Goal: Transaction & Acquisition: Book appointment/travel/reservation

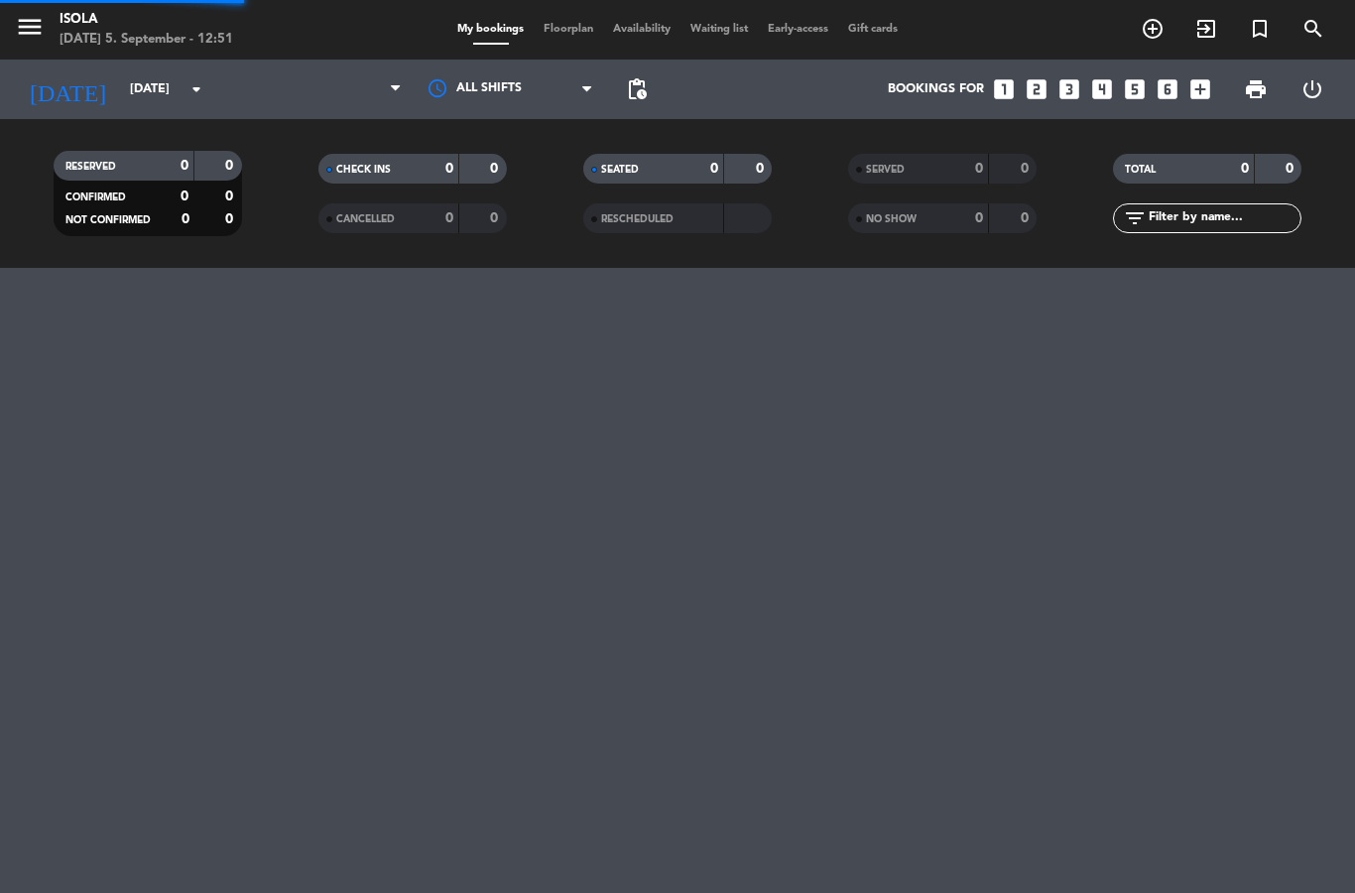
select select "lunch"
click at [558, 34] on span "Floorplan" at bounding box center [568, 29] width 69 height 11
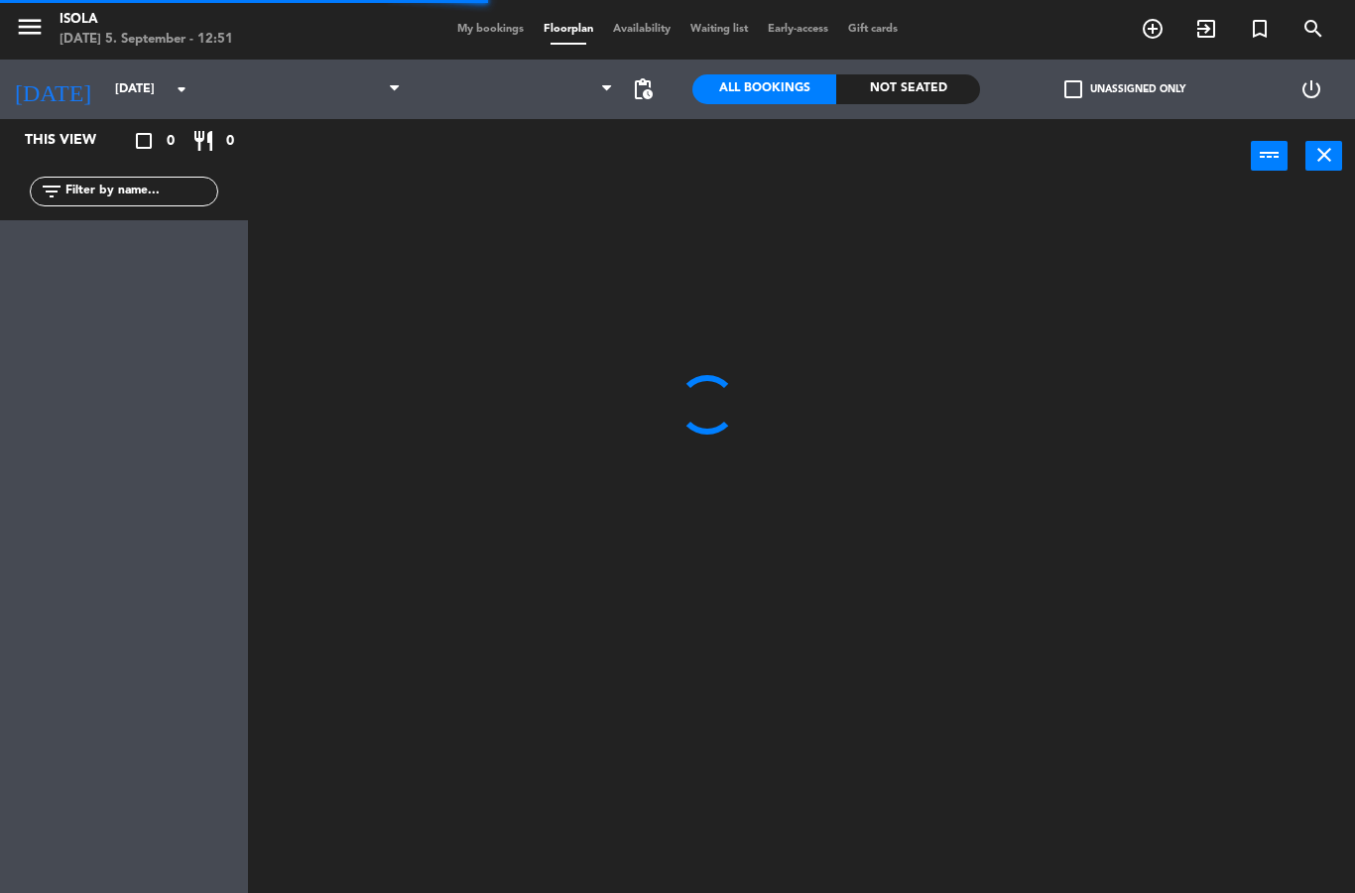
select select "lunch"
select select
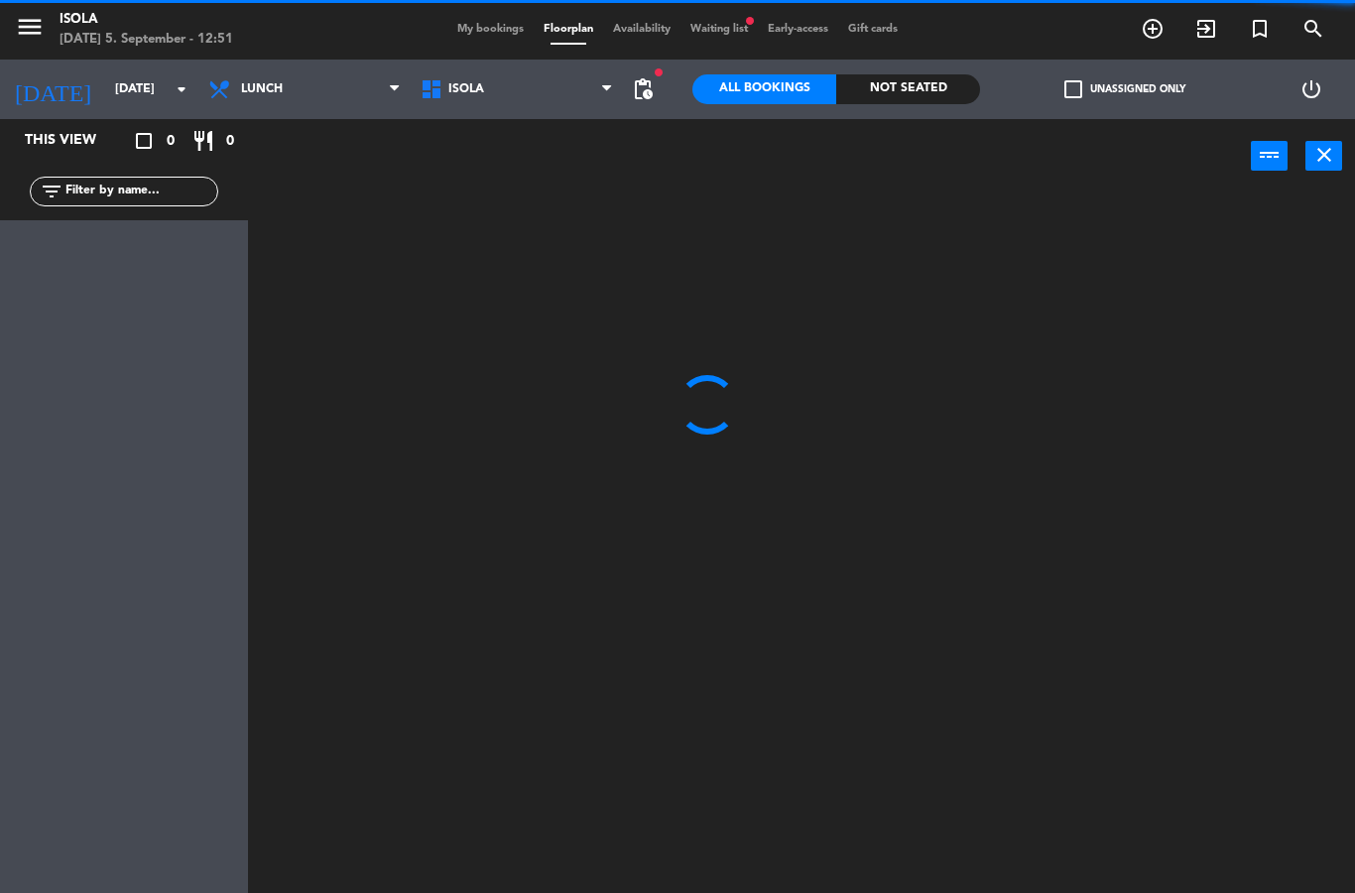
click at [716, 30] on span "Waiting list fiber_manual_record" at bounding box center [719, 29] width 77 height 11
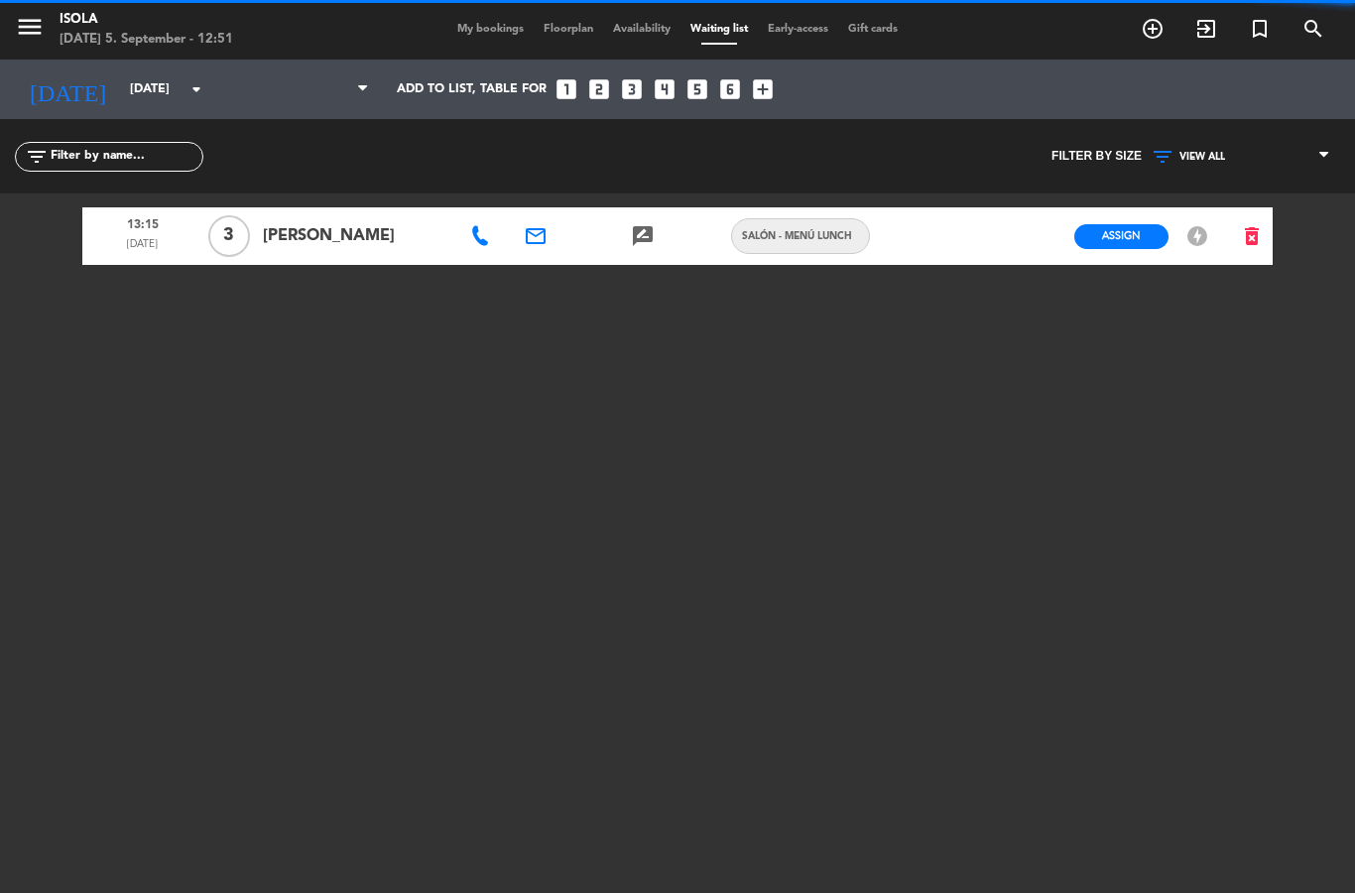
select select "lunch"
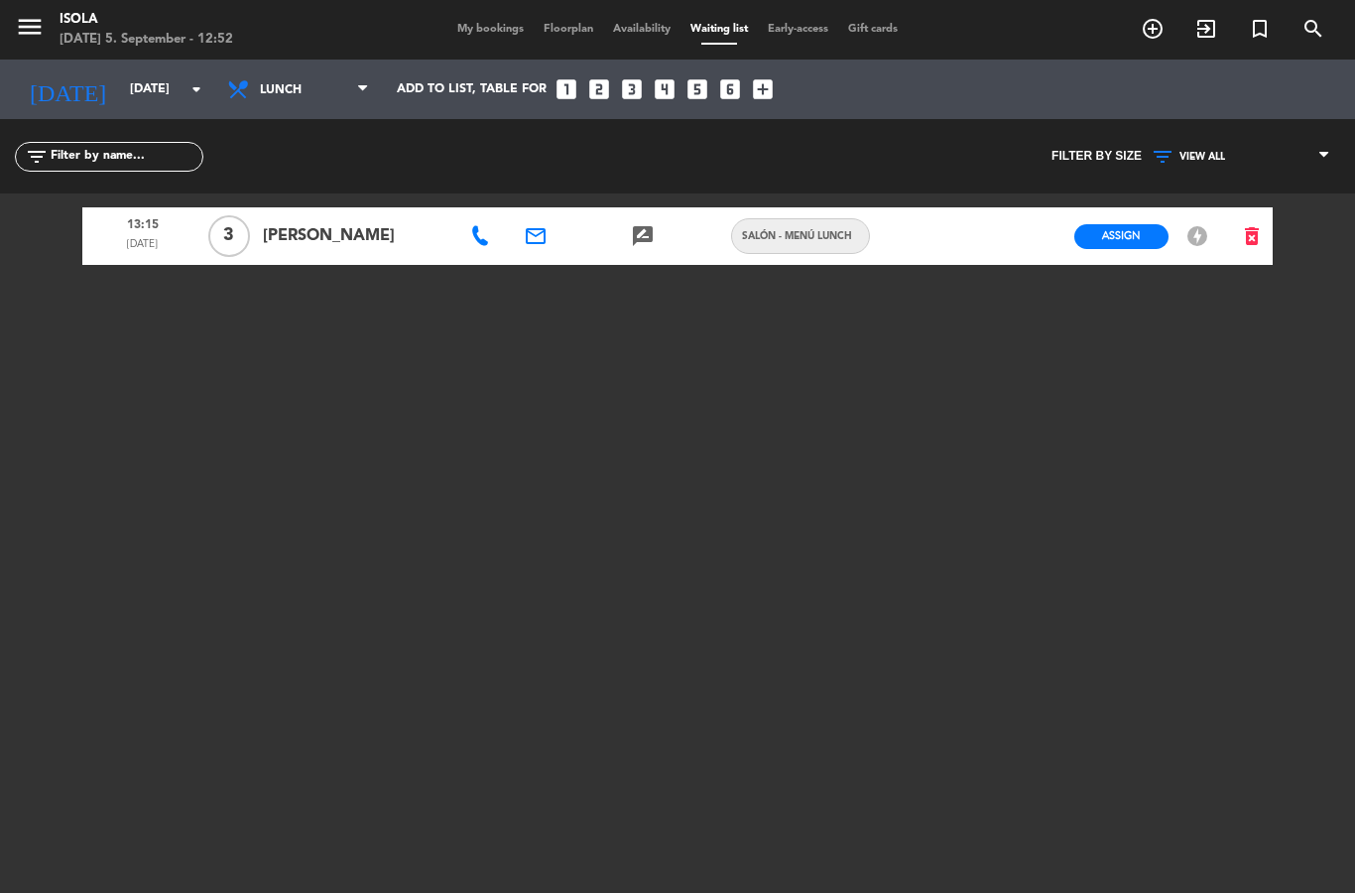
click at [481, 27] on span "My bookings" at bounding box center [490, 29] width 86 height 11
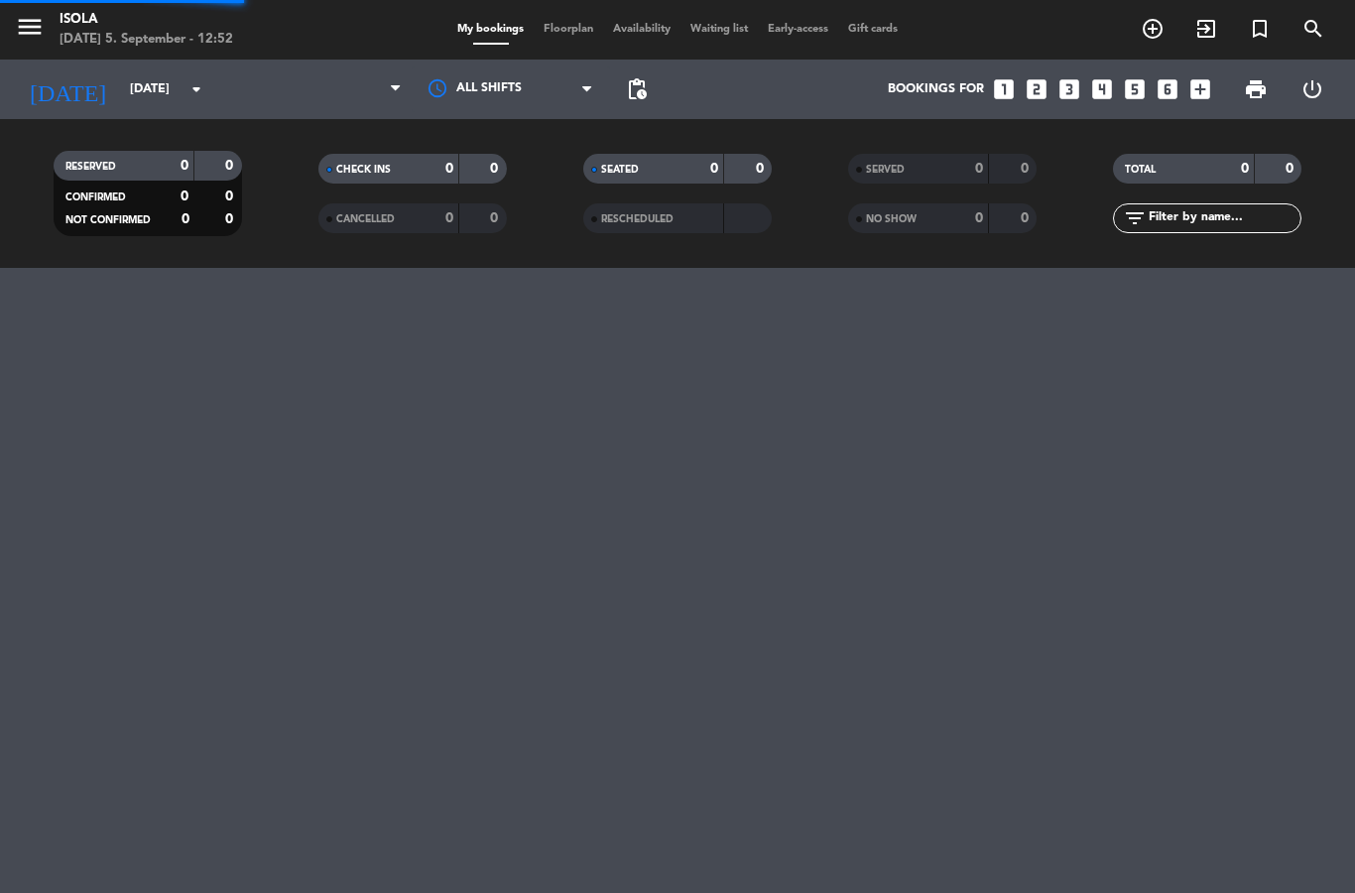
select select "lunch"
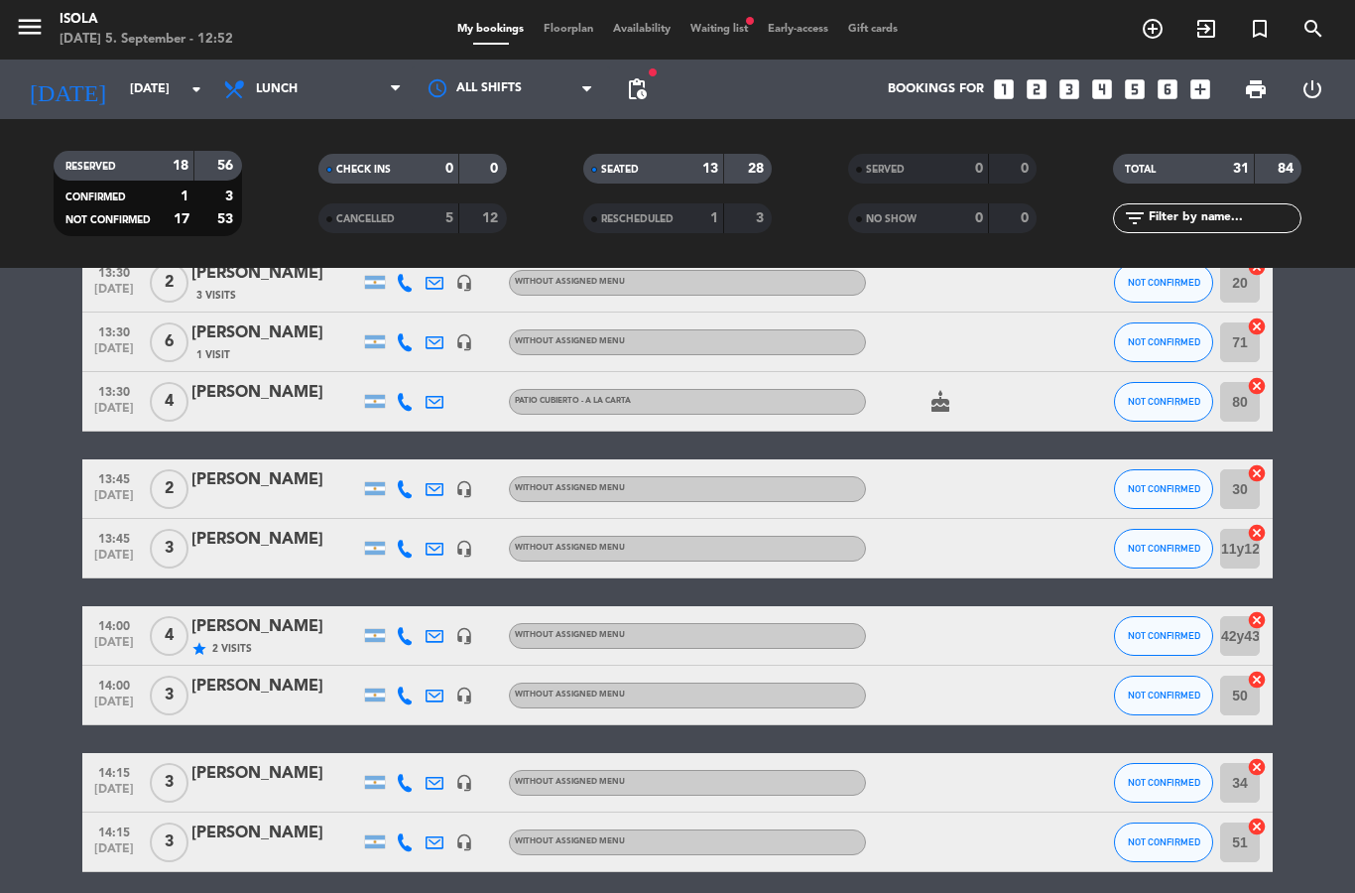
scroll to position [1748, 0]
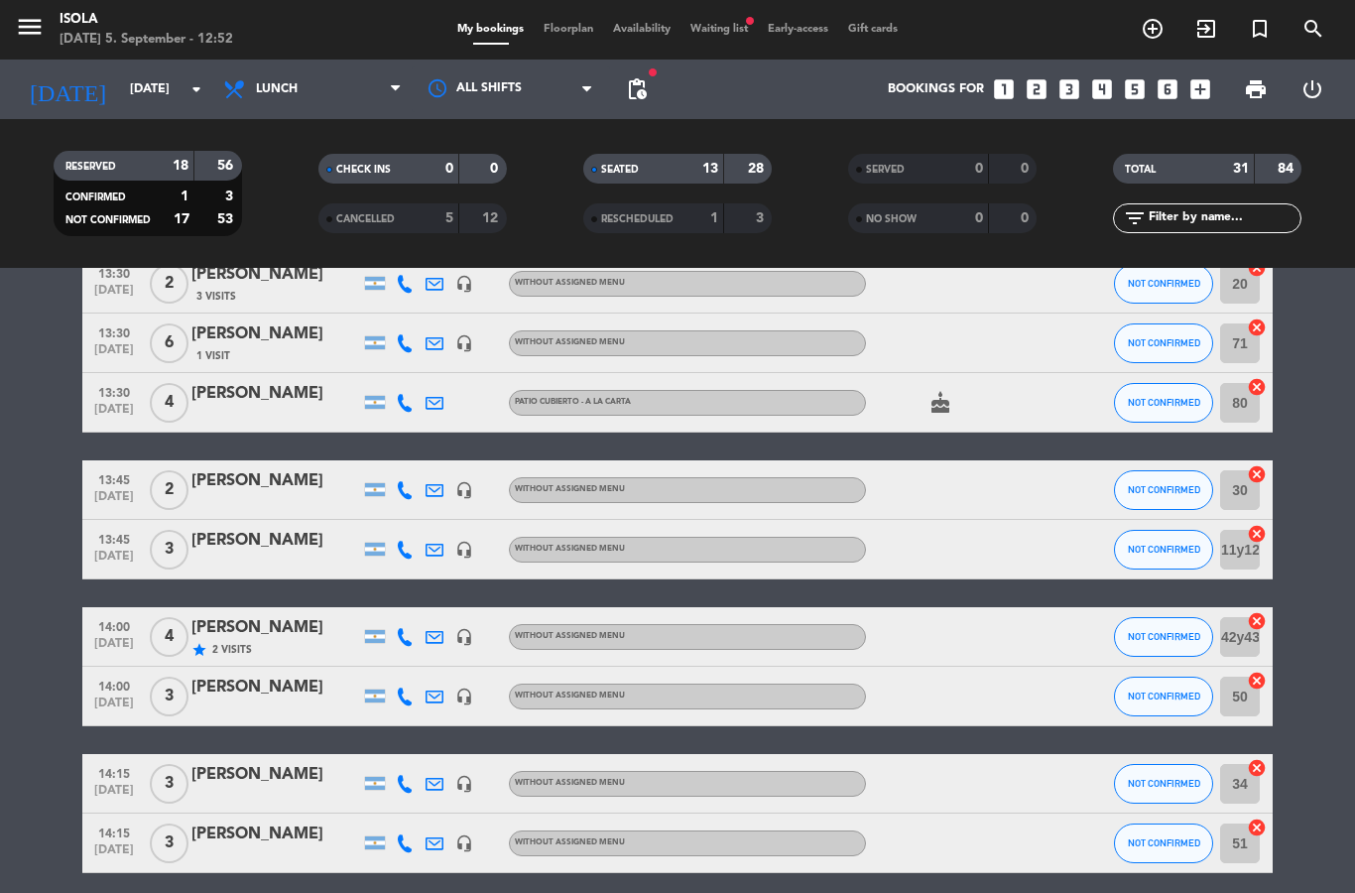
click at [556, 34] on span "Floorplan" at bounding box center [568, 29] width 69 height 11
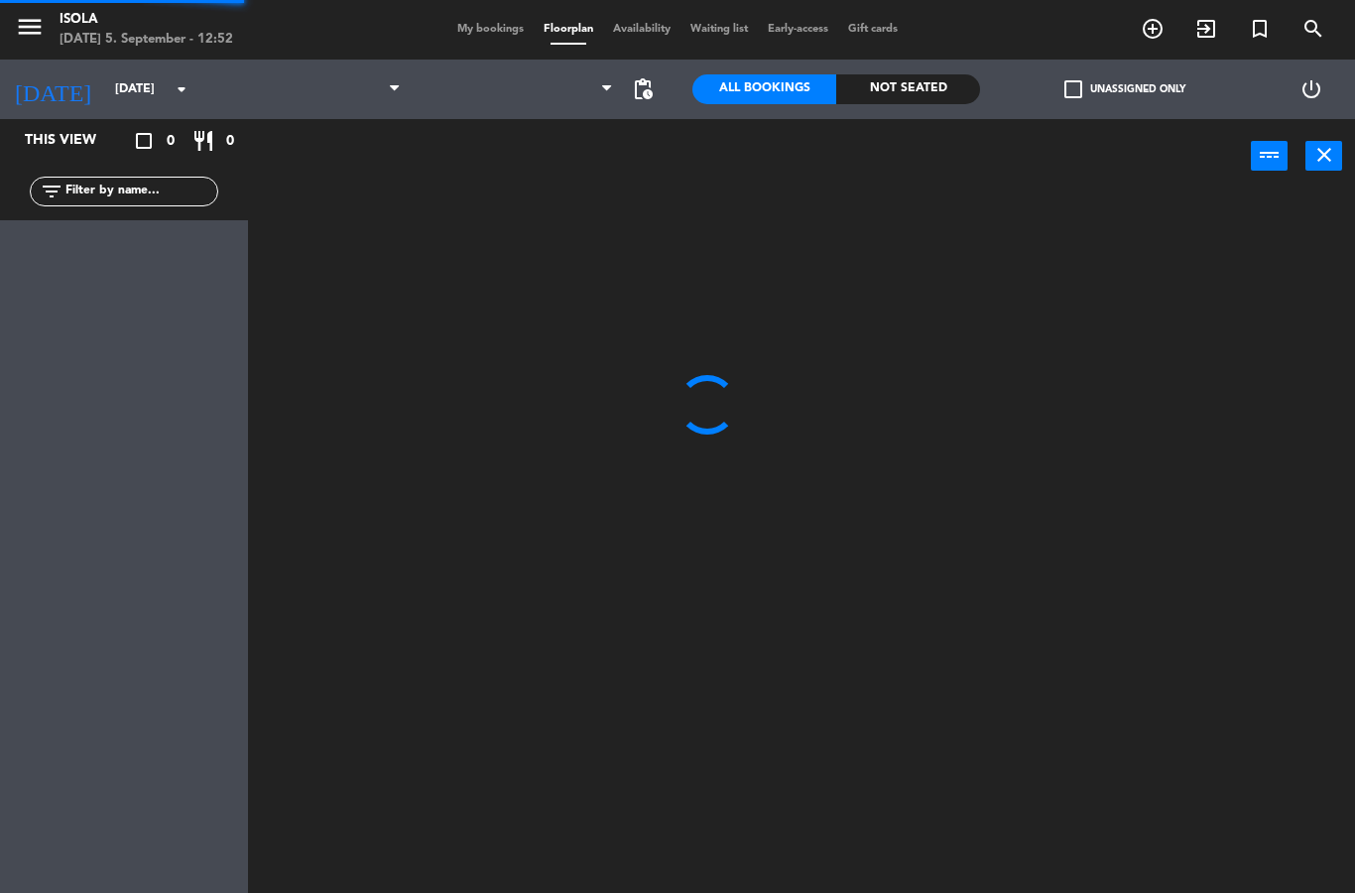
select select "lunch"
select select
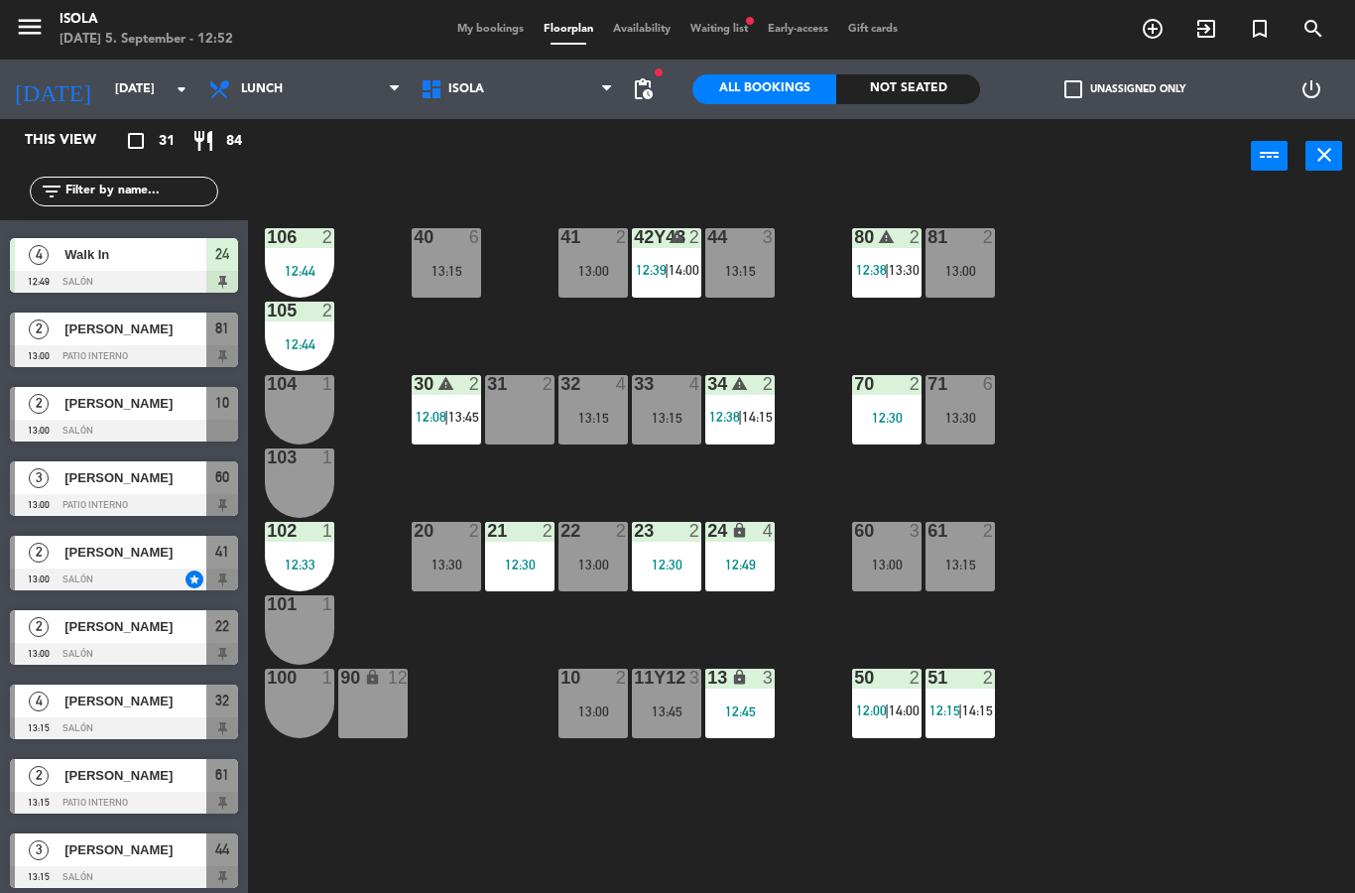
scroll to position [871, 0]
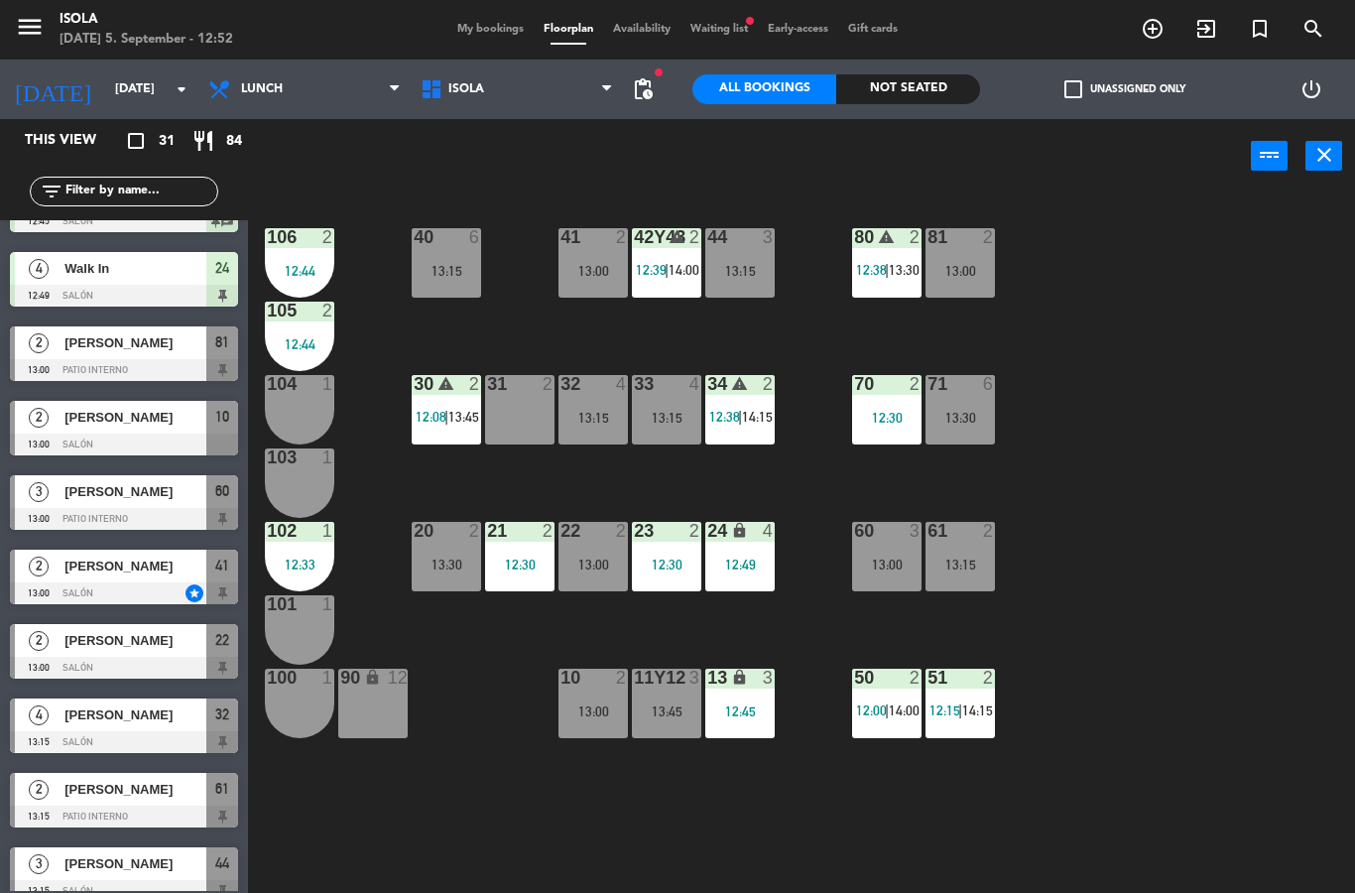
click at [110, 572] on span "[PERSON_NAME]" at bounding box center [135, 566] width 142 height 21
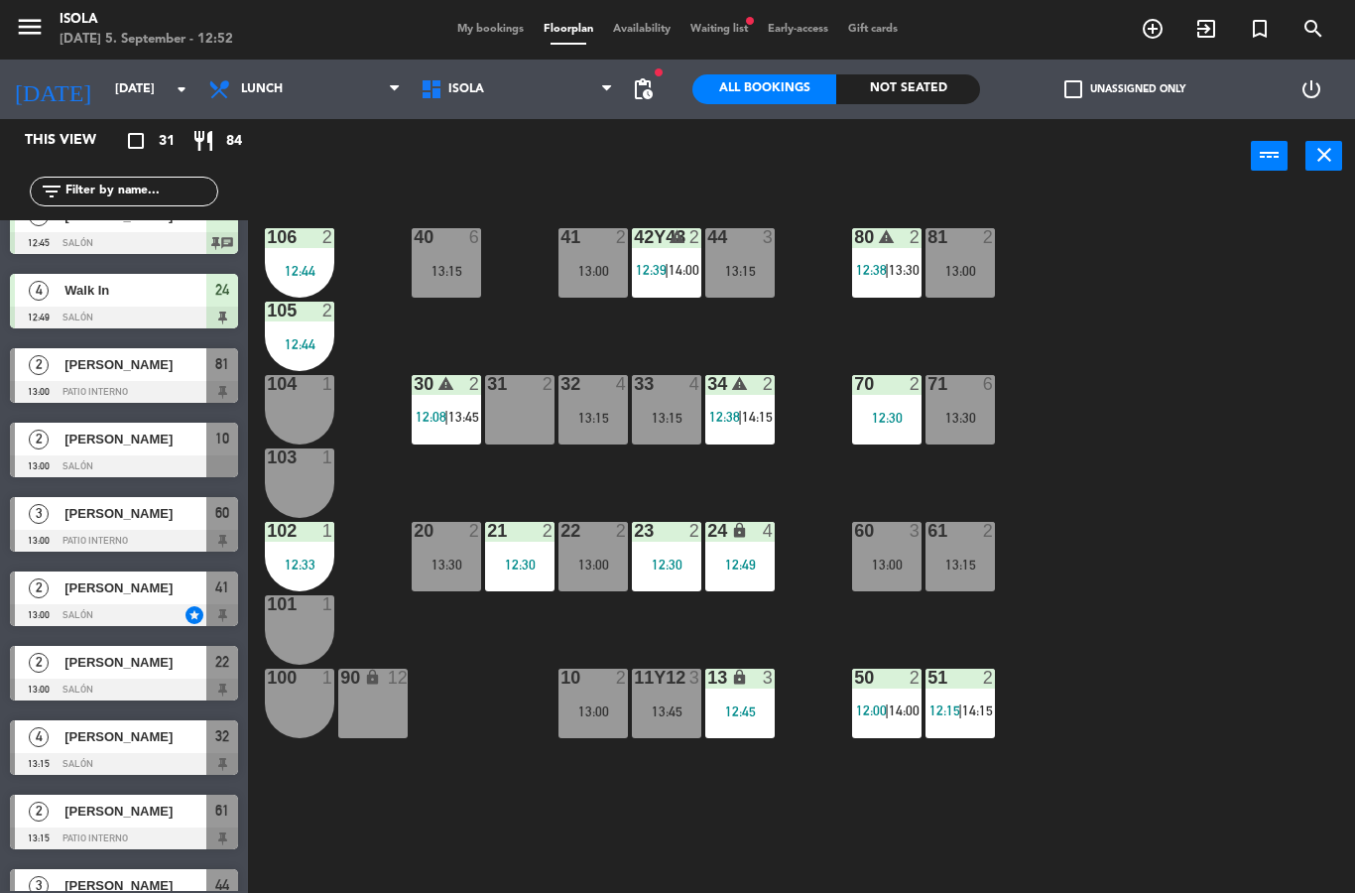
scroll to position [851, 0]
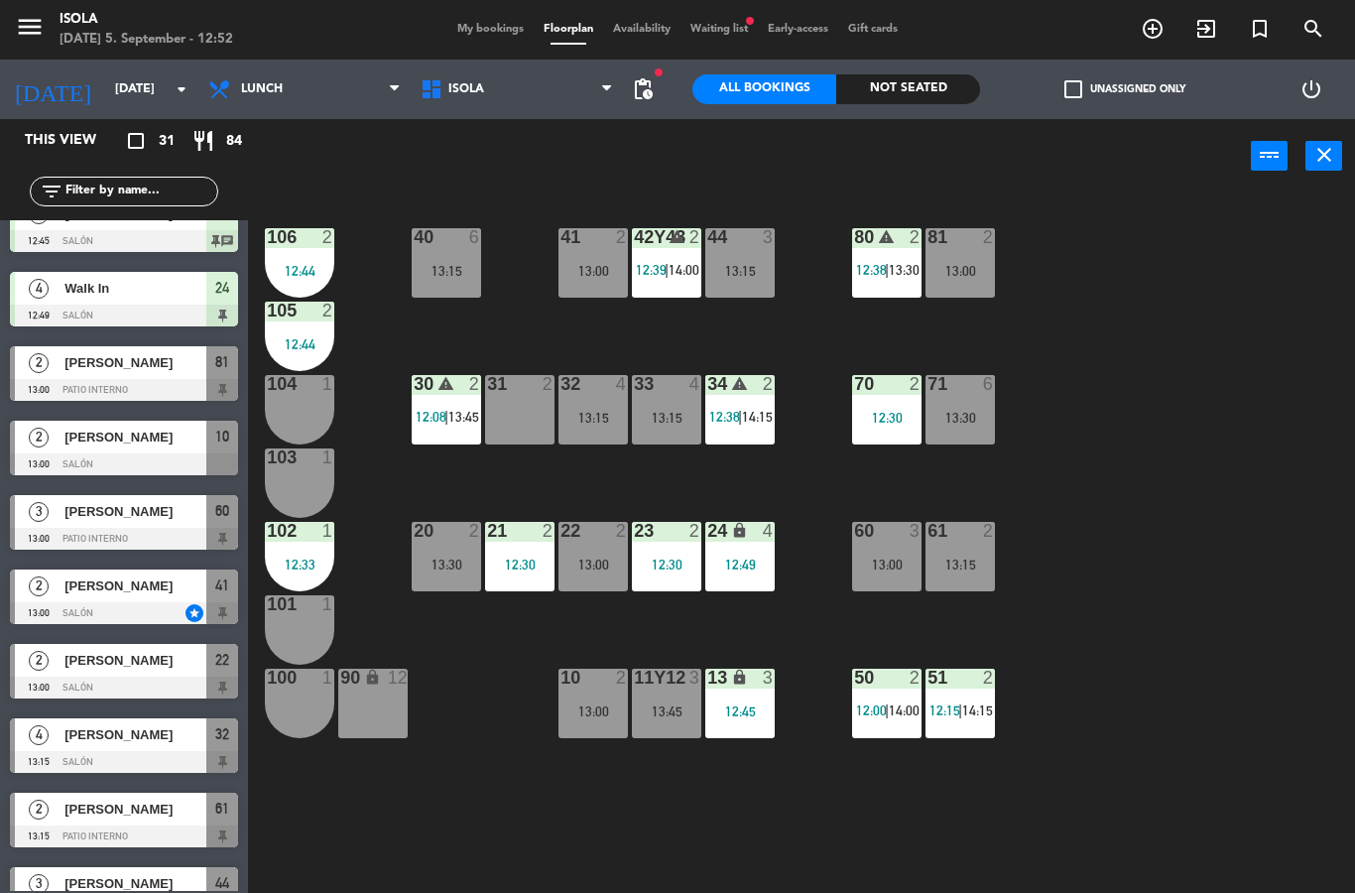
click at [92, 592] on span "[PERSON_NAME]" at bounding box center [135, 585] width 142 height 21
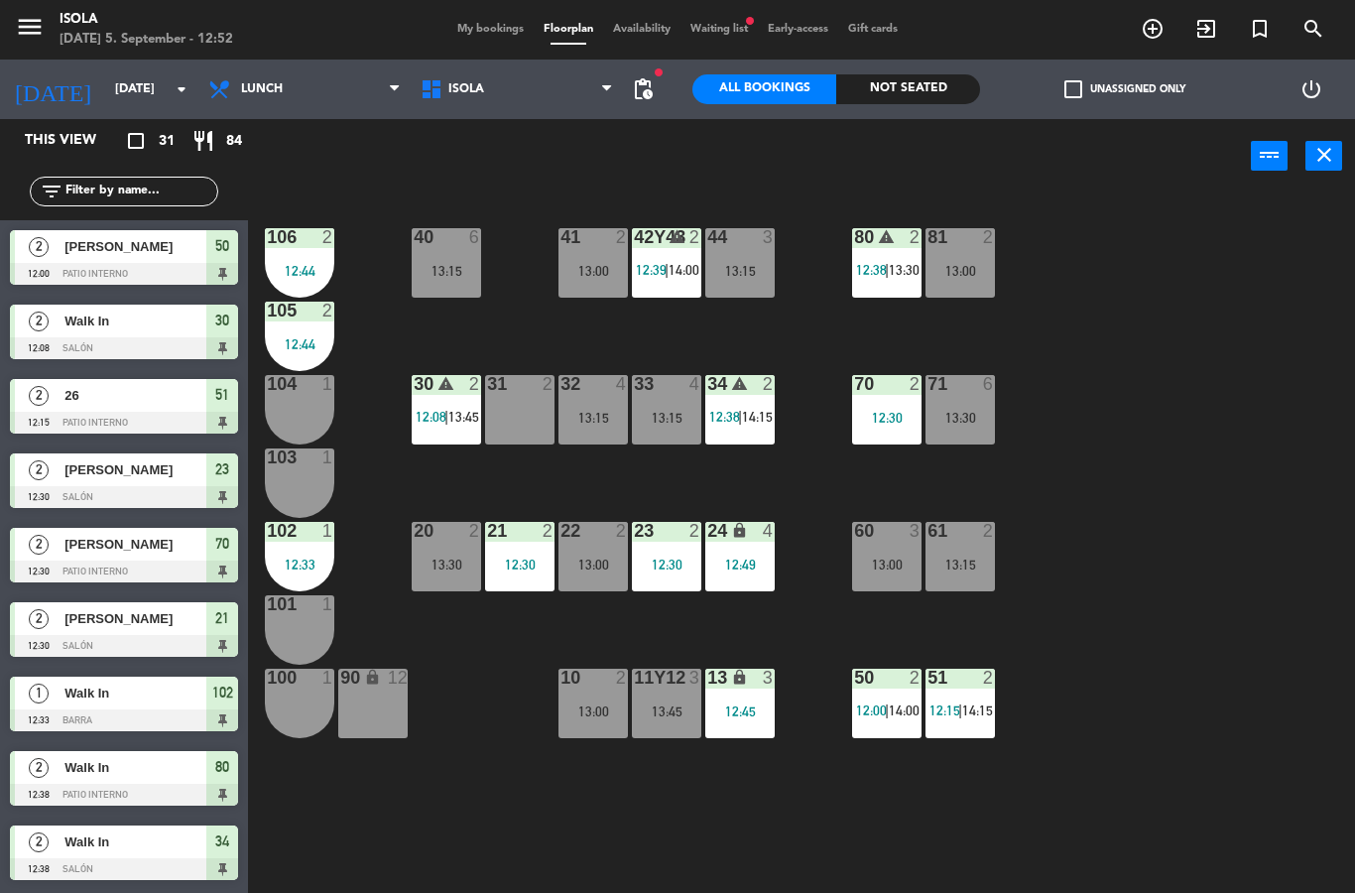
scroll to position [0, 0]
click at [883, 714] on span "12:00" at bounding box center [871, 710] width 31 height 16
click at [1225, 651] on div "40 6 13:15 42y43 warning 2 12:39 | 14:00 41 2 13:00 44 3 13:15 80 warning 2 12:…" at bounding box center [808, 542] width 1093 height 699
click at [886, 708] on span "|" at bounding box center [887, 710] width 4 height 16
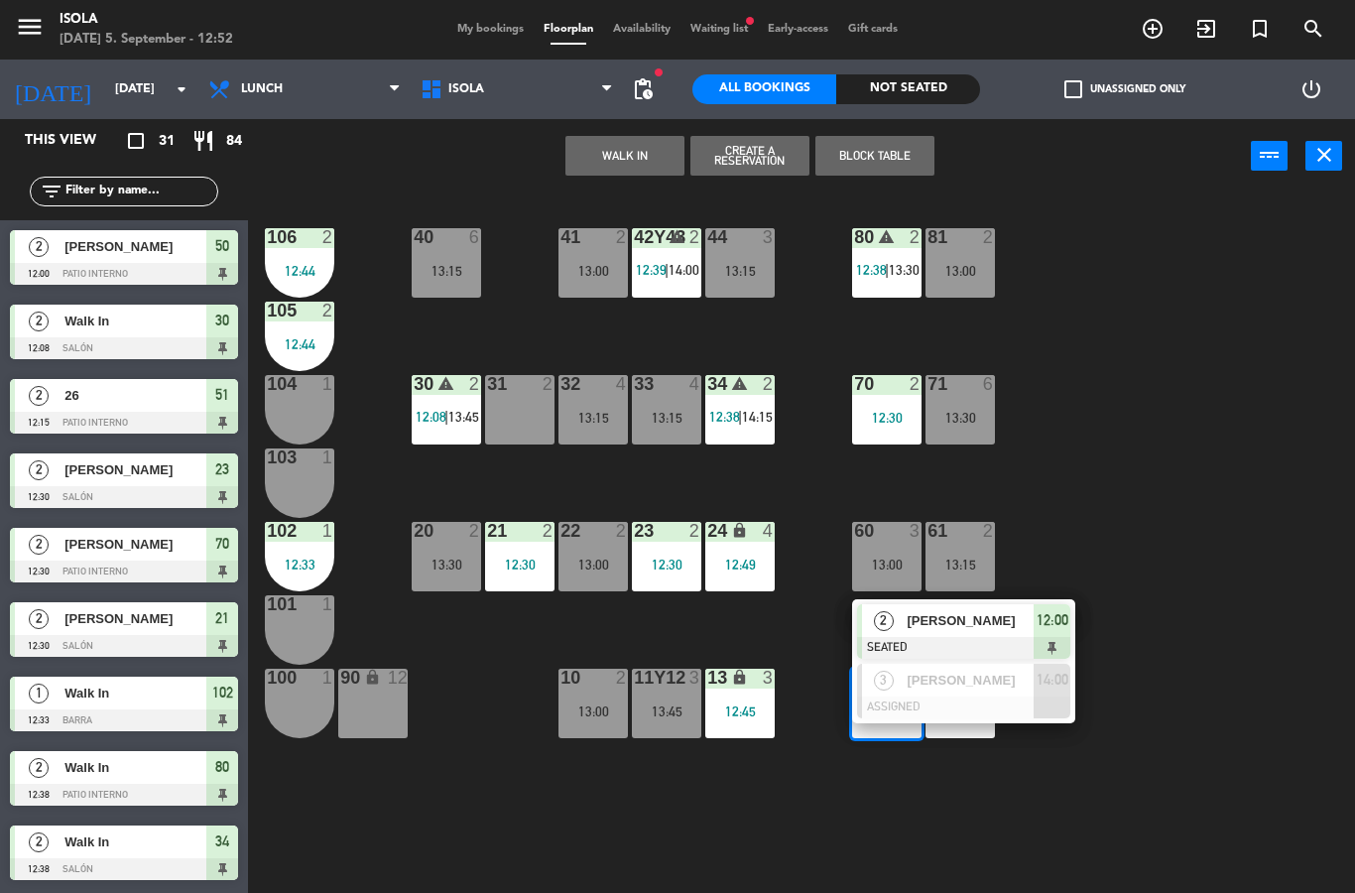
click at [1257, 552] on div "40 6 13:15 42y43 warning 2 12:39 | 14:00 41 2 13:00 44 3 13:15 80 warning 2 12:…" at bounding box center [808, 542] width 1093 height 699
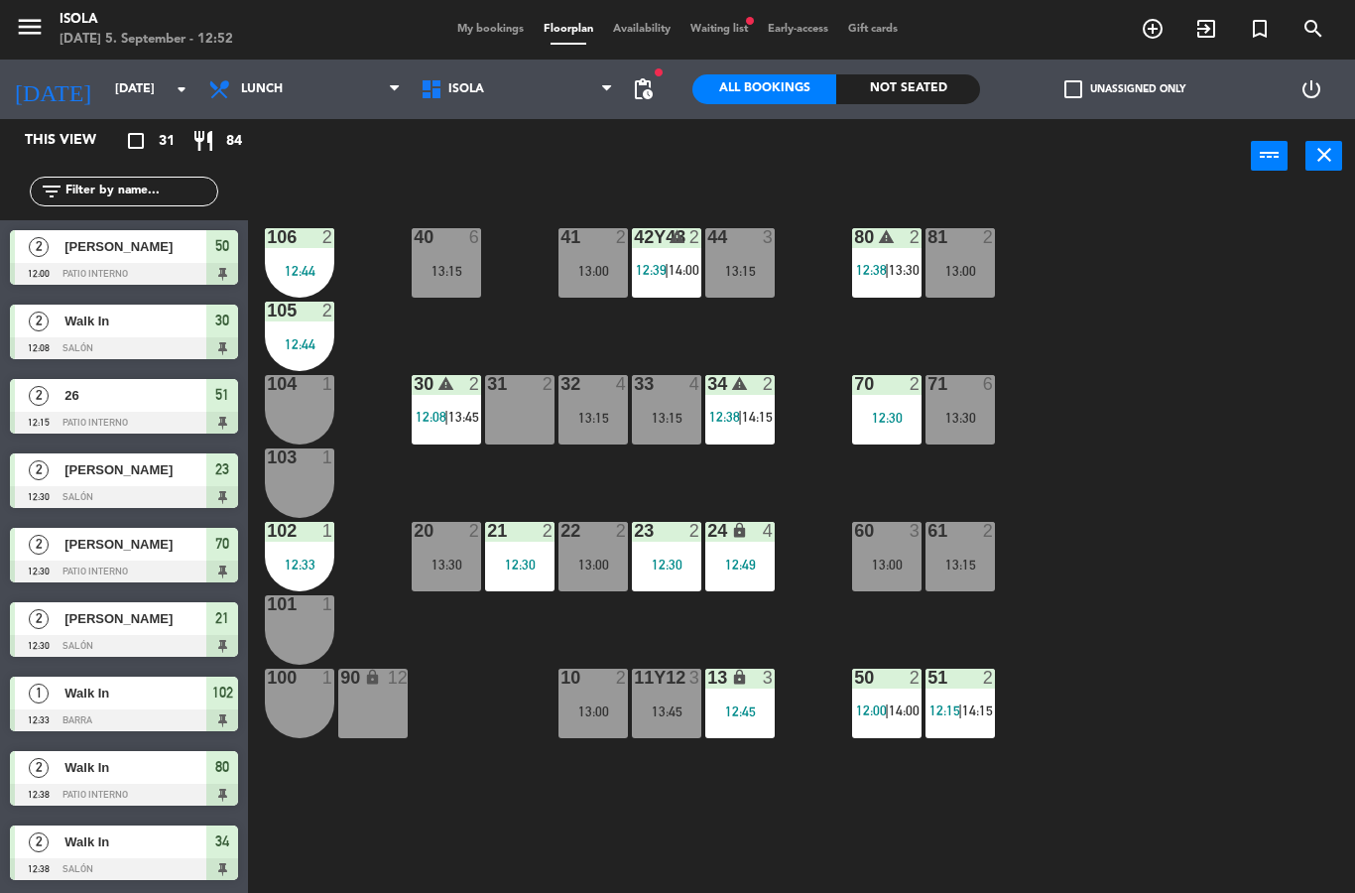
click at [955, 702] on span "12:15" at bounding box center [945, 710] width 31 height 16
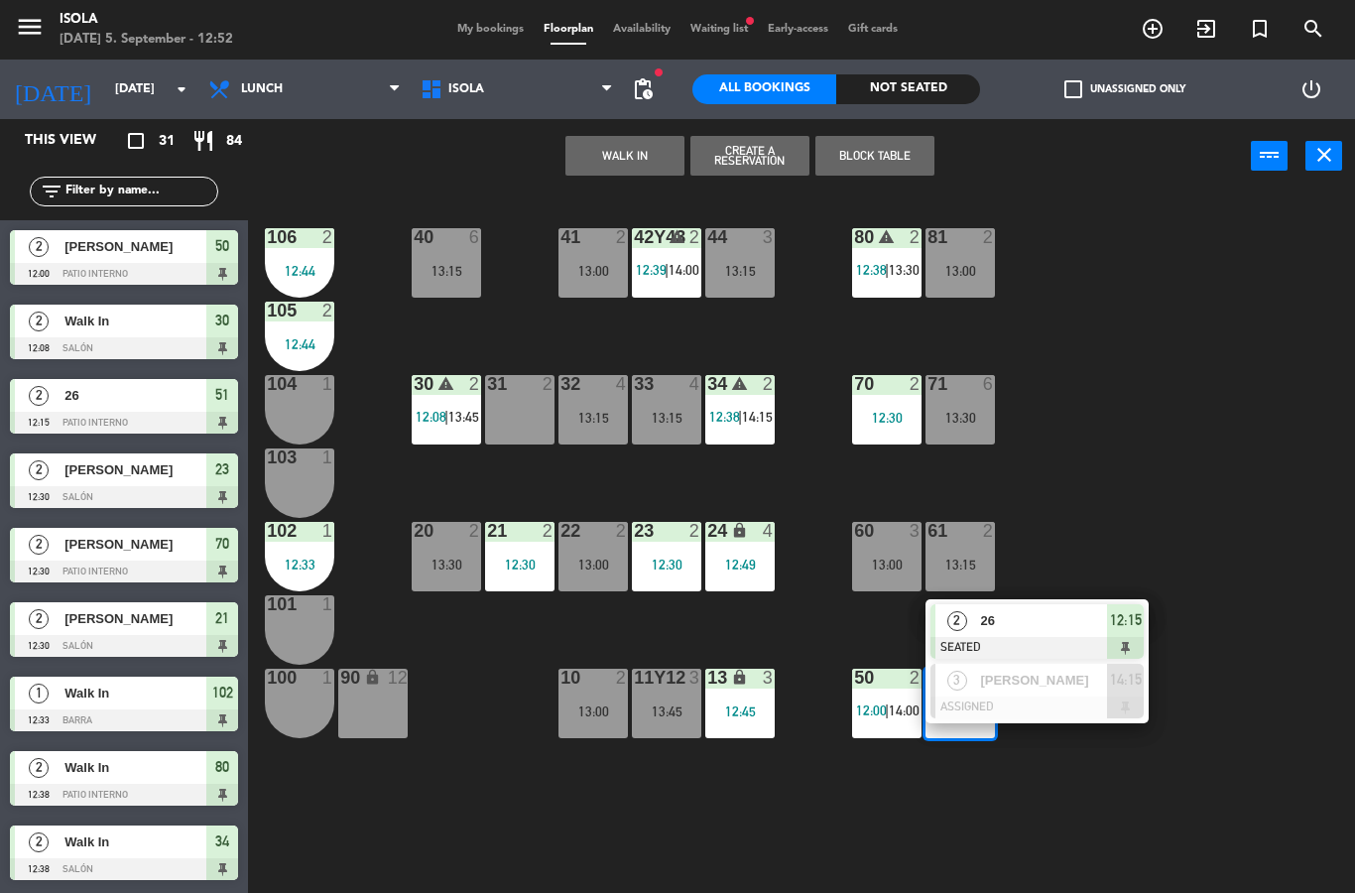
click at [1078, 611] on span "26" at bounding box center [1043, 620] width 127 height 21
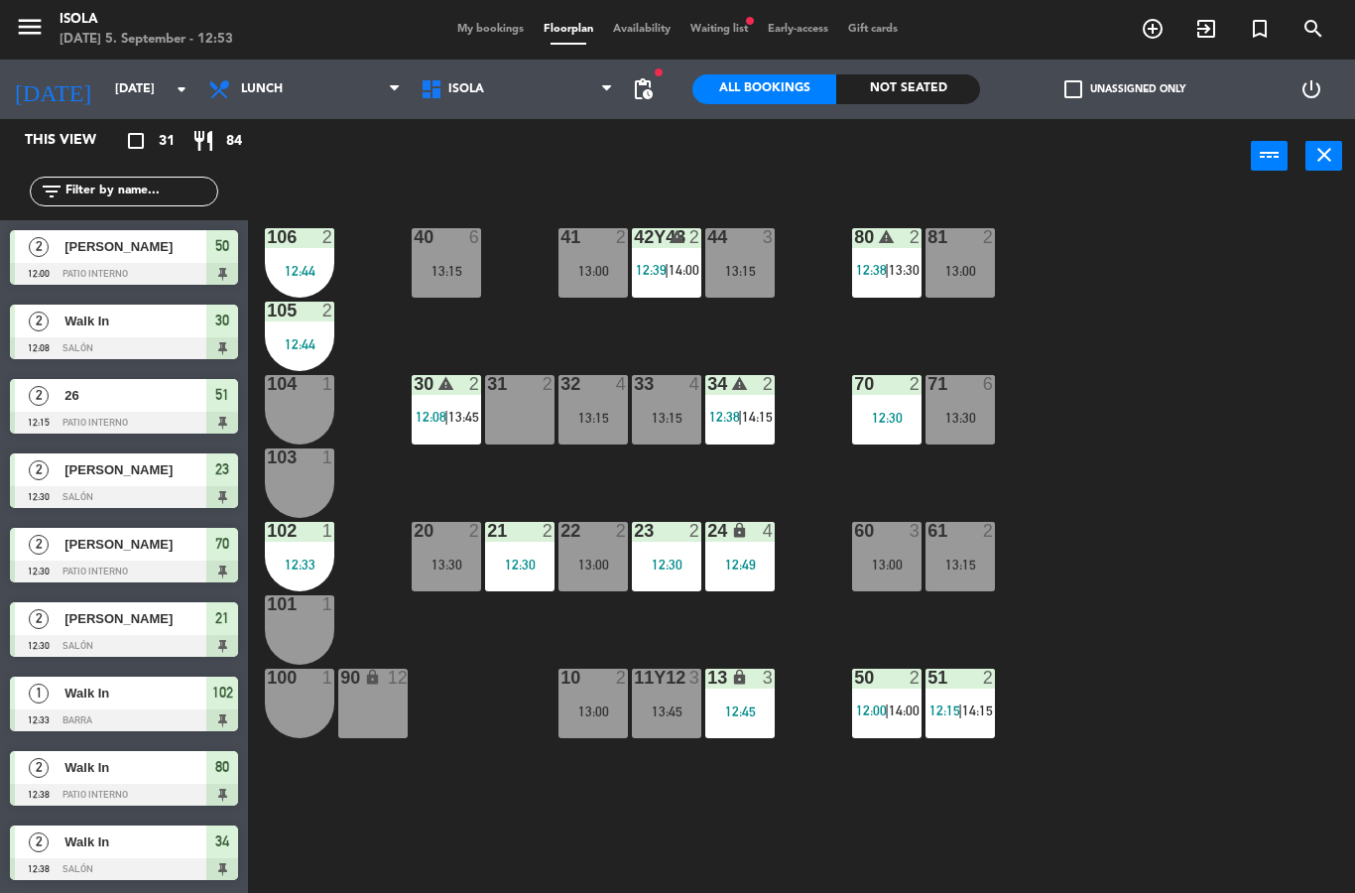
click at [477, 7] on div "menu Isola [DATE] 5. September - 12:53 My bookings Floorplan Availability Waiti…" at bounding box center [677, 30] width 1355 height 60
click at [495, 30] on span "My bookings" at bounding box center [490, 29] width 86 height 11
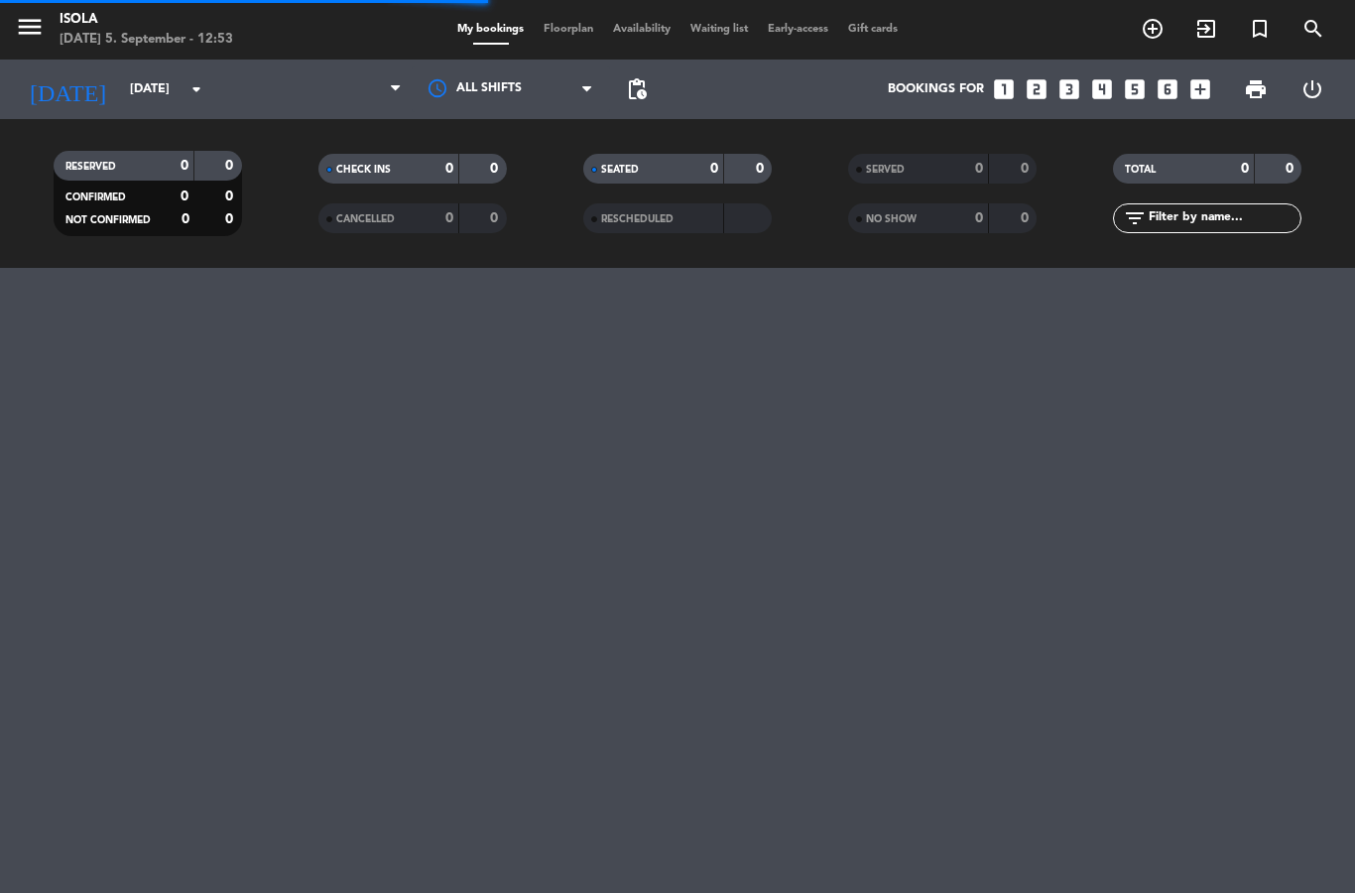
select select "lunch"
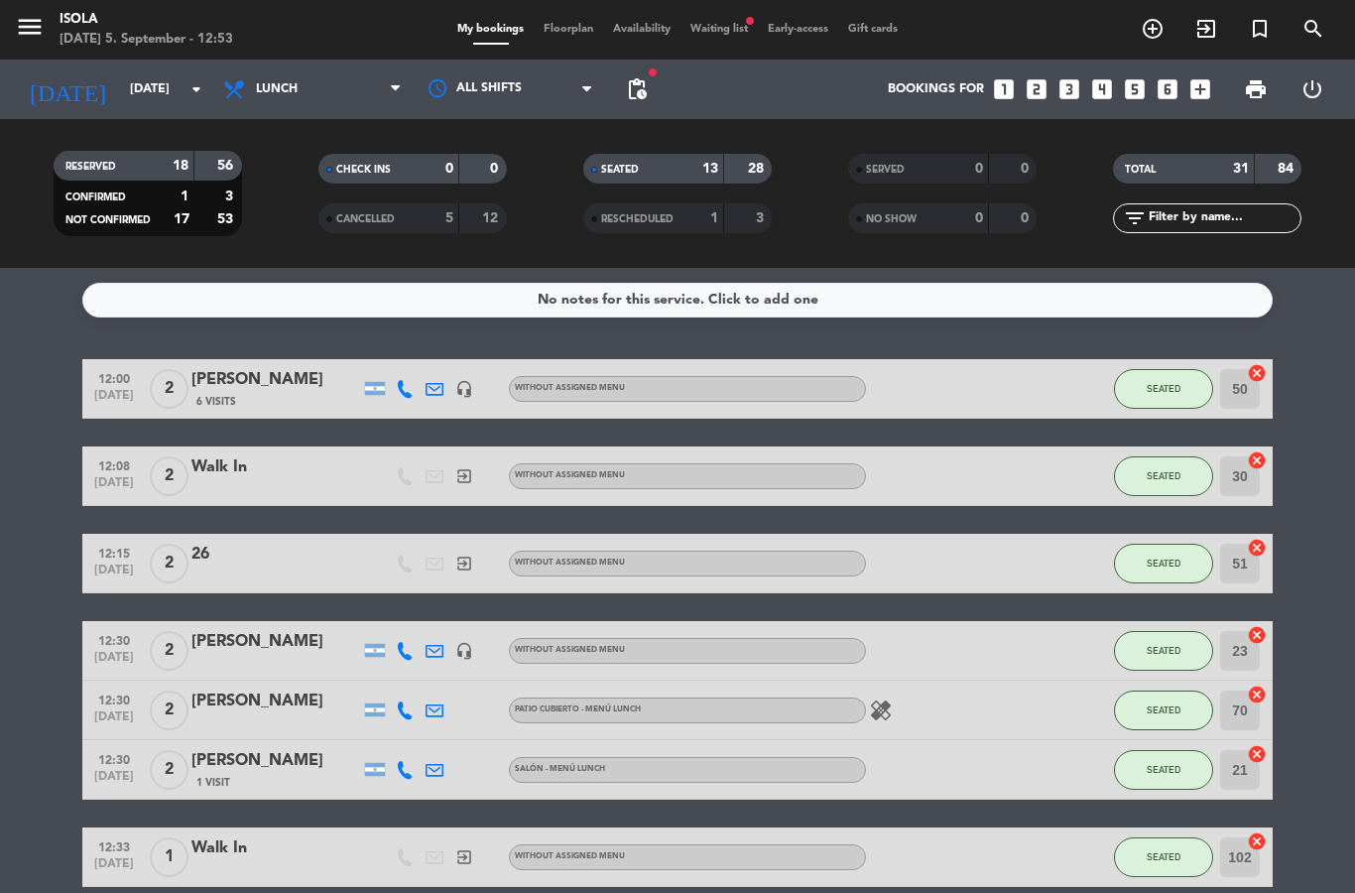
click at [251, 552] on div "26" at bounding box center [275, 555] width 169 height 26
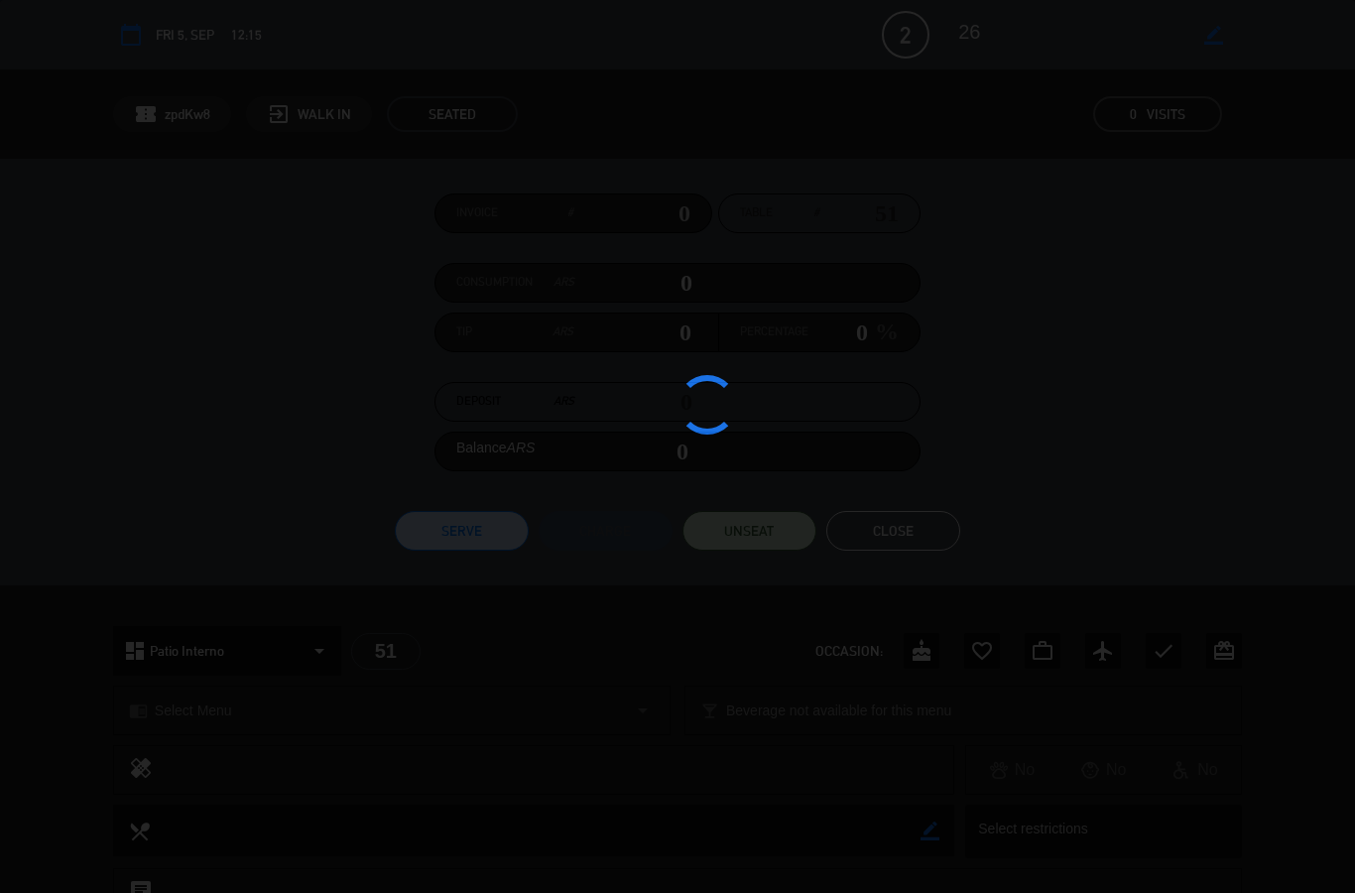
select select "lunch"
select select
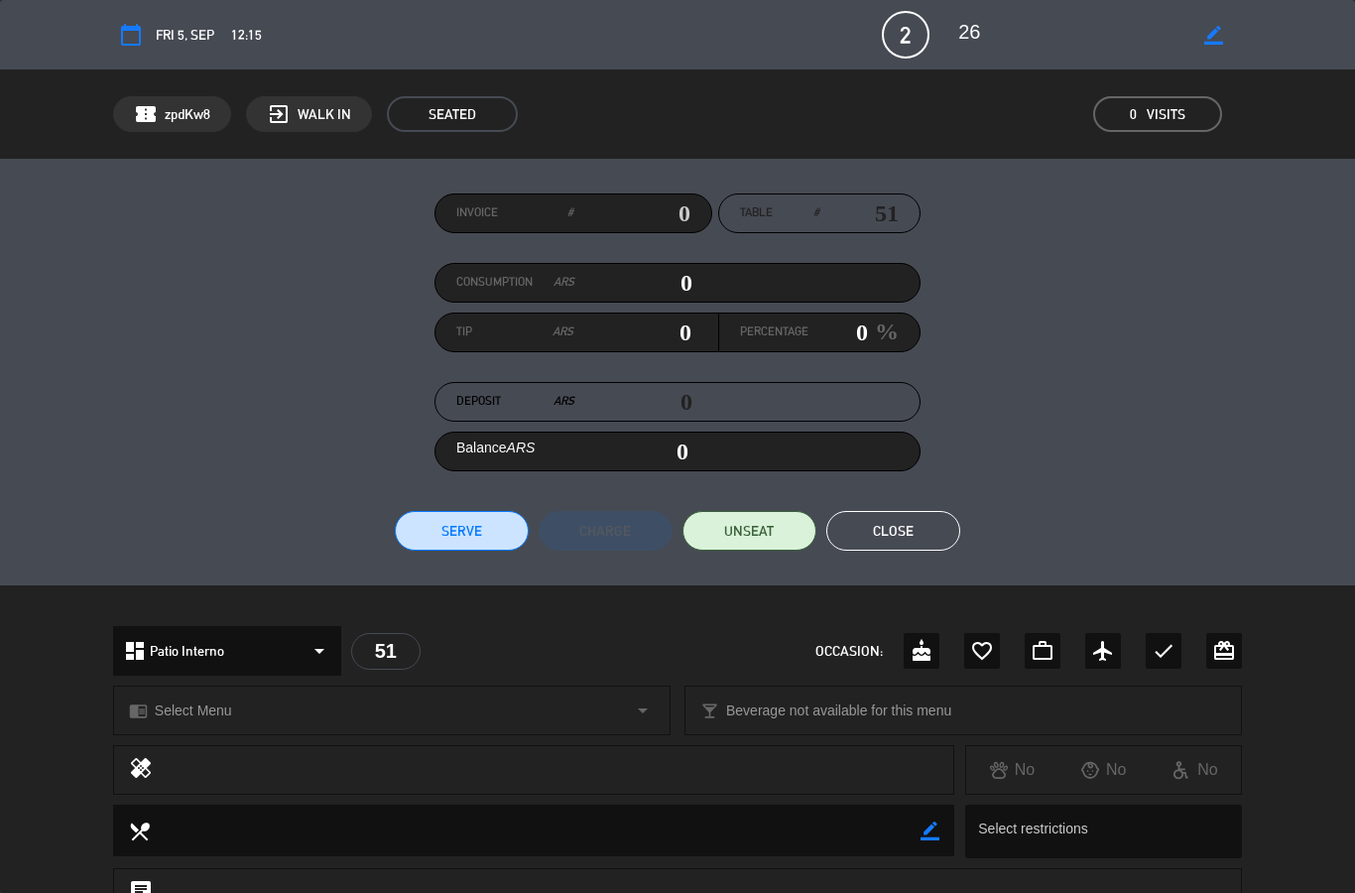
click at [882, 526] on button "Close" at bounding box center [893, 531] width 134 height 40
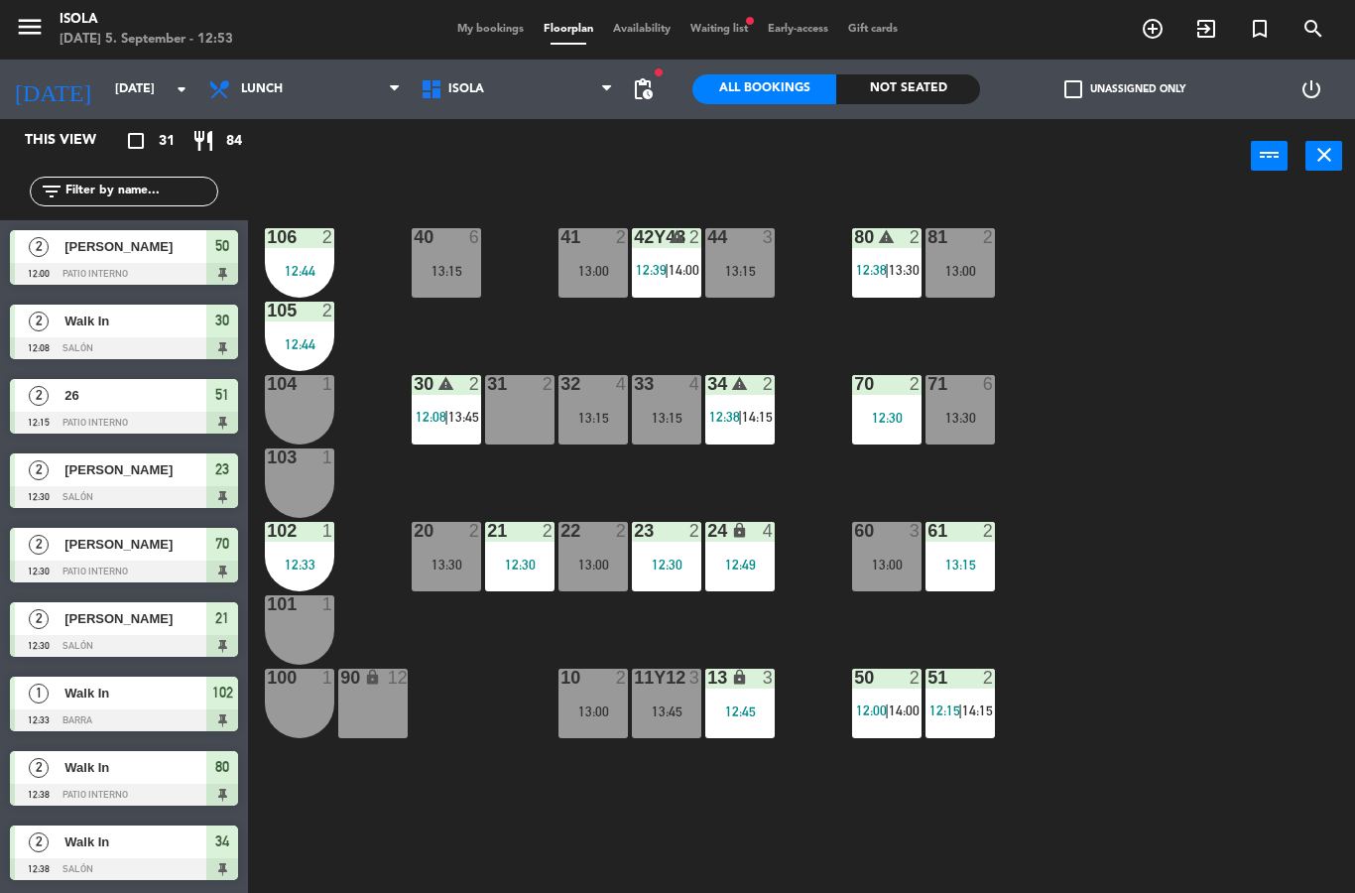
click at [647, 285] on div "42y43 warning 2 12:39 | 14:00" at bounding box center [666, 262] width 69 height 69
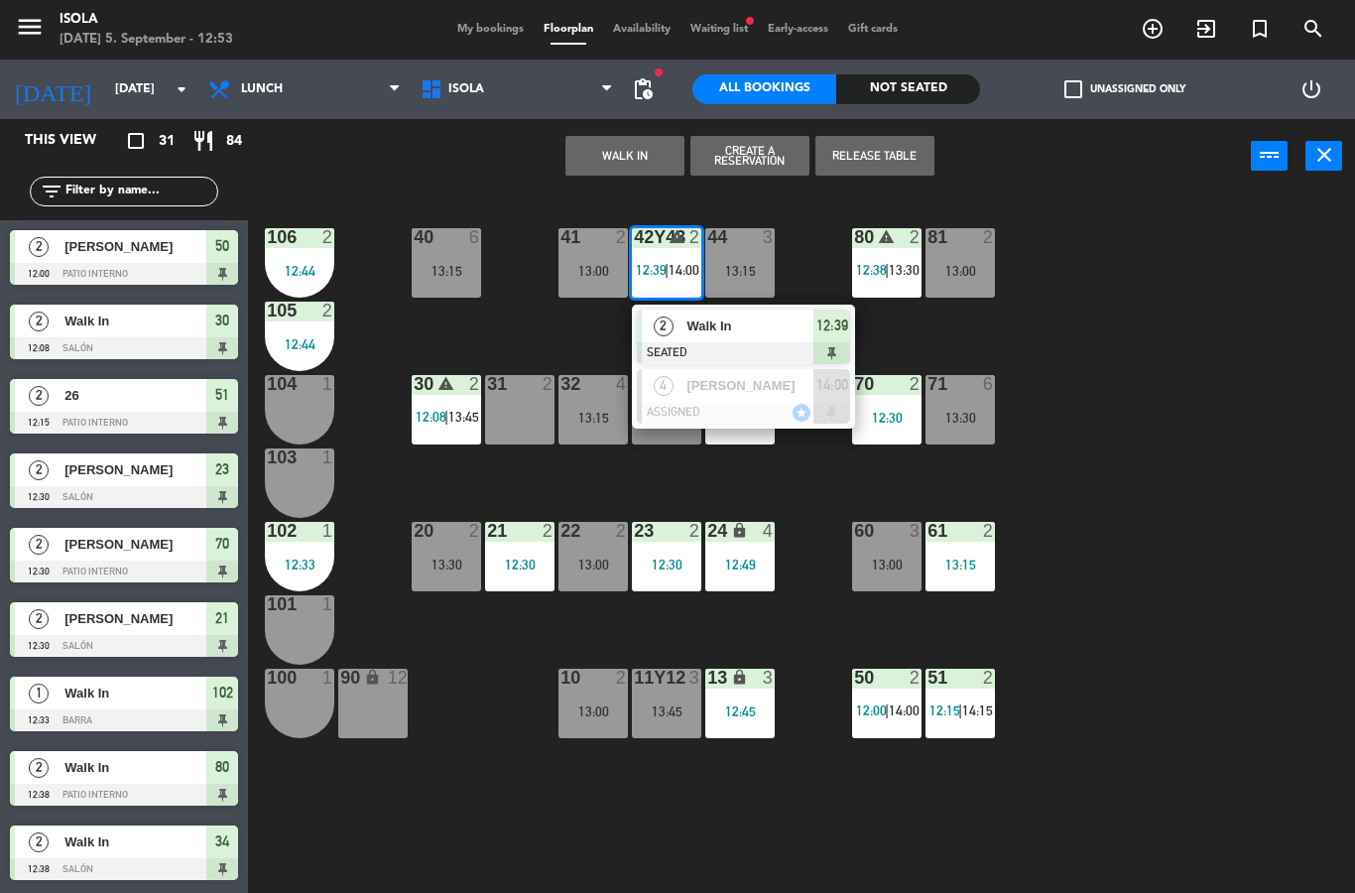
click at [1168, 326] on div "40 6 13:15 42y43 warning 2 12:39 | 14:00 2 Walk In SEATED 12:39 4 [PERSON_NAME]…" at bounding box center [808, 542] width 1093 height 699
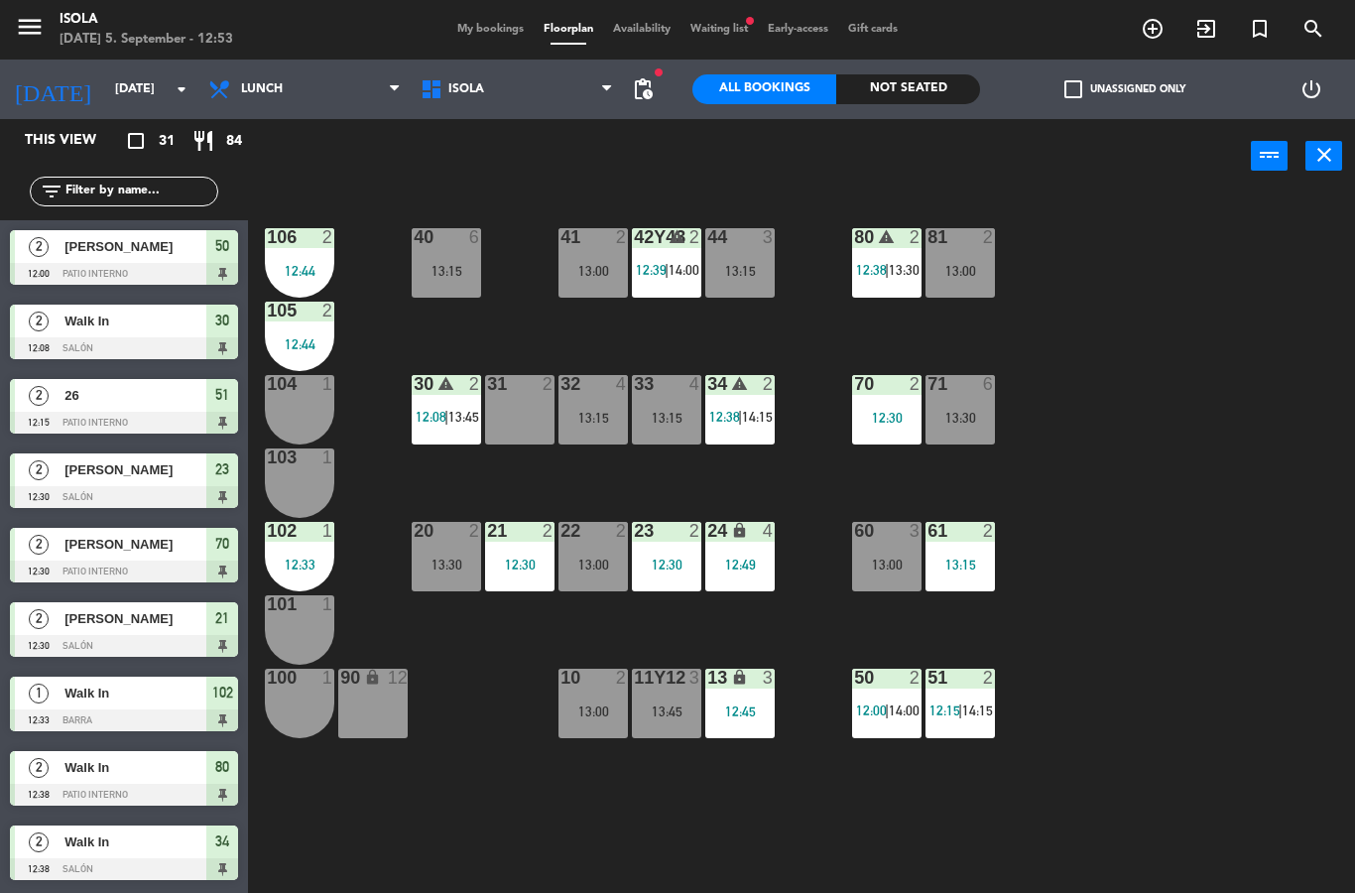
click at [444, 414] on span "12:08" at bounding box center [431, 417] width 31 height 16
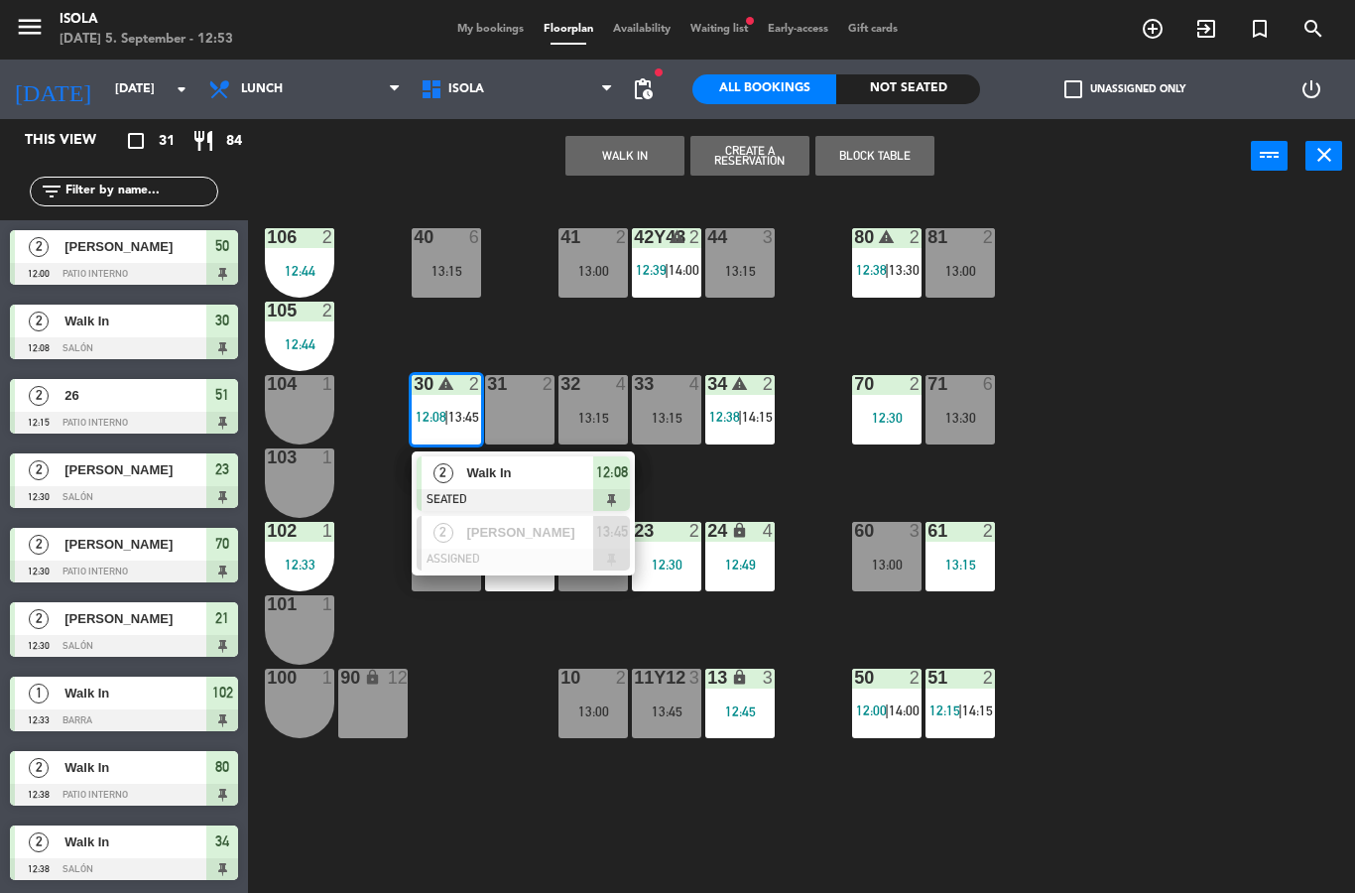
click at [1258, 389] on div "40 6 13:15 42y43 warning 2 12:39 | 14:00 41 2 13:00 44 3 13:15 80 warning 2 12:…" at bounding box center [808, 542] width 1093 height 699
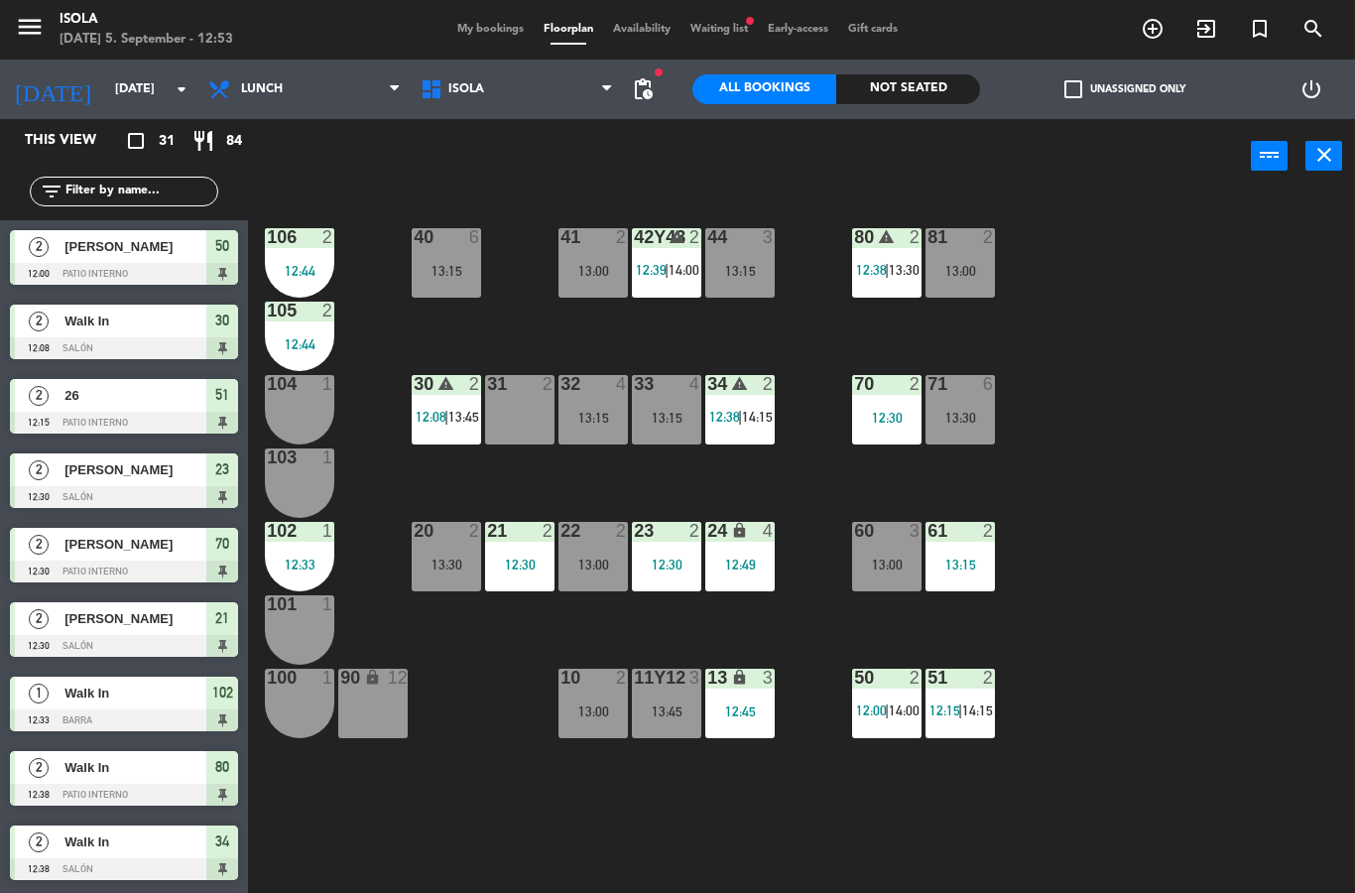
click at [728, 400] on div "34 warning 2 12:38 | 14:15" at bounding box center [739, 409] width 69 height 69
click at [1159, 334] on div "40 6 13:15 42y43 warning 2 12:39 | 14:00 41 2 13:00 44 3 13:15 80 warning 2 12:…" at bounding box center [808, 542] width 1093 height 699
click at [663, 273] on span "12:39" at bounding box center [651, 270] width 31 height 16
click at [1219, 347] on div "40 6 13:15 42y43 warning 2 12:39 | 14:00 41 2 13:00 44 3 13:15 80 warning 2 12:…" at bounding box center [808, 542] width 1093 height 699
click at [730, 24] on span "Waiting list fiber_manual_record" at bounding box center [719, 29] width 77 height 11
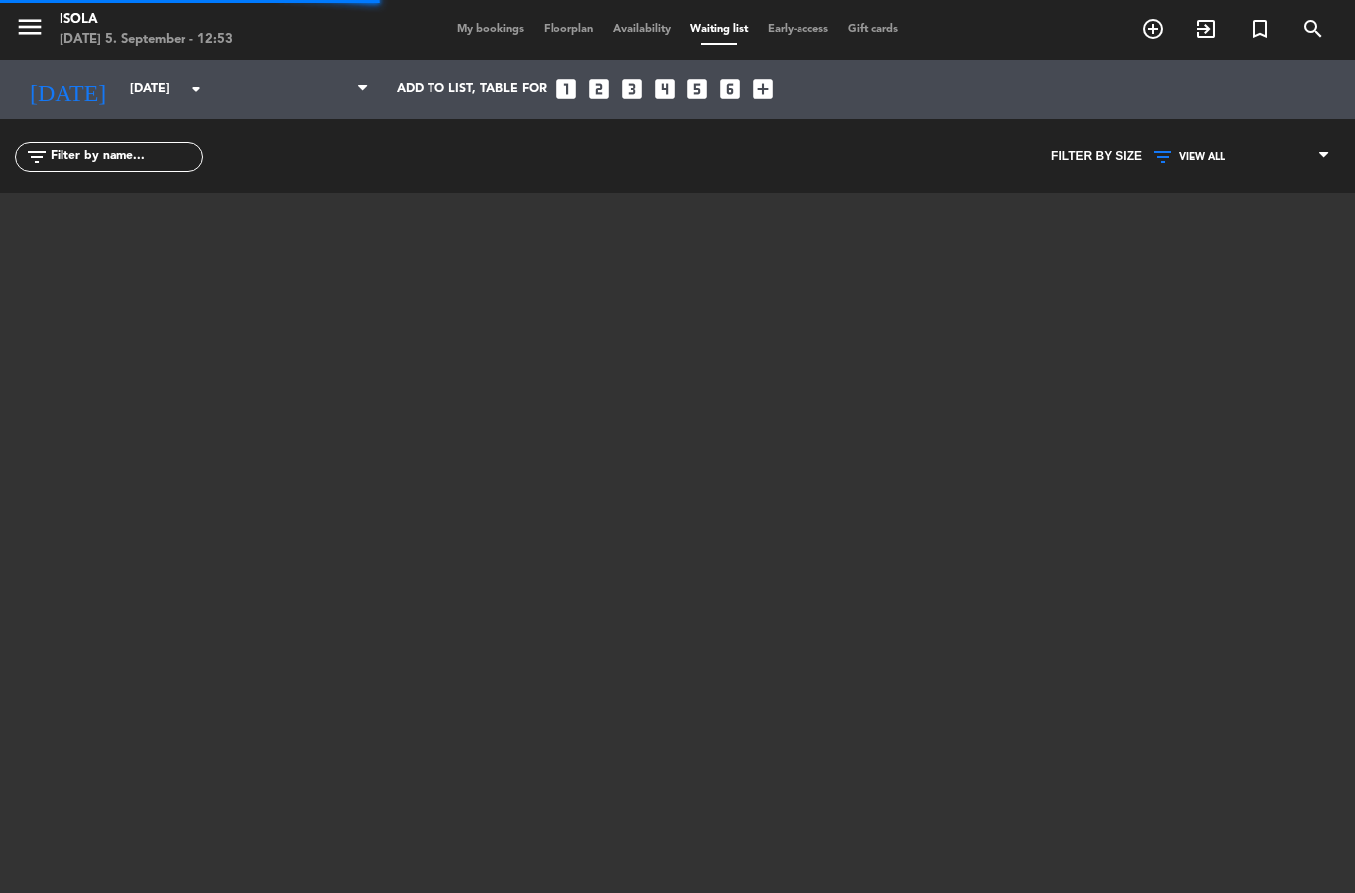
select select "lunch"
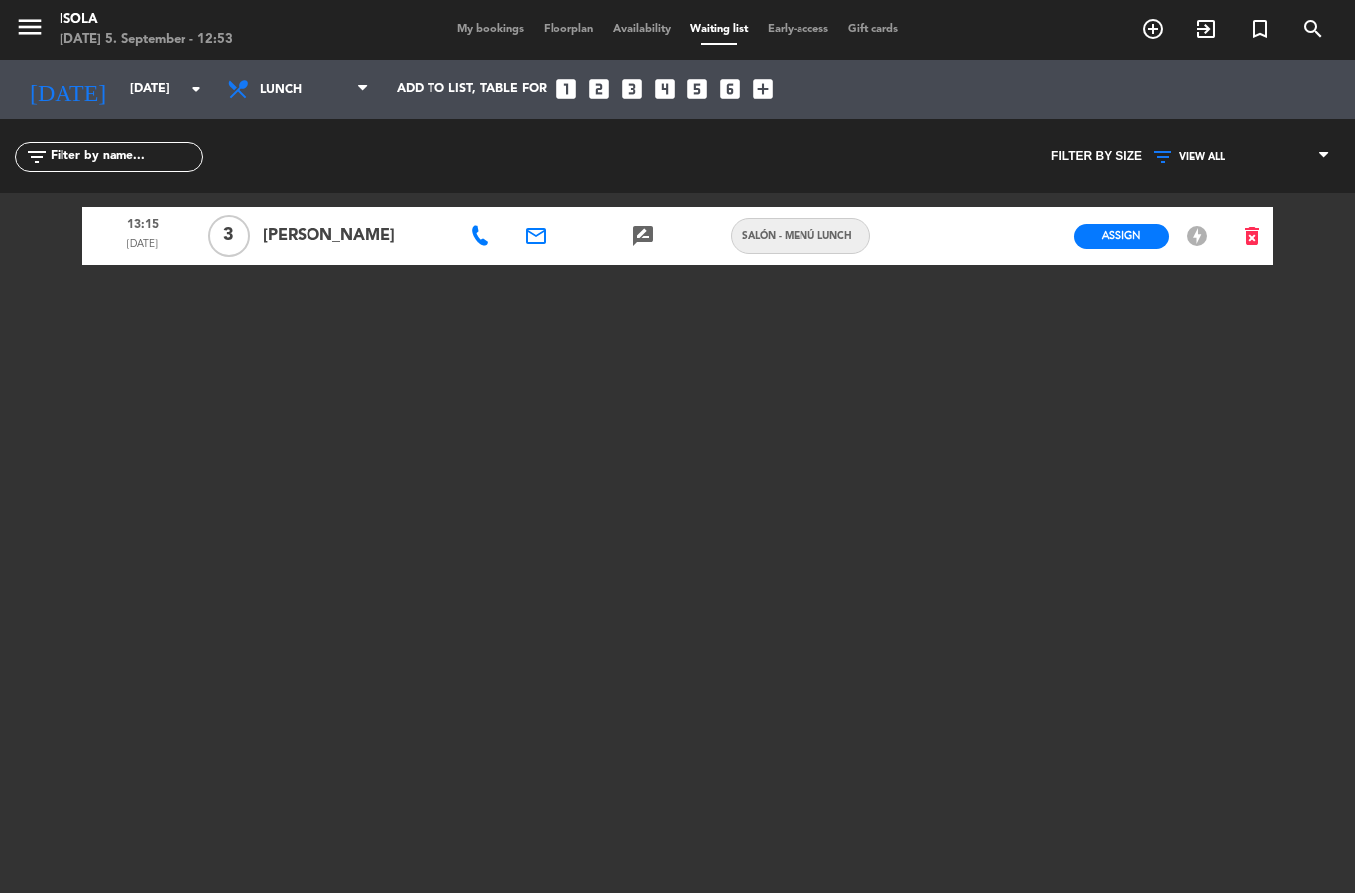
click at [487, 35] on span "My bookings" at bounding box center [490, 29] width 86 height 11
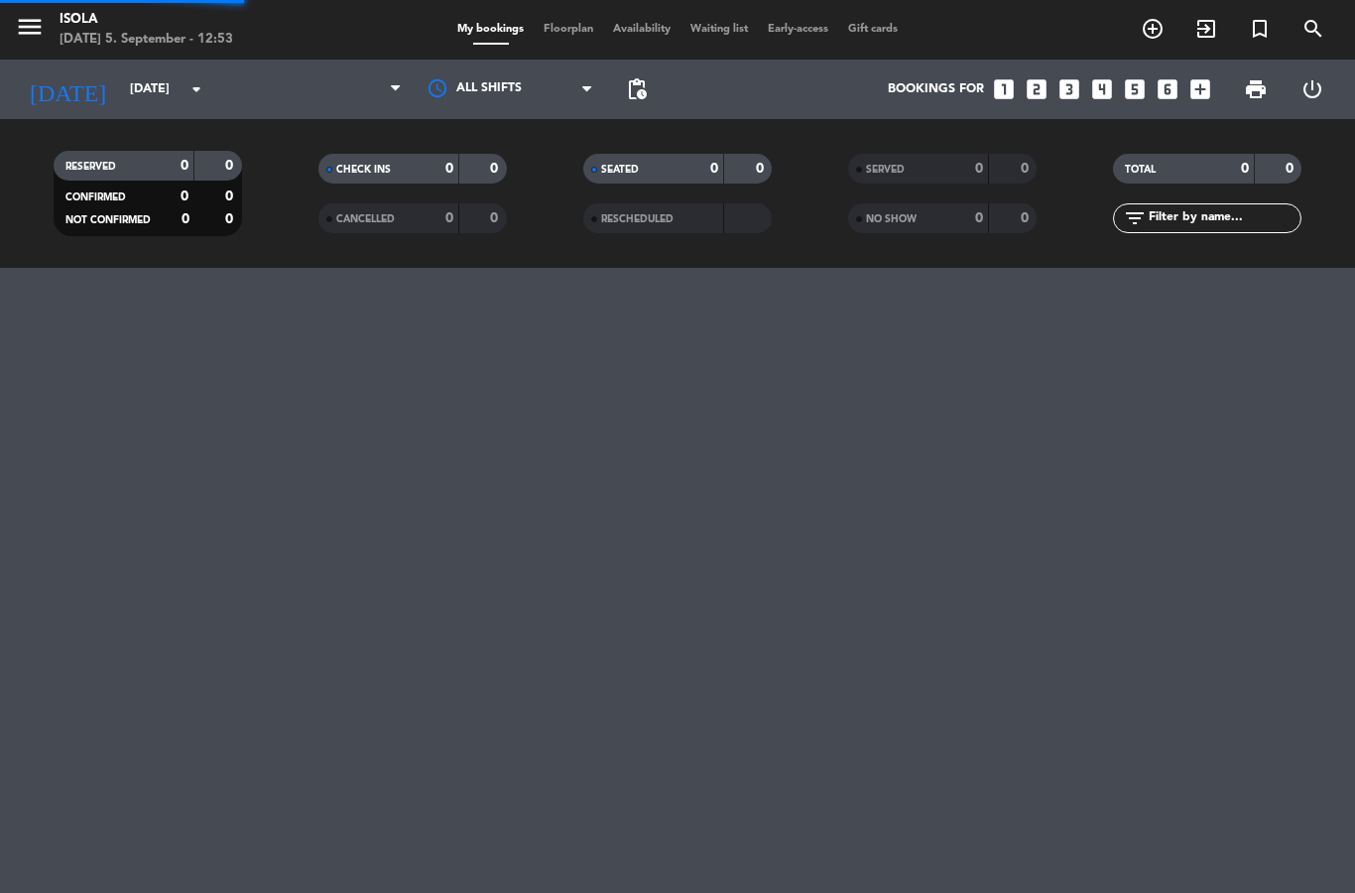
select select "lunch"
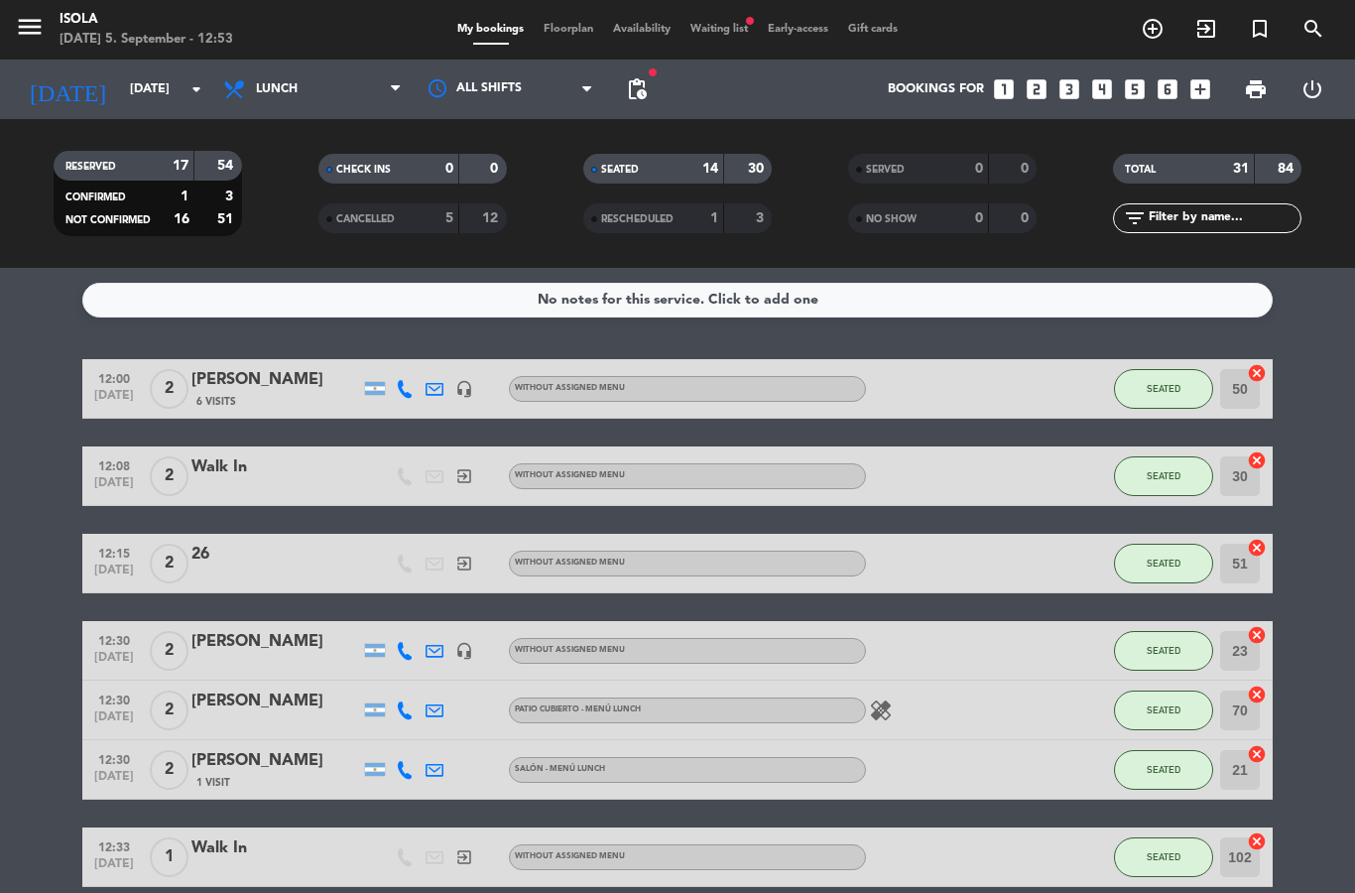
click at [567, 25] on span "Floorplan" at bounding box center [568, 29] width 69 height 11
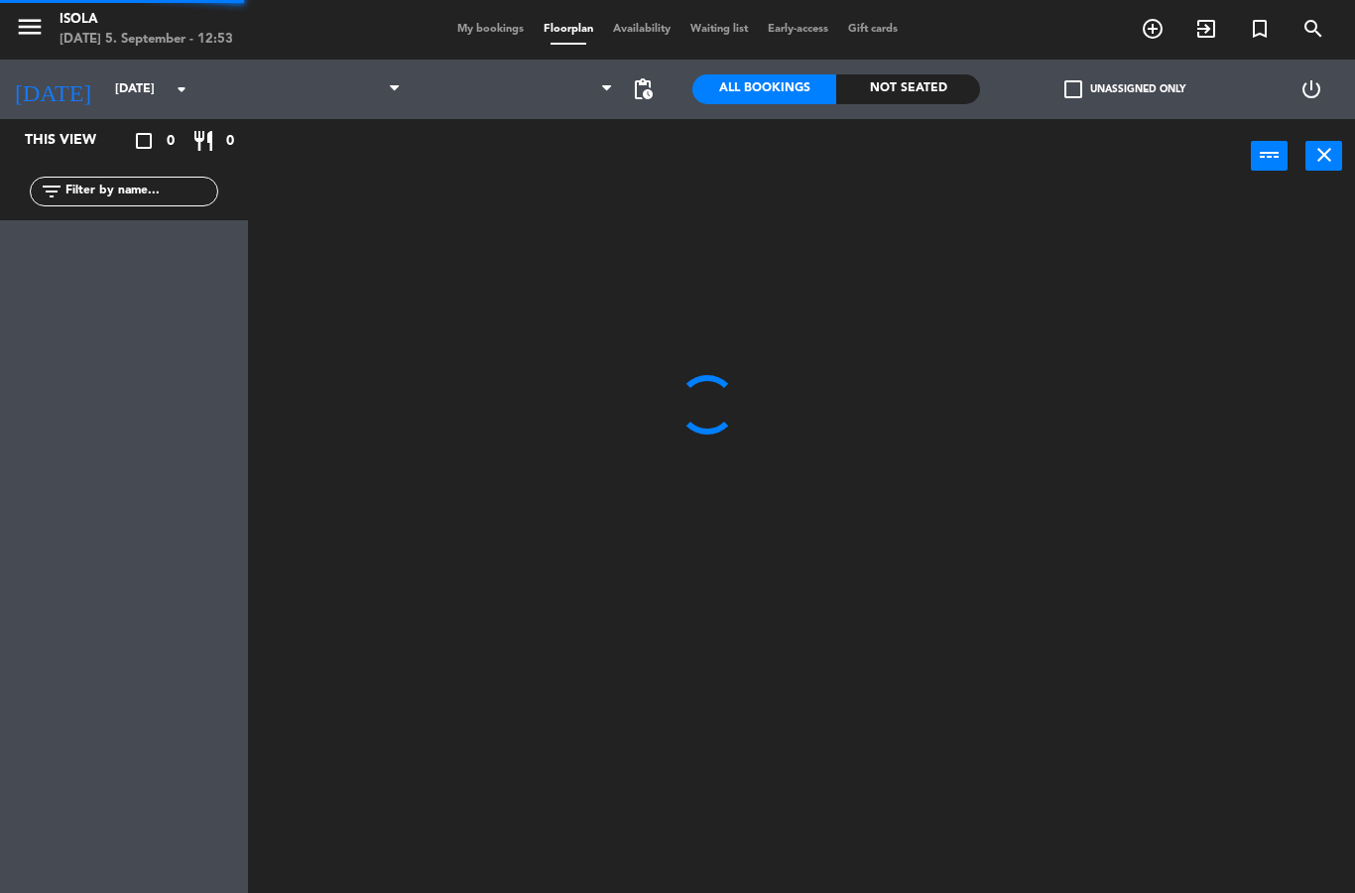
select select "lunch"
select select
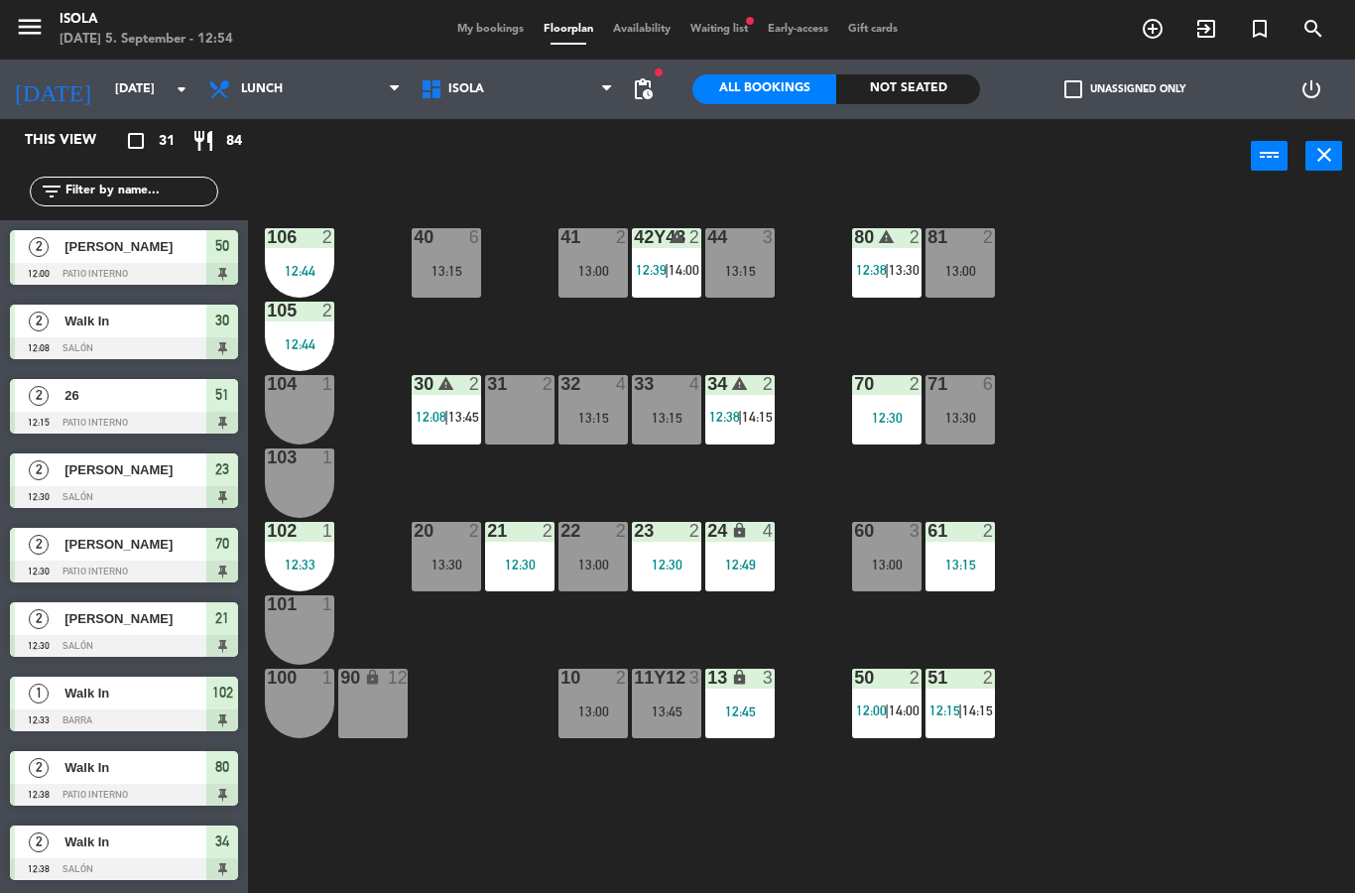
click at [728, 24] on span "Waiting list fiber_manual_record" at bounding box center [719, 29] width 77 height 11
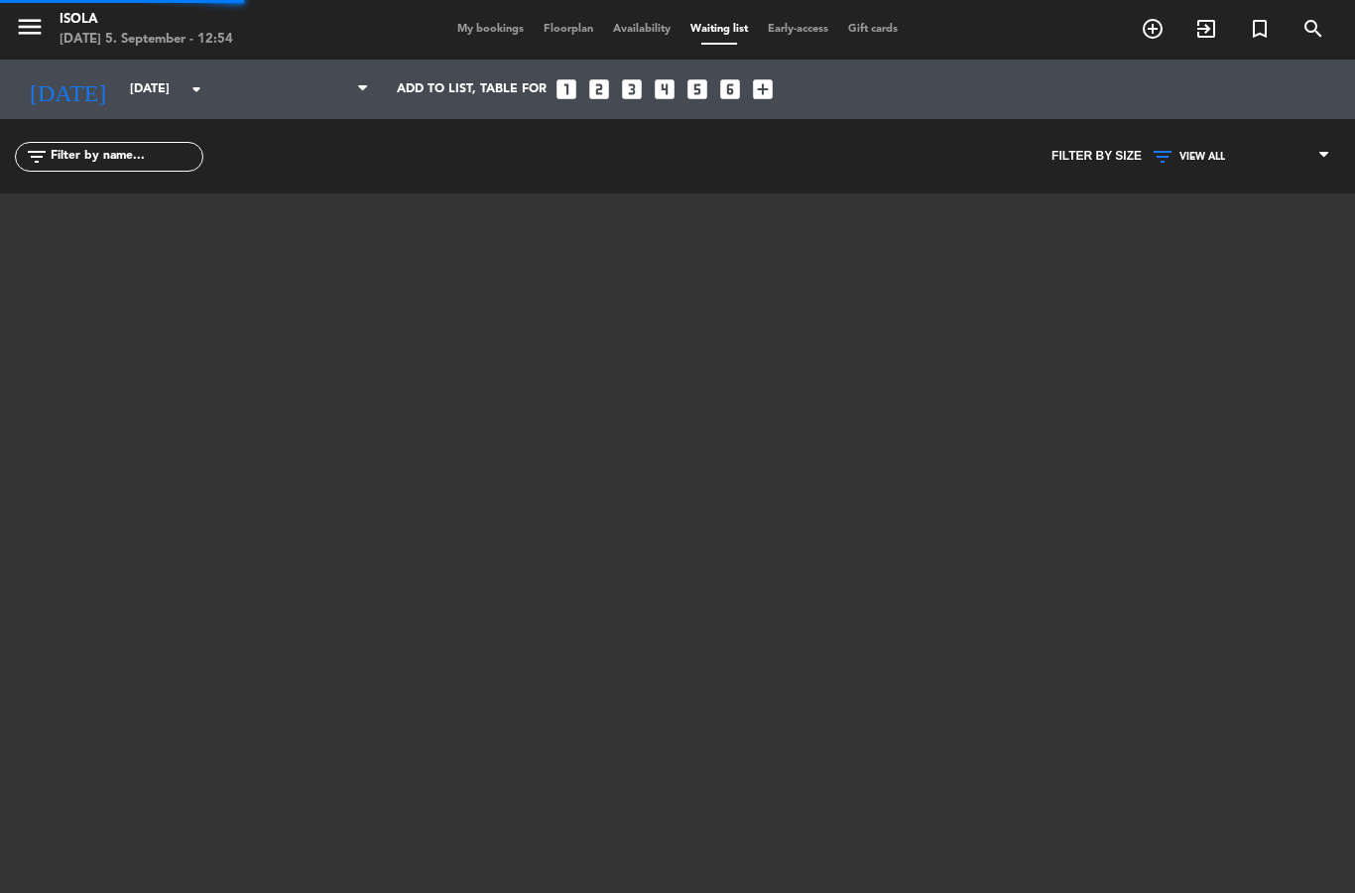
select select "lunch"
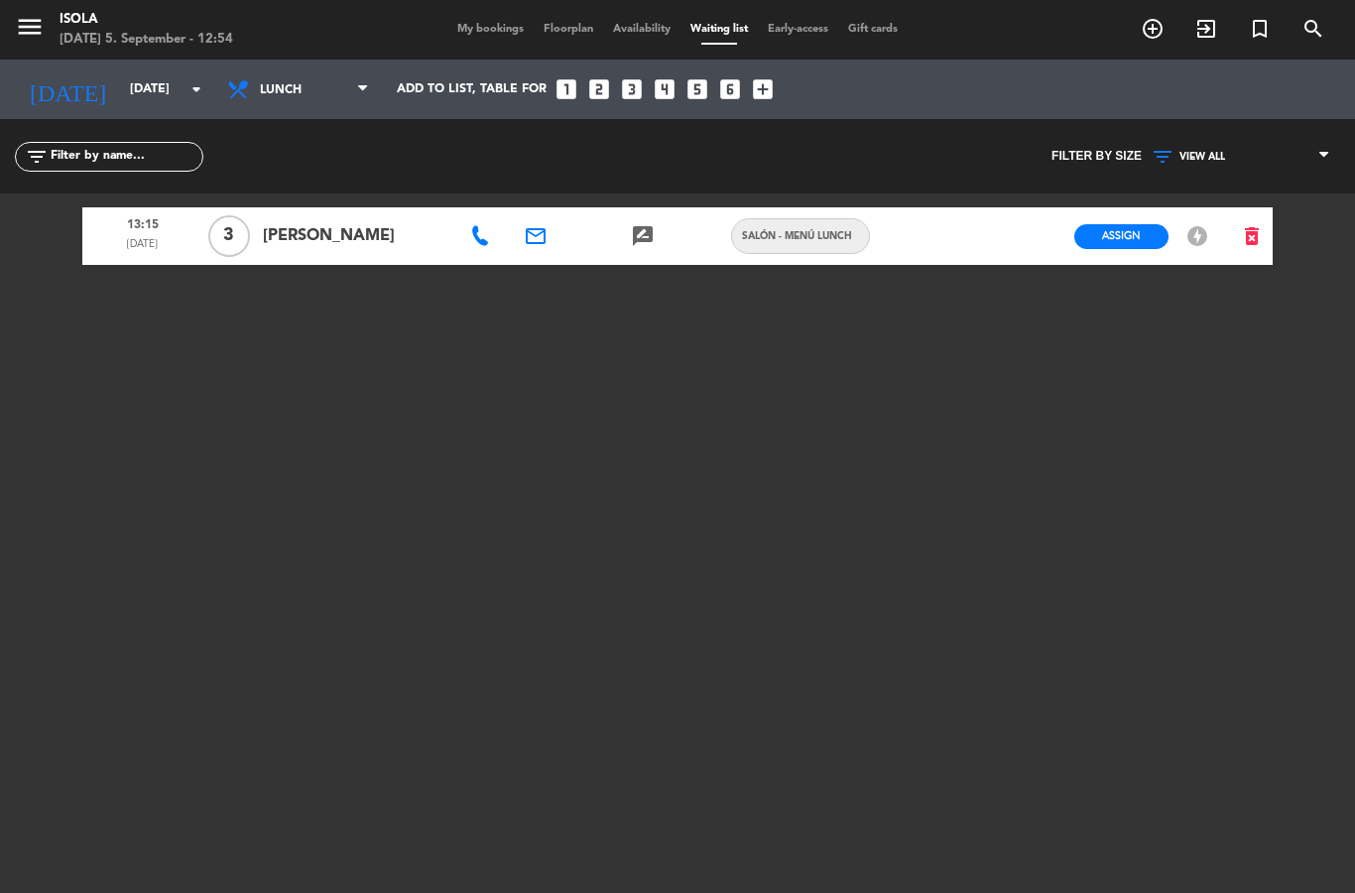
click at [472, 26] on span "My bookings" at bounding box center [490, 29] width 86 height 11
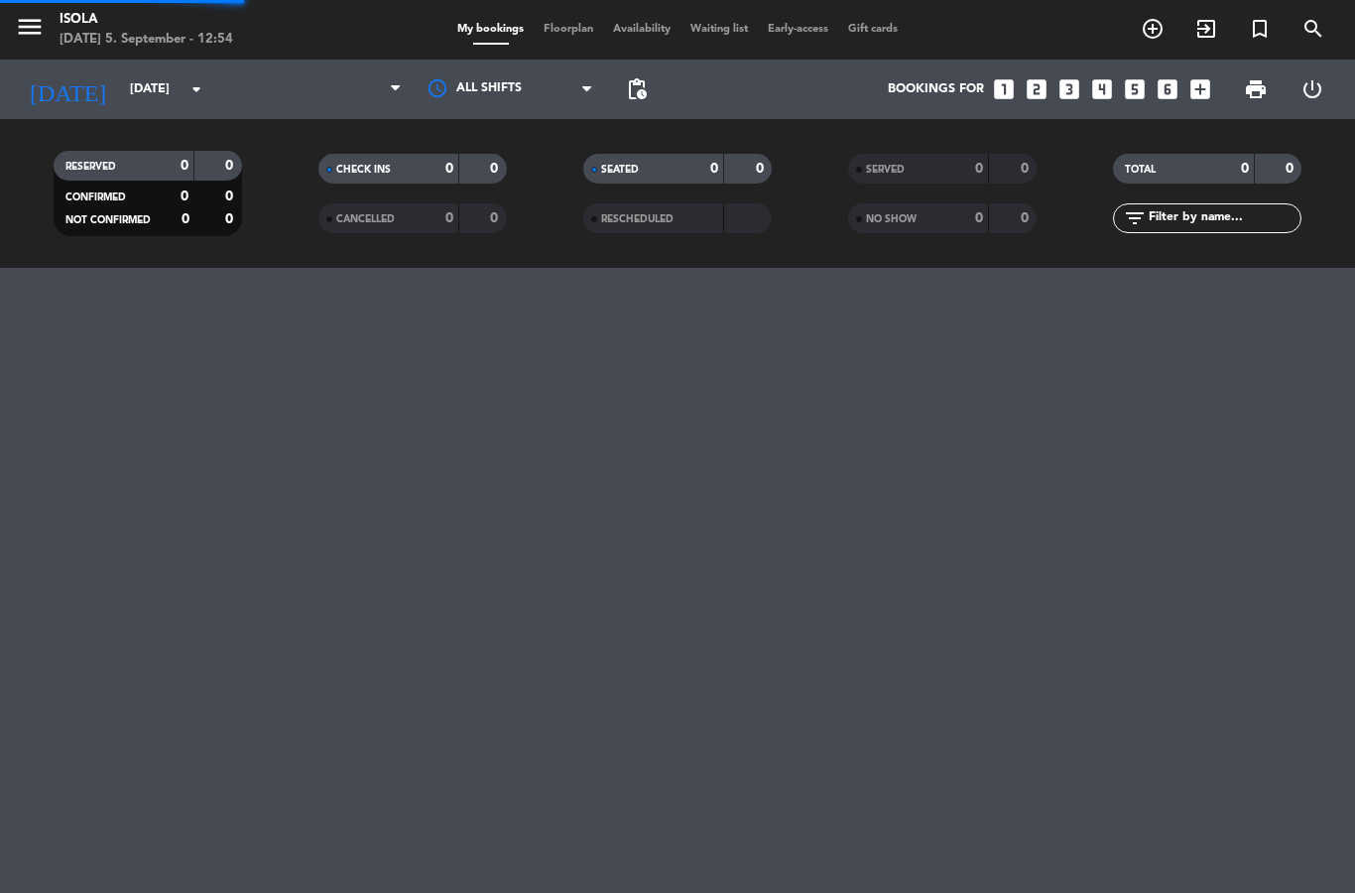
select select "lunch"
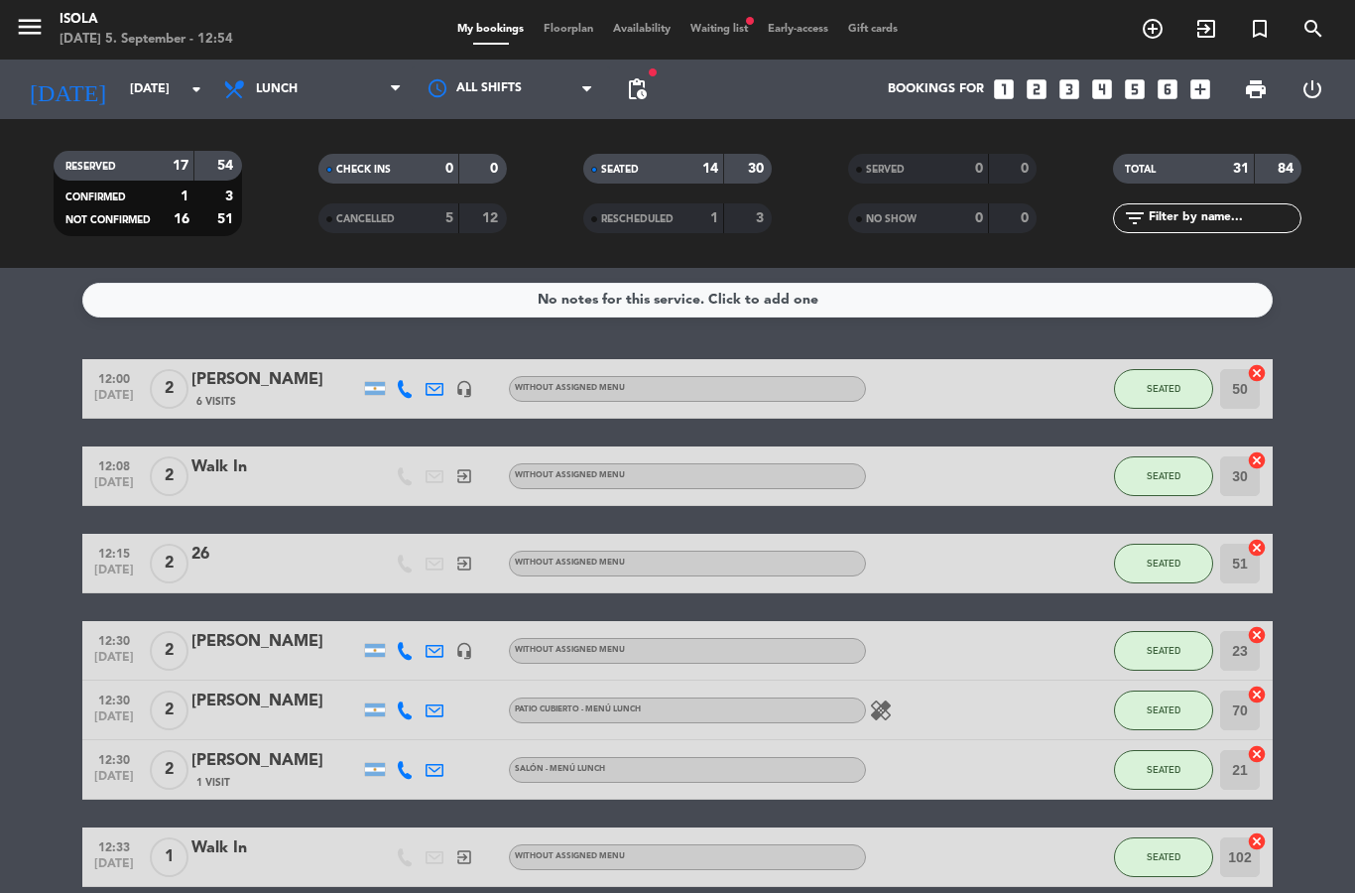
click at [721, 13] on div "menu Isola [DATE] 5. September - 12:54 My bookings Floorplan Availability Waiti…" at bounding box center [677, 30] width 1355 height 60
click at [731, 31] on span "Waiting list fiber_manual_record" at bounding box center [719, 29] width 77 height 11
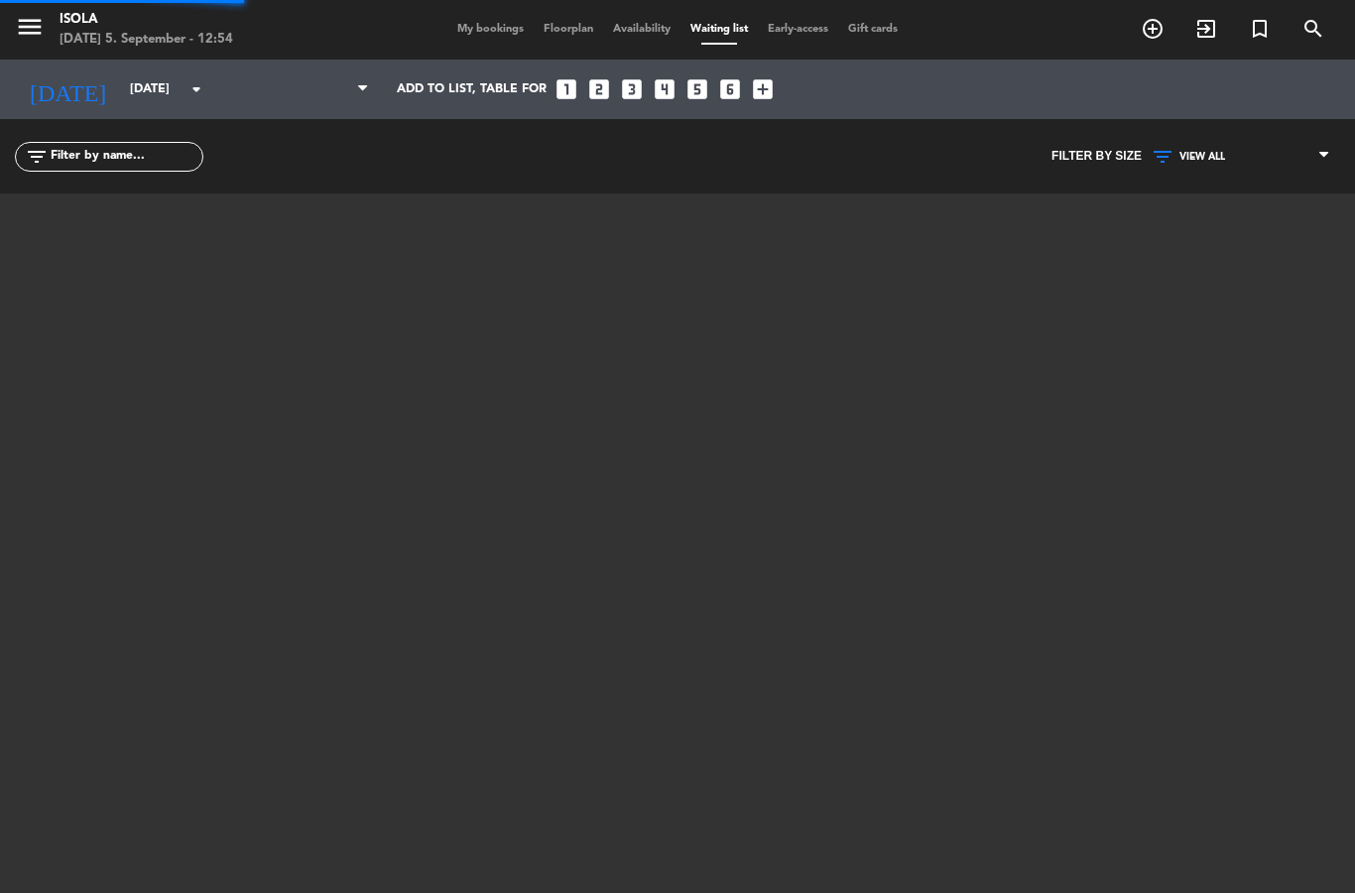
select select "lunch"
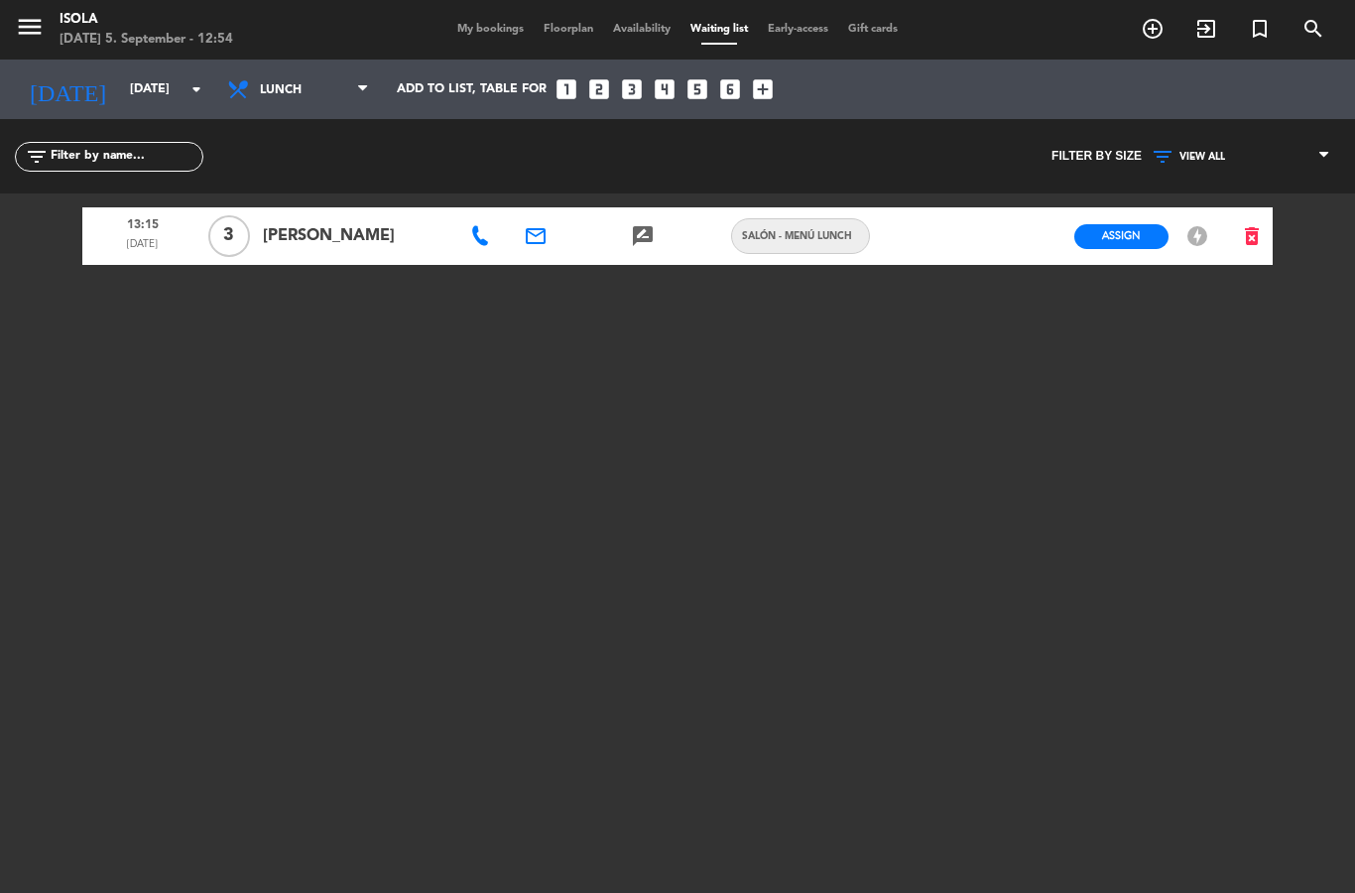
click at [472, 35] on span "My bookings" at bounding box center [490, 29] width 86 height 11
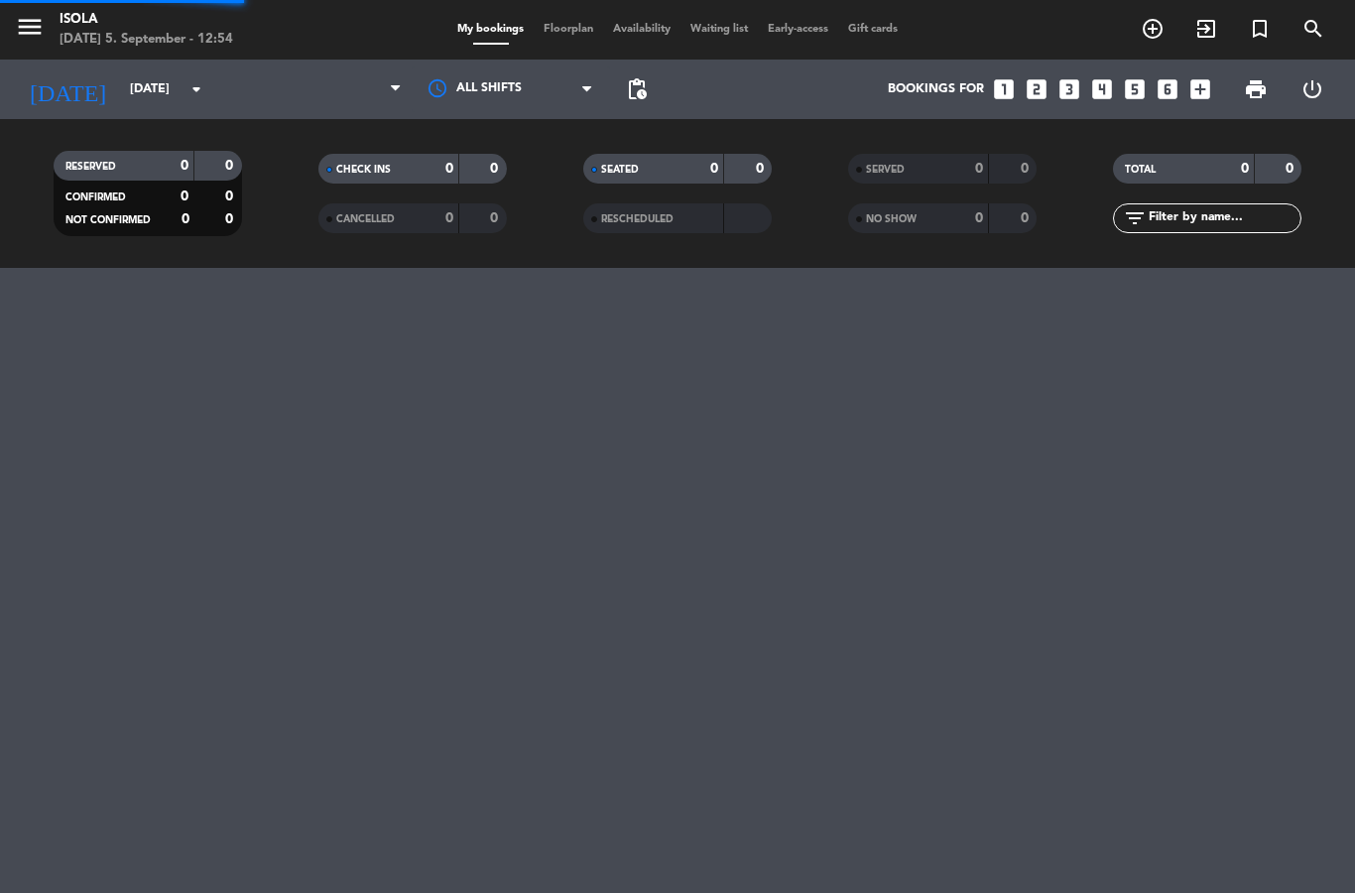
select select "lunch"
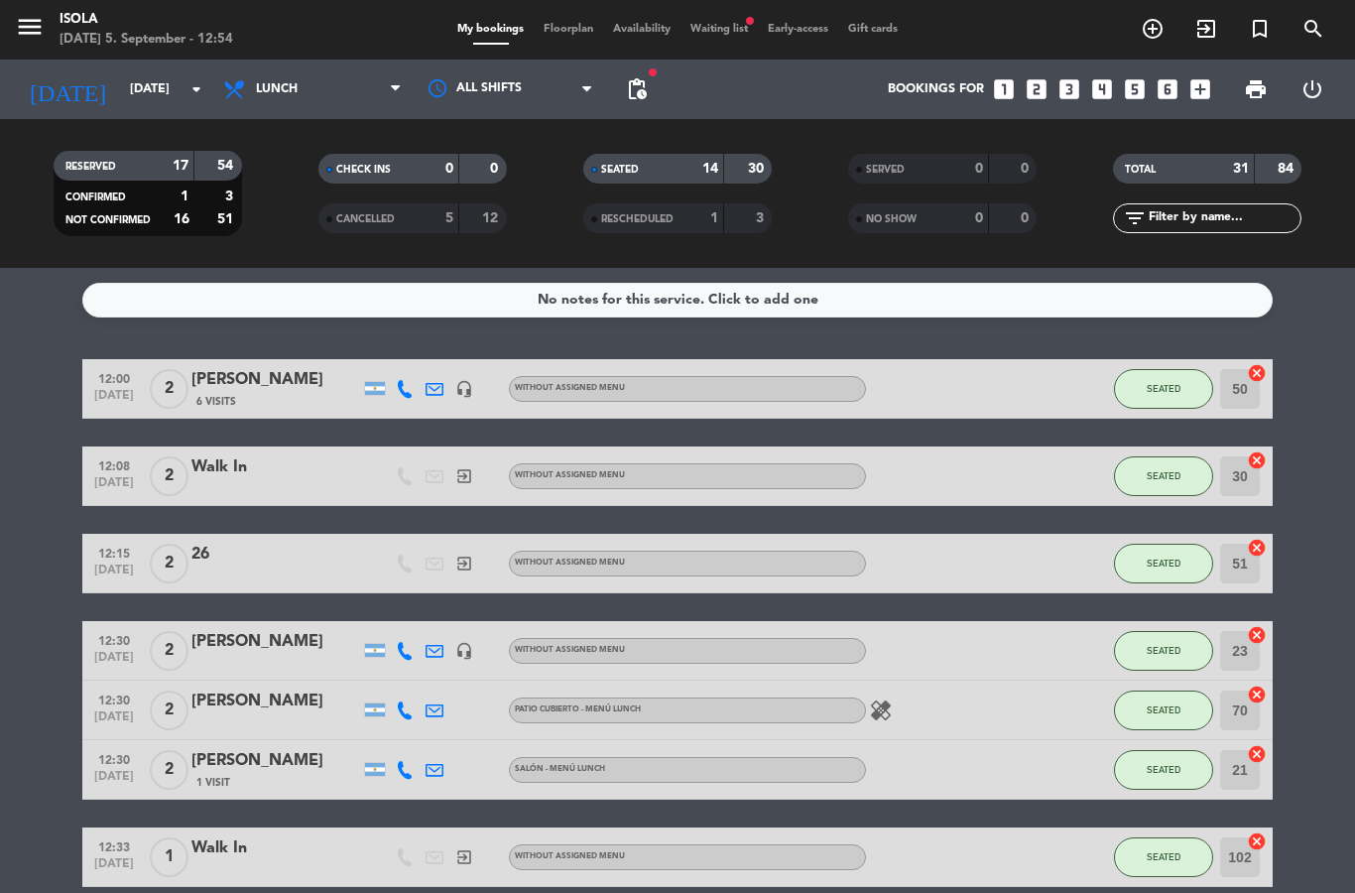
click at [569, 35] on span "Floorplan" at bounding box center [568, 29] width 69 height 11
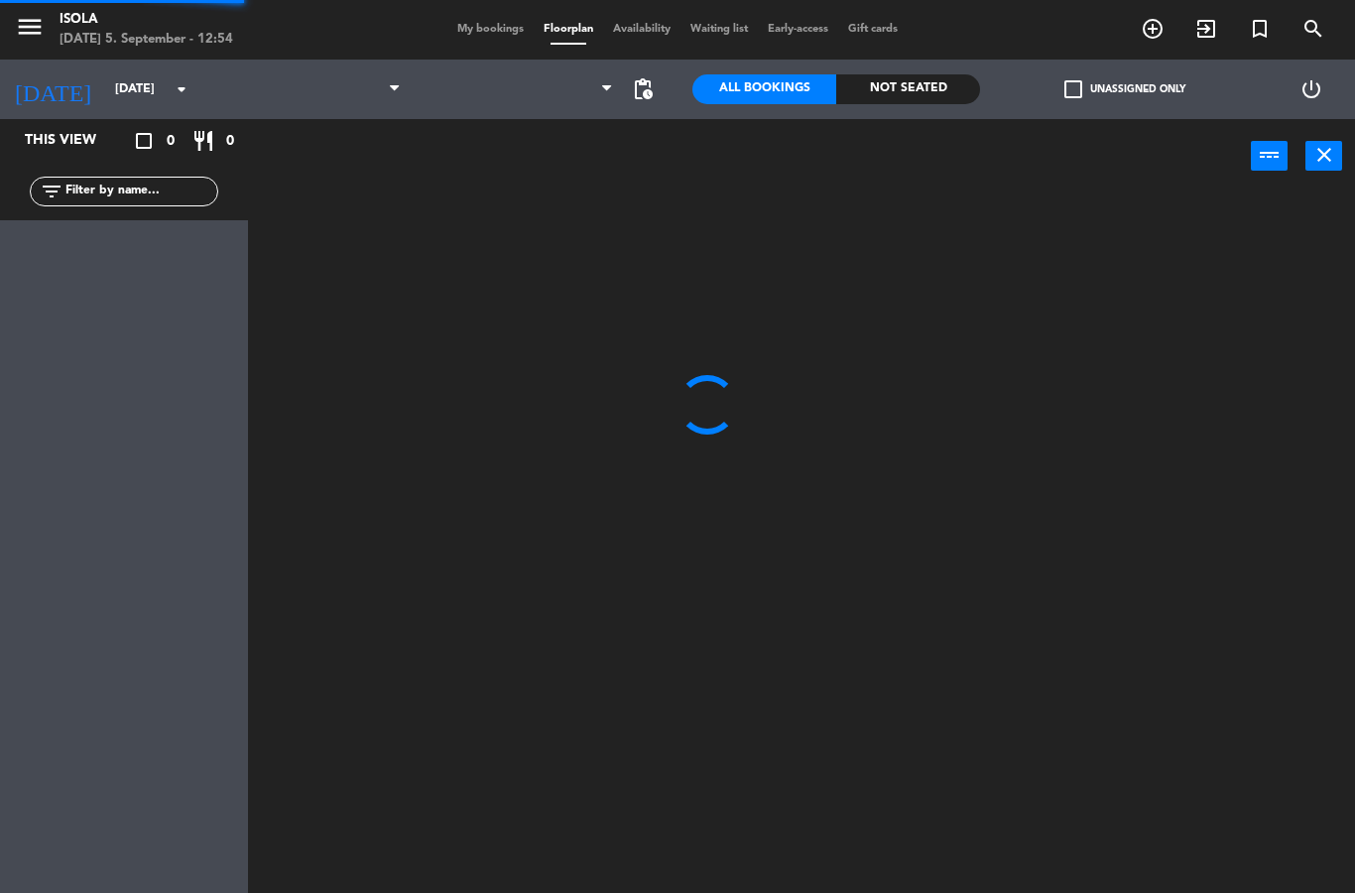
select select "lunch"
select select
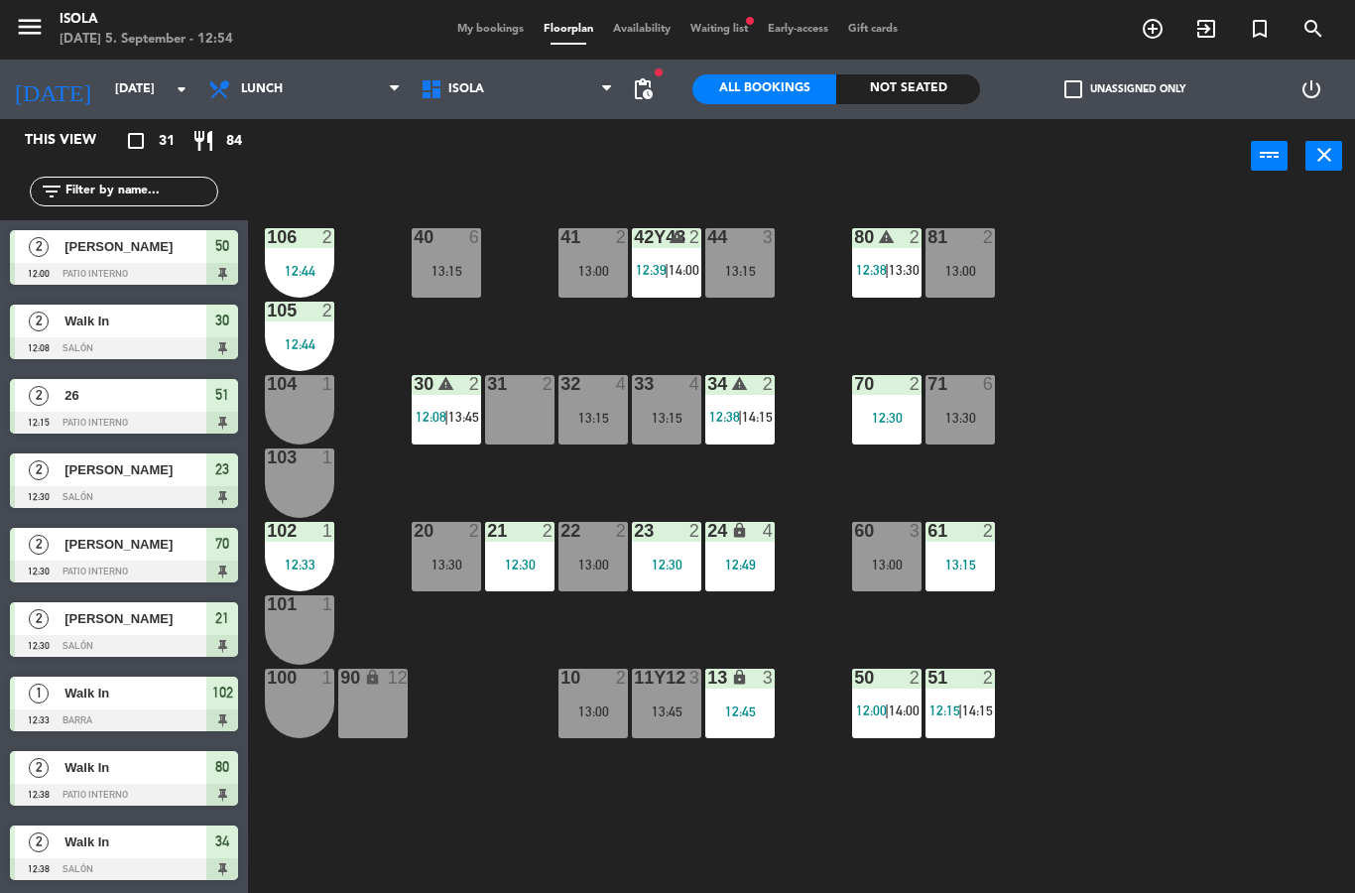
click at [959, 700] on div "51 2 12:15 | 14:15" at bounding box center [960, 703] width 69 height 69
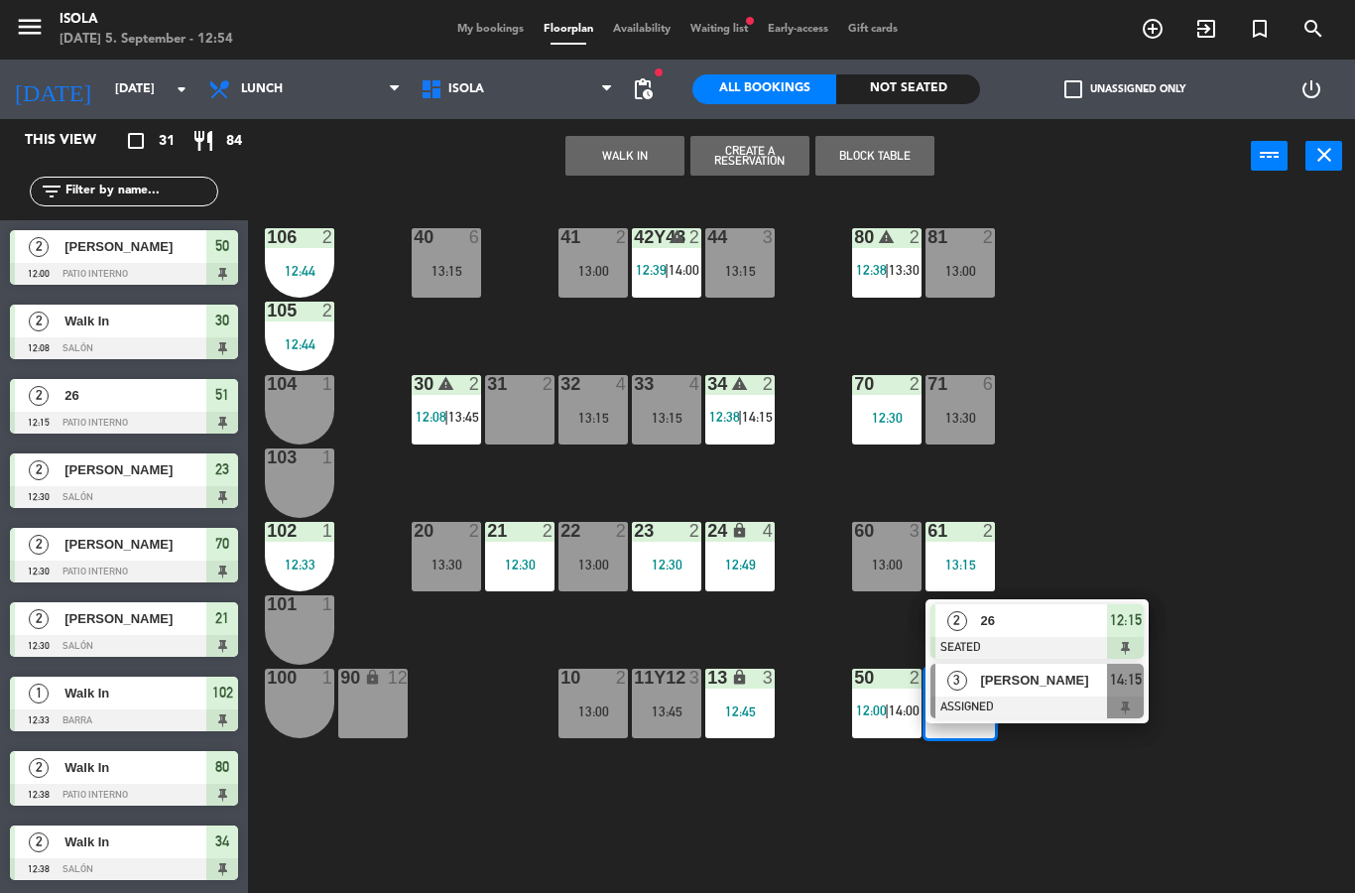
click at [1048, 684] on span "[PERSON_NAME]" at bounding box center [1043, 680] width 127 height 21
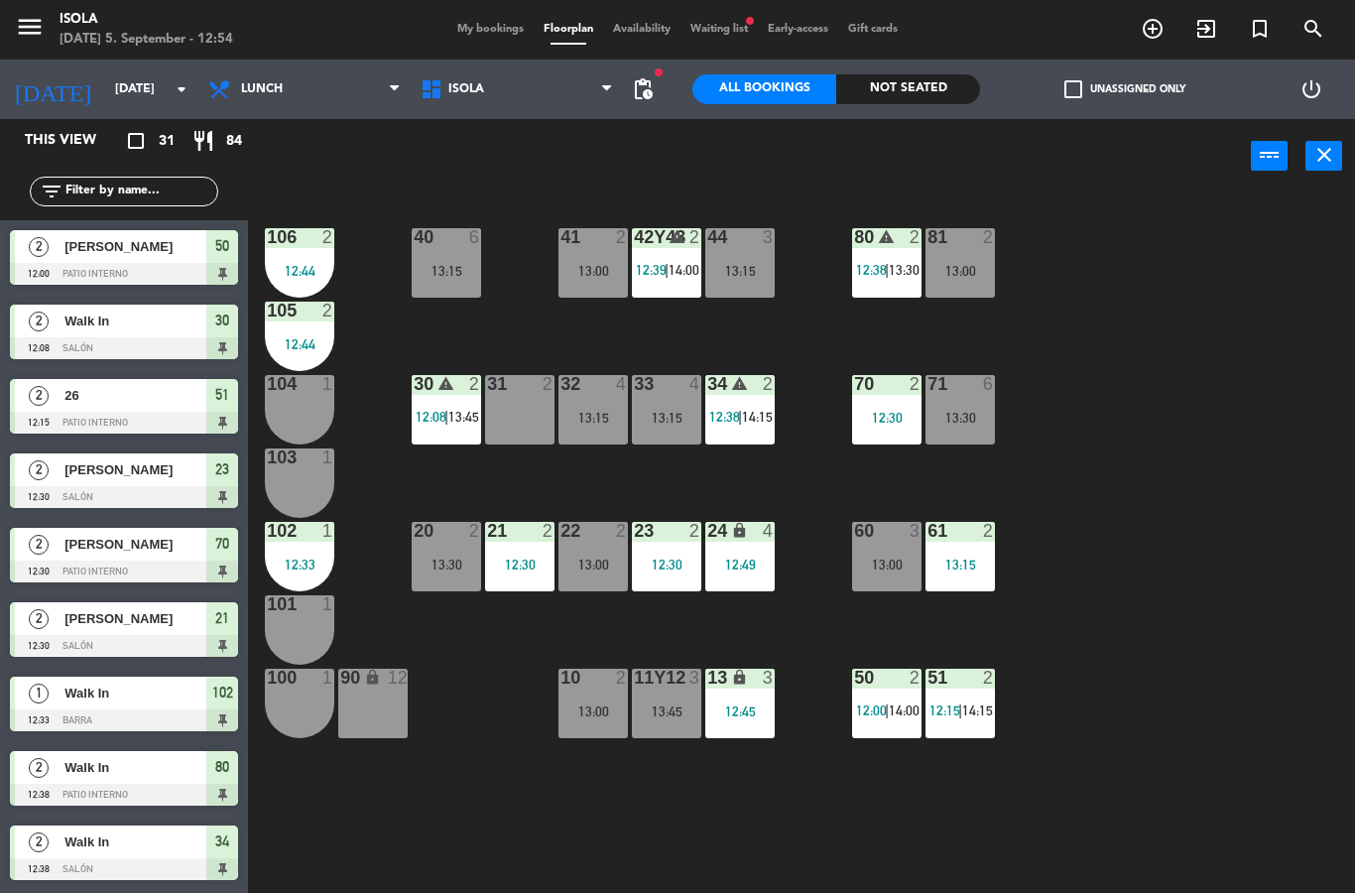
scroll to position [741, 0]
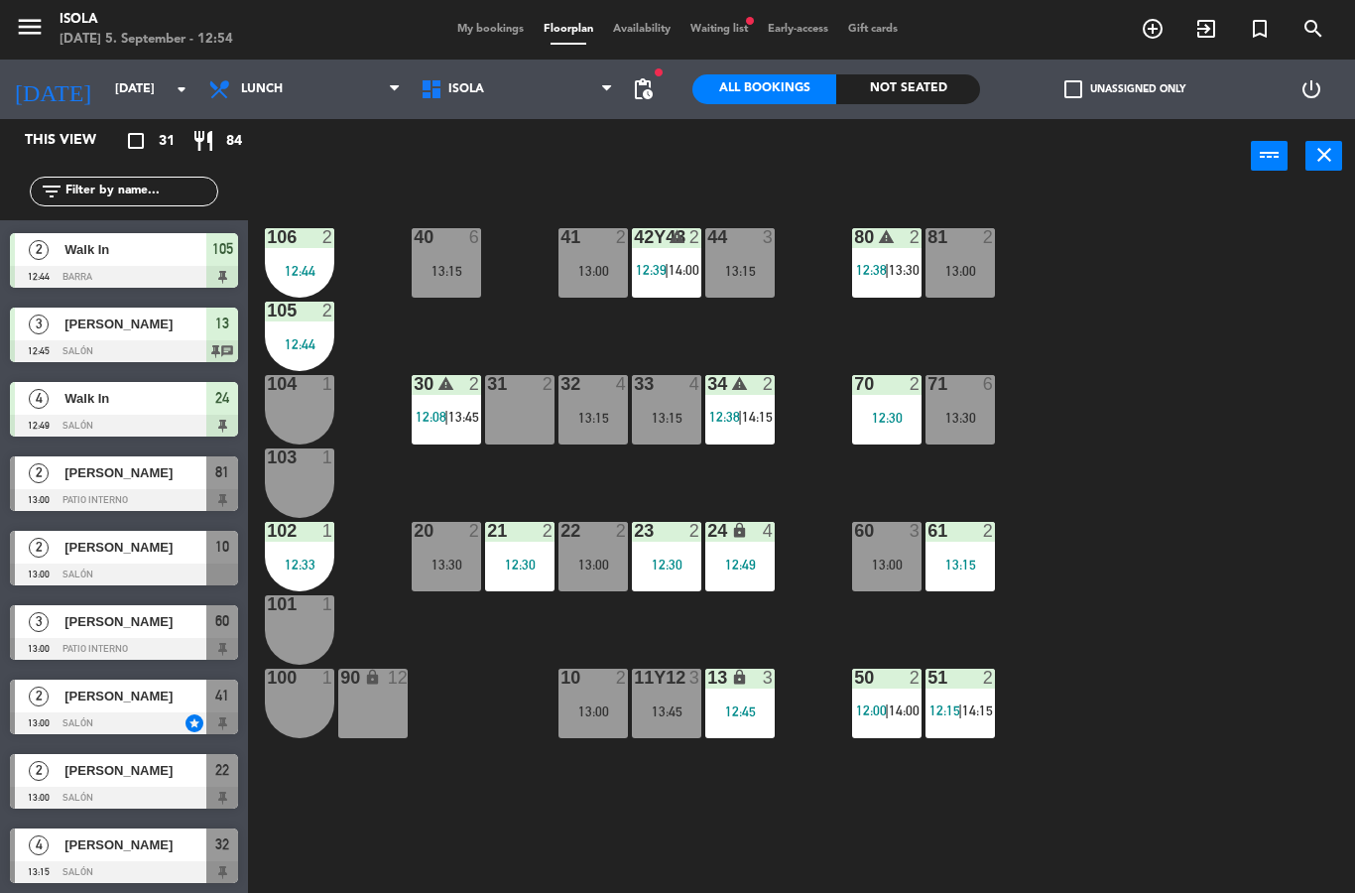
click at [890, 707] on span "14:00" at bounding box center [904, 710] width 31 height 16
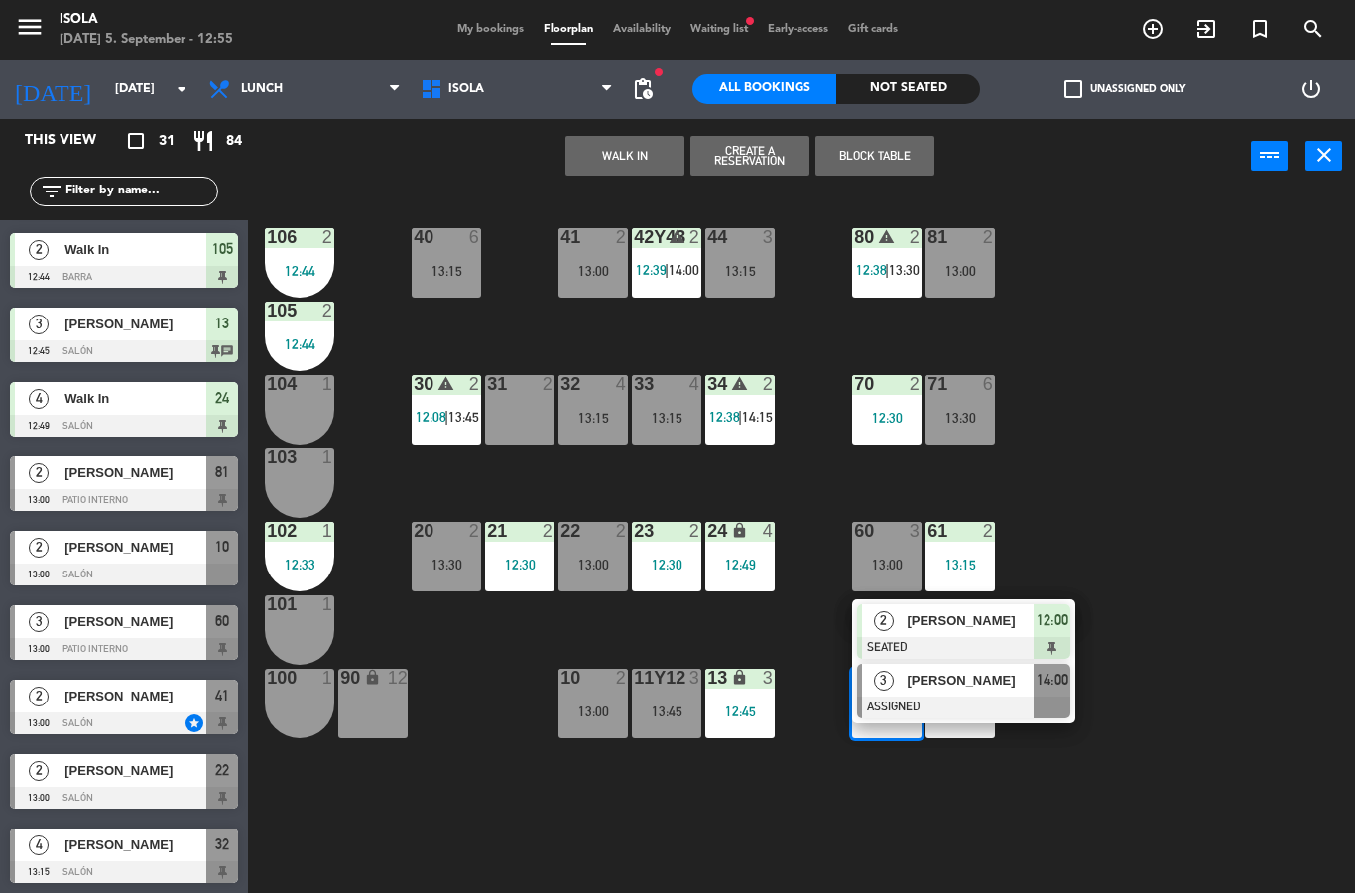
click at [1024, 688] on span "[PERSON_NAME]" at bounding box center [970, 680] width 127 height 21
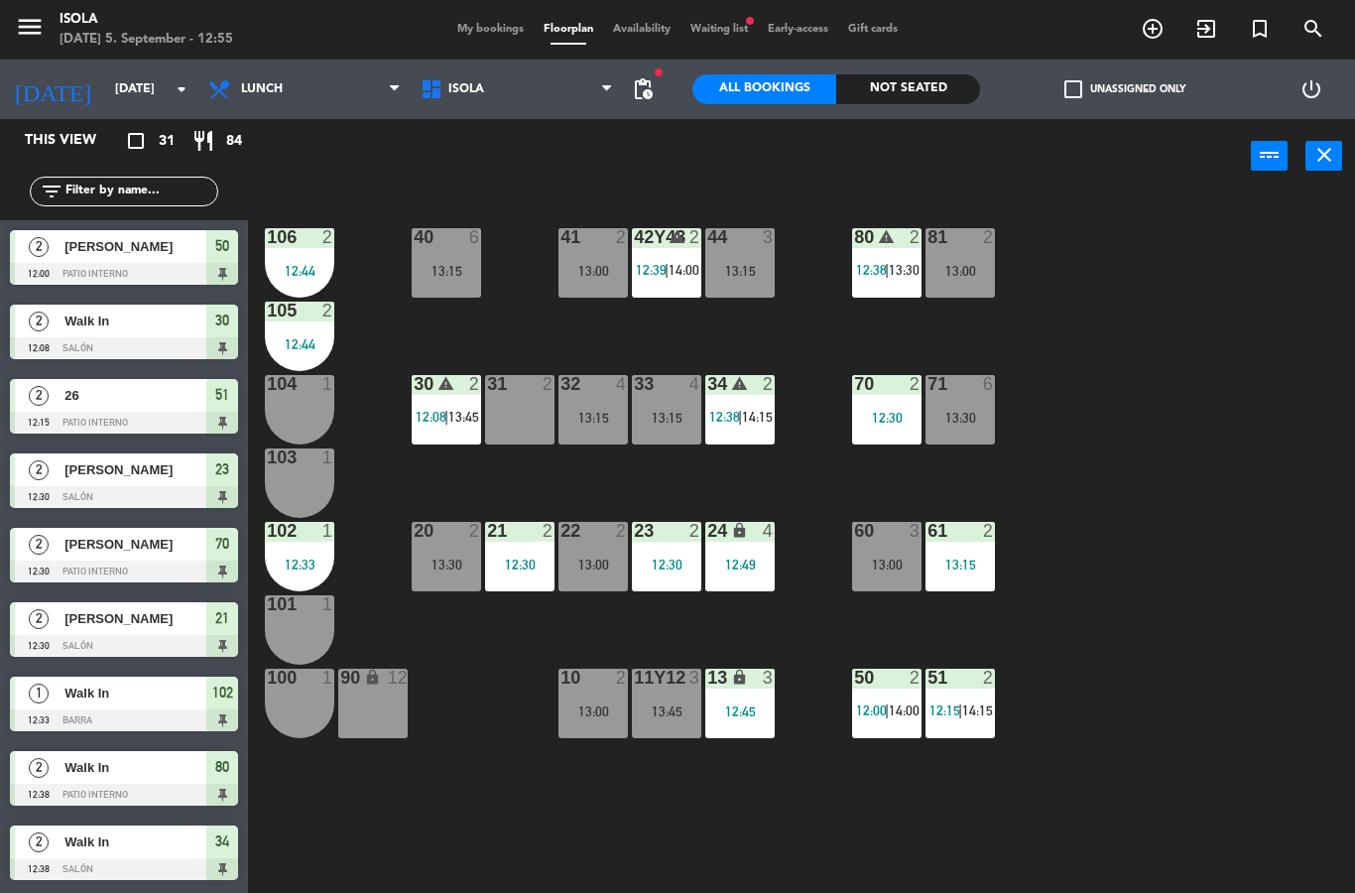
scroll to position [592, 0]
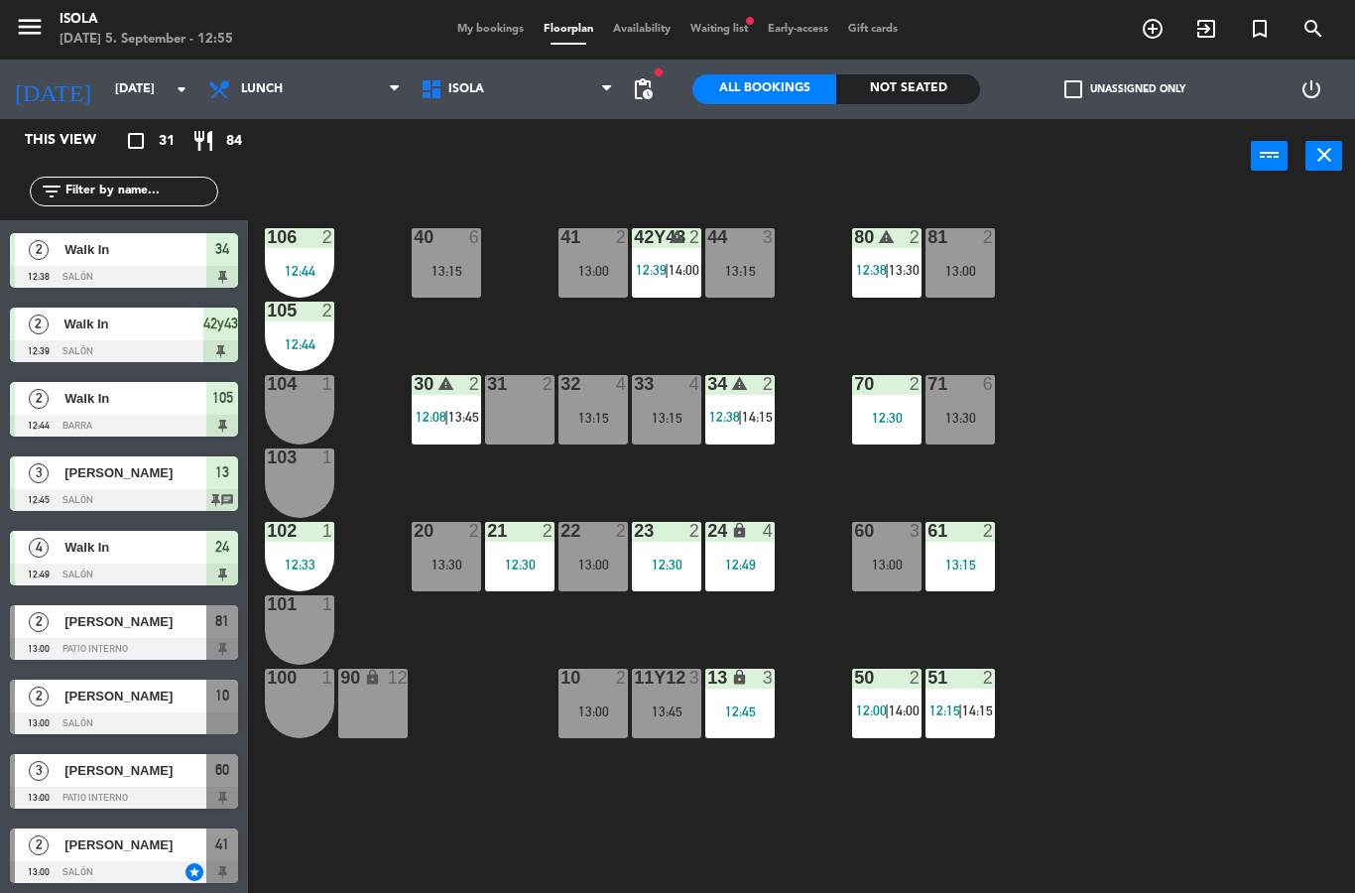
click at [901, 248] on div "80 warning 2" at bounding box center [886, 238] width 69 height 20
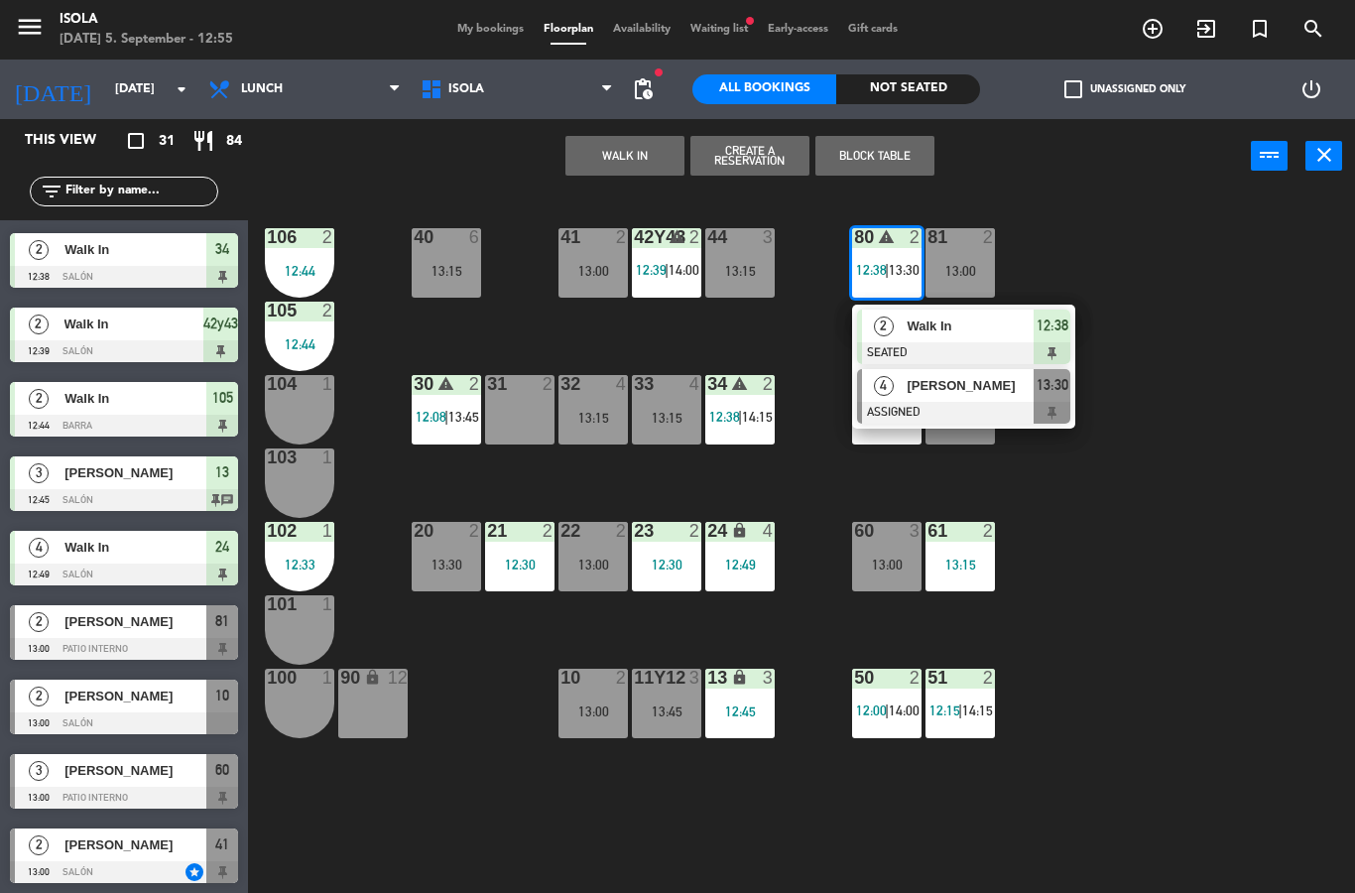
click at [973, 391] on span "[PERSON_NAME]" at bounding box center [970, 385] width 127 height 21
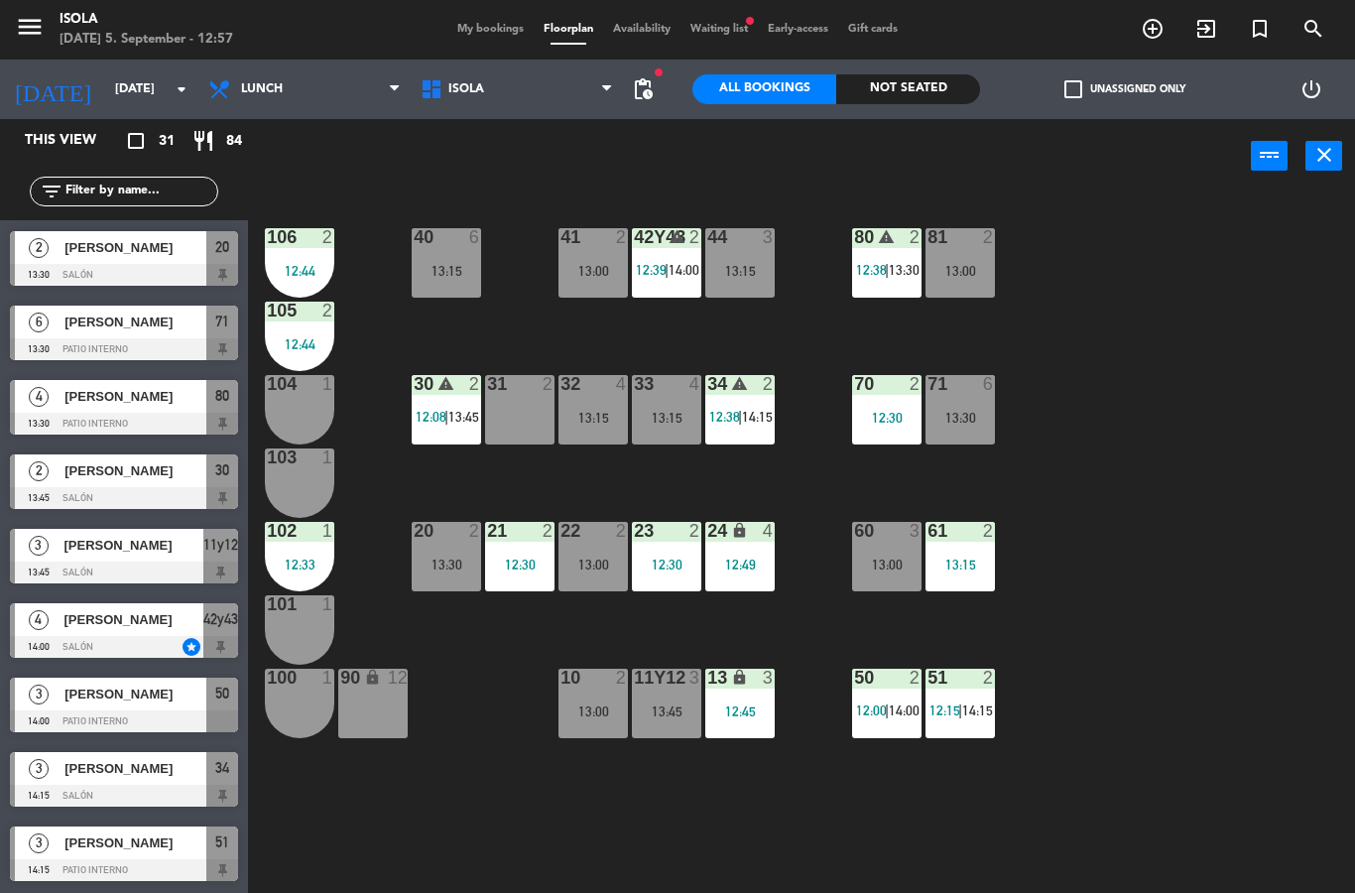
scroll to position [1636, 0]
click at [92, 633] on div "[PERSON_NAME]" at bounding box center [133, 619] width 142 height 33
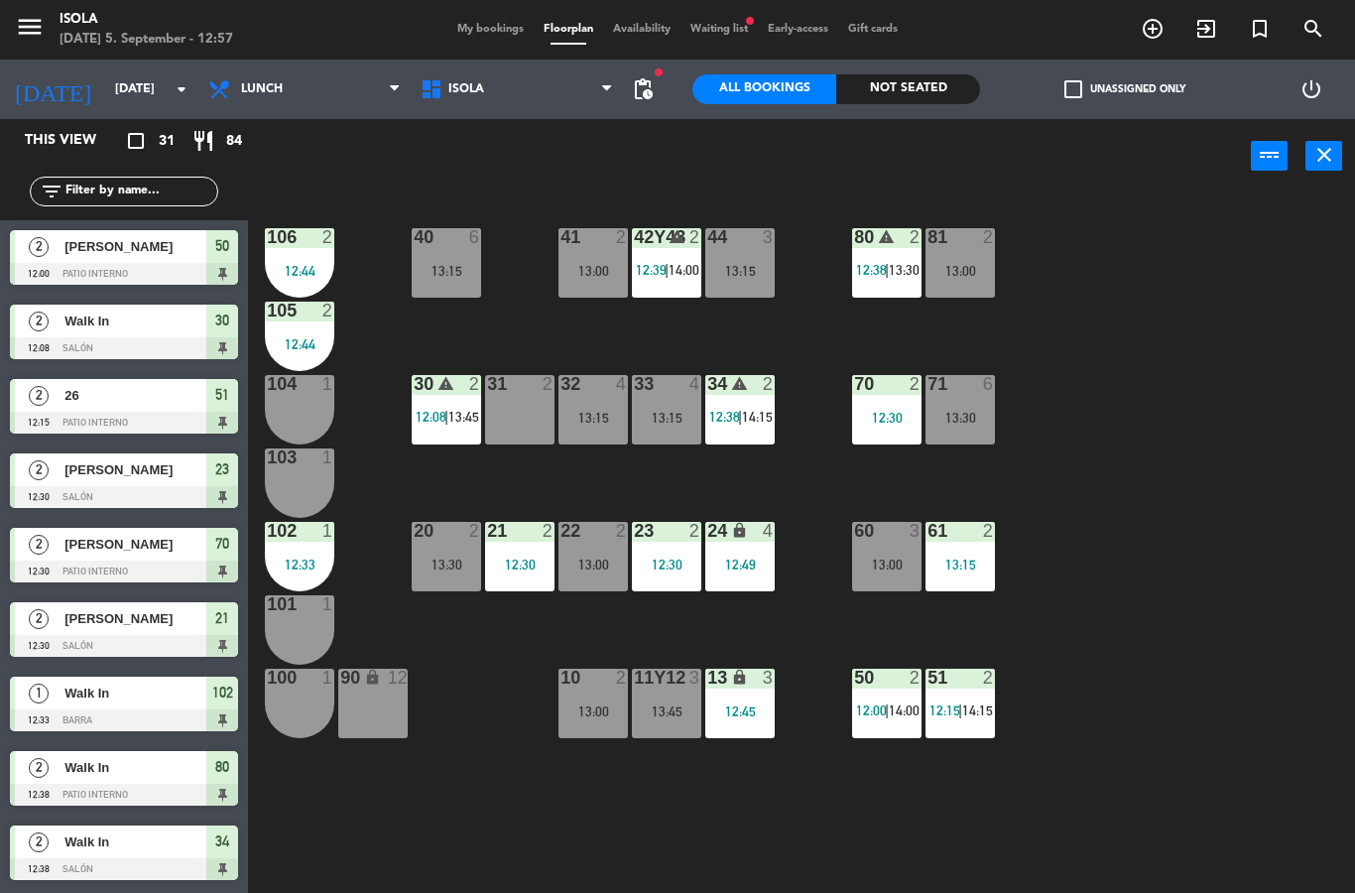
scroll to position [518, 0]
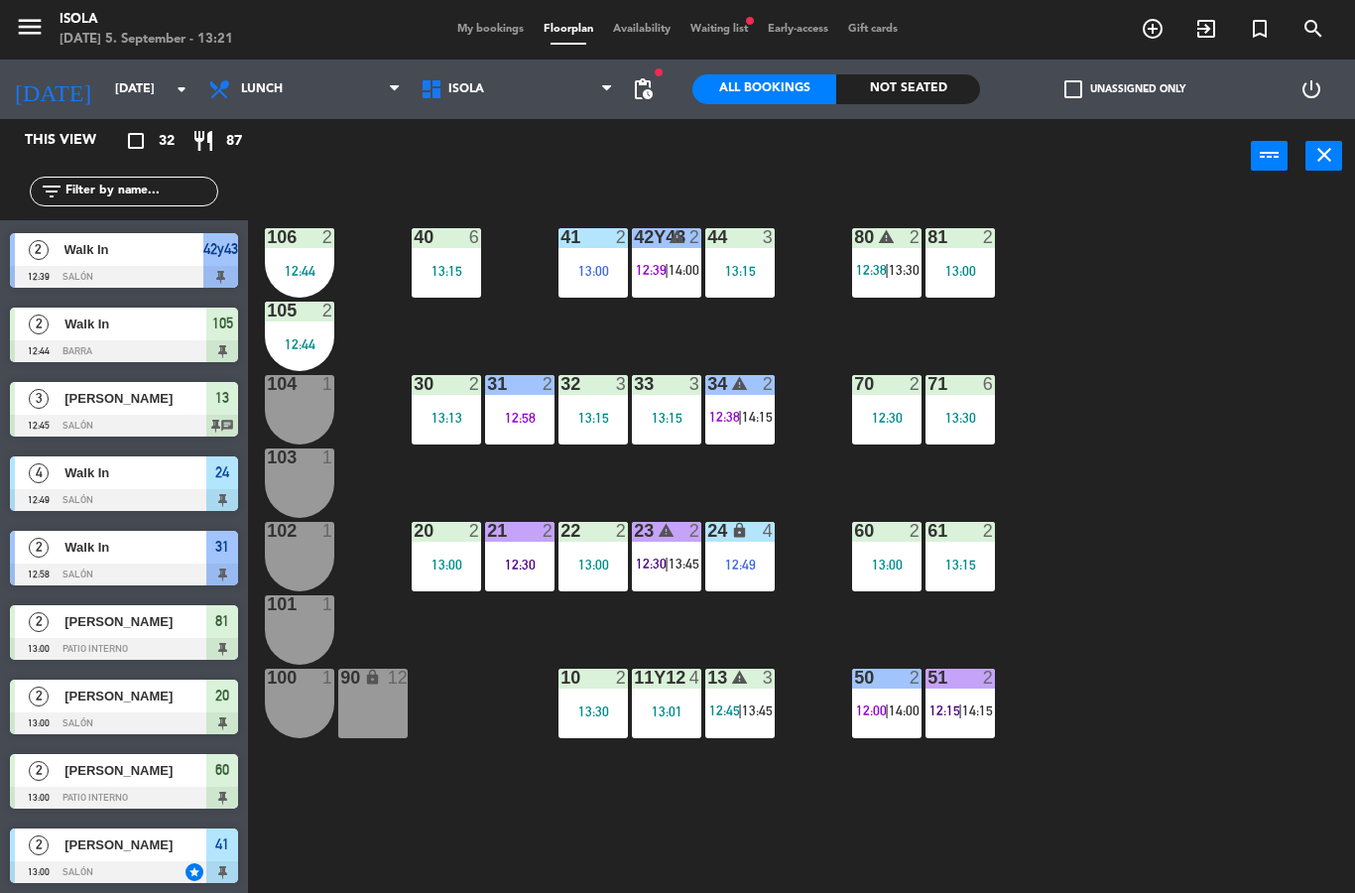
click at [889, 280] on div "80 warning 2 12:38 | 13:30" at bounding box center [886, 262] width 69 height 69
click at [1103, 253] on div "40 6 13:15 42y43 warning 2 12:39 | 14:00 41 2 13:00 44 3 13:15 80 warning 2 12:…" at bounding box center [808, 542] width 1093 height 699
click at [896, 283] on div "80 warning 2 12:38 | 13:30" at bounding box center [886, 262] width 69 height 69
click at [1168, 273] on div "40 6 13:15 42y43 warning 2 12:39 | 14:00 41 2 13:00 44 3 13:15 80 warning 2 12:…" at bounding box center [808, 542] width 1093 height 699
click at [887, 693] on div "50 2 12:00 | 14:00" at bounding box center [886, 703] width 69 height 69
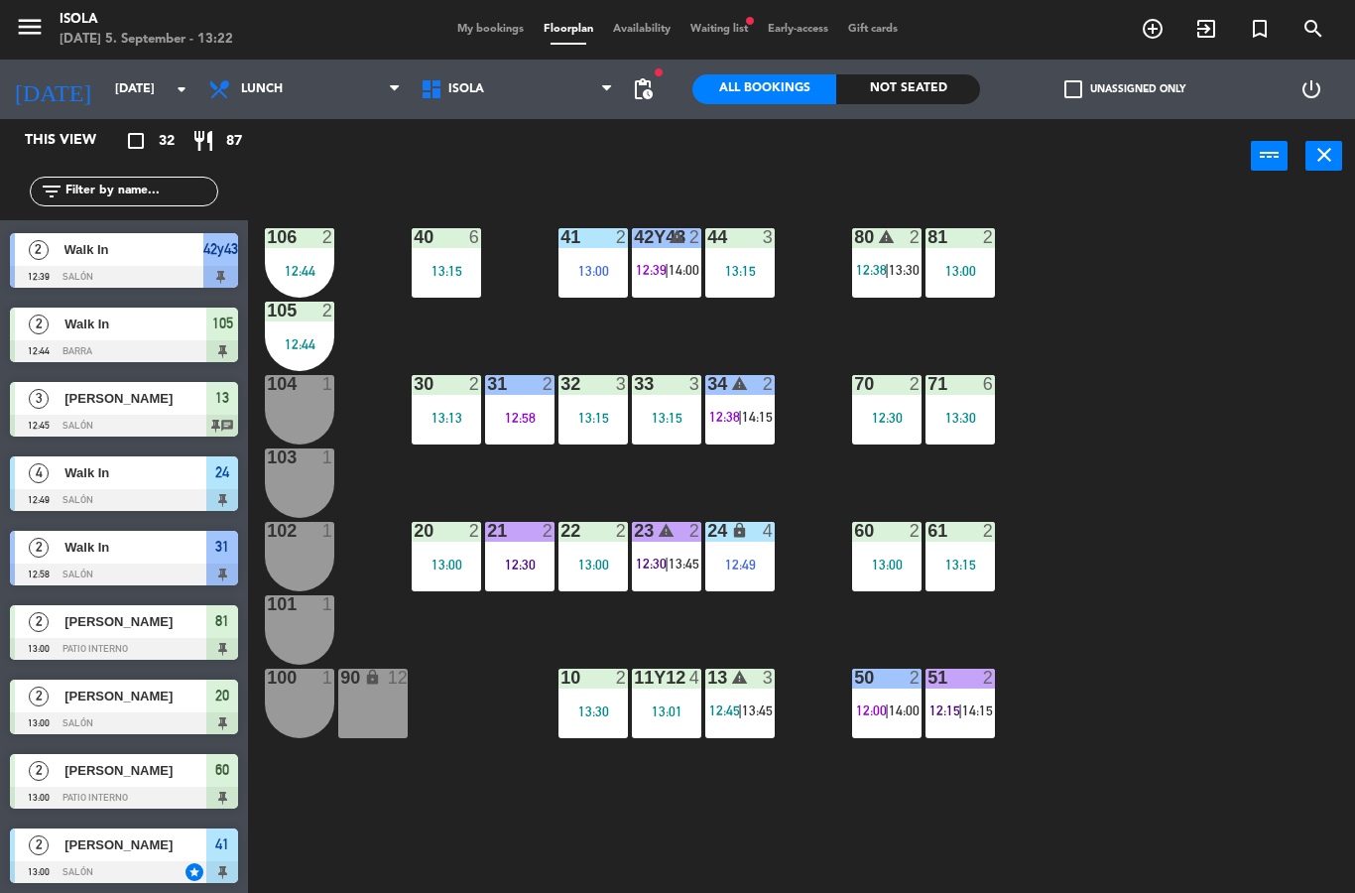
click at [1047, 770] on div "40 6 13:15 42y43 warning 2 12:39 | 14:00 41 2 13:00 44 3 13:15 80 warning 2 12:…" at bounding box center [808, 542] width 1093 height 699
click at [985, 264] on div "13:00" at bounding box center [960, 271] width 69 height 14
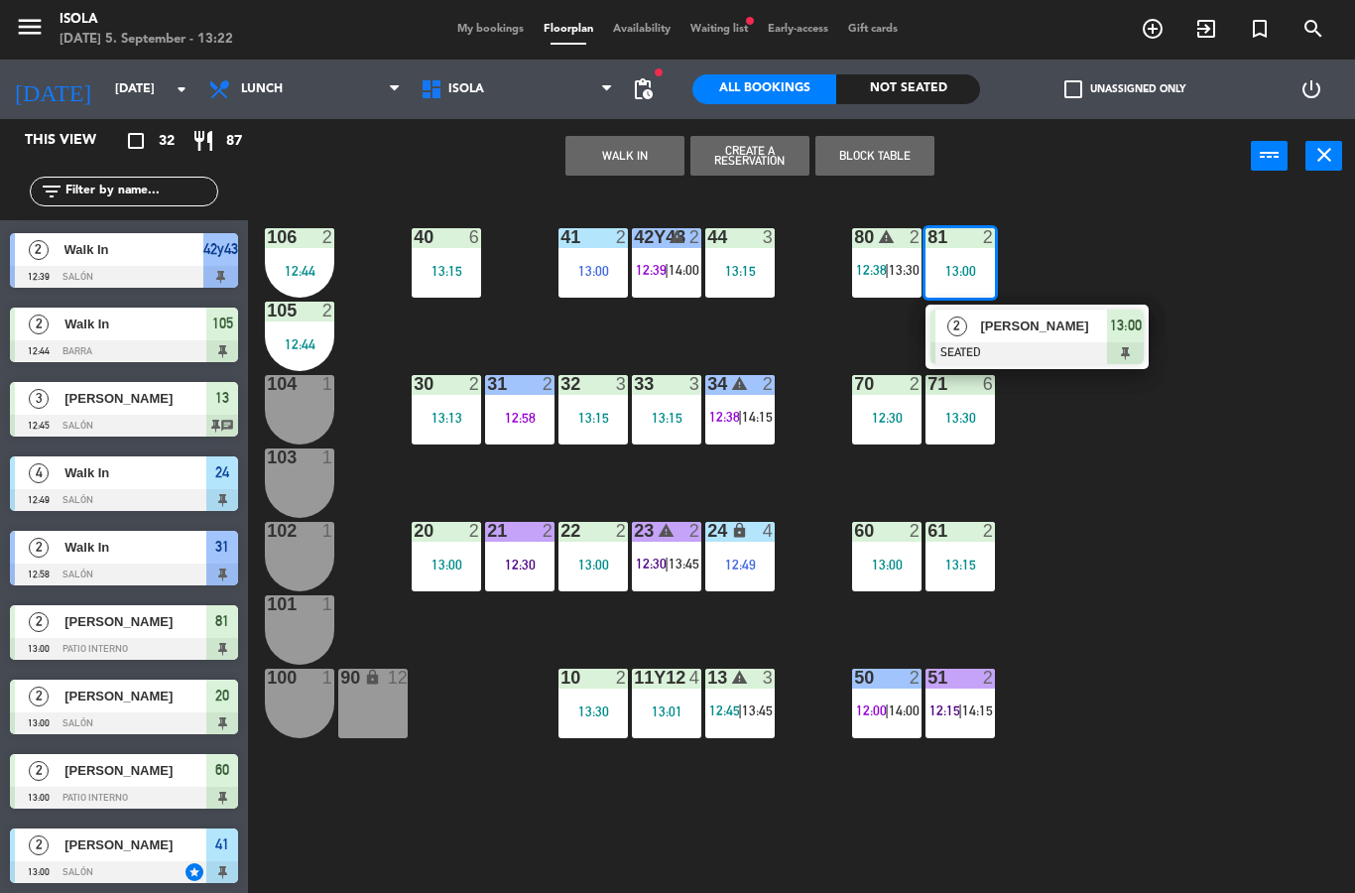
click at [1043, 474] on div "40 6 13:15 42y43 warning 2 12:39 | 14:00 41 2 13:00 44 3 13:15 80 warning 2 12:…" at bounding box center [808, 542] width 1093 height 699
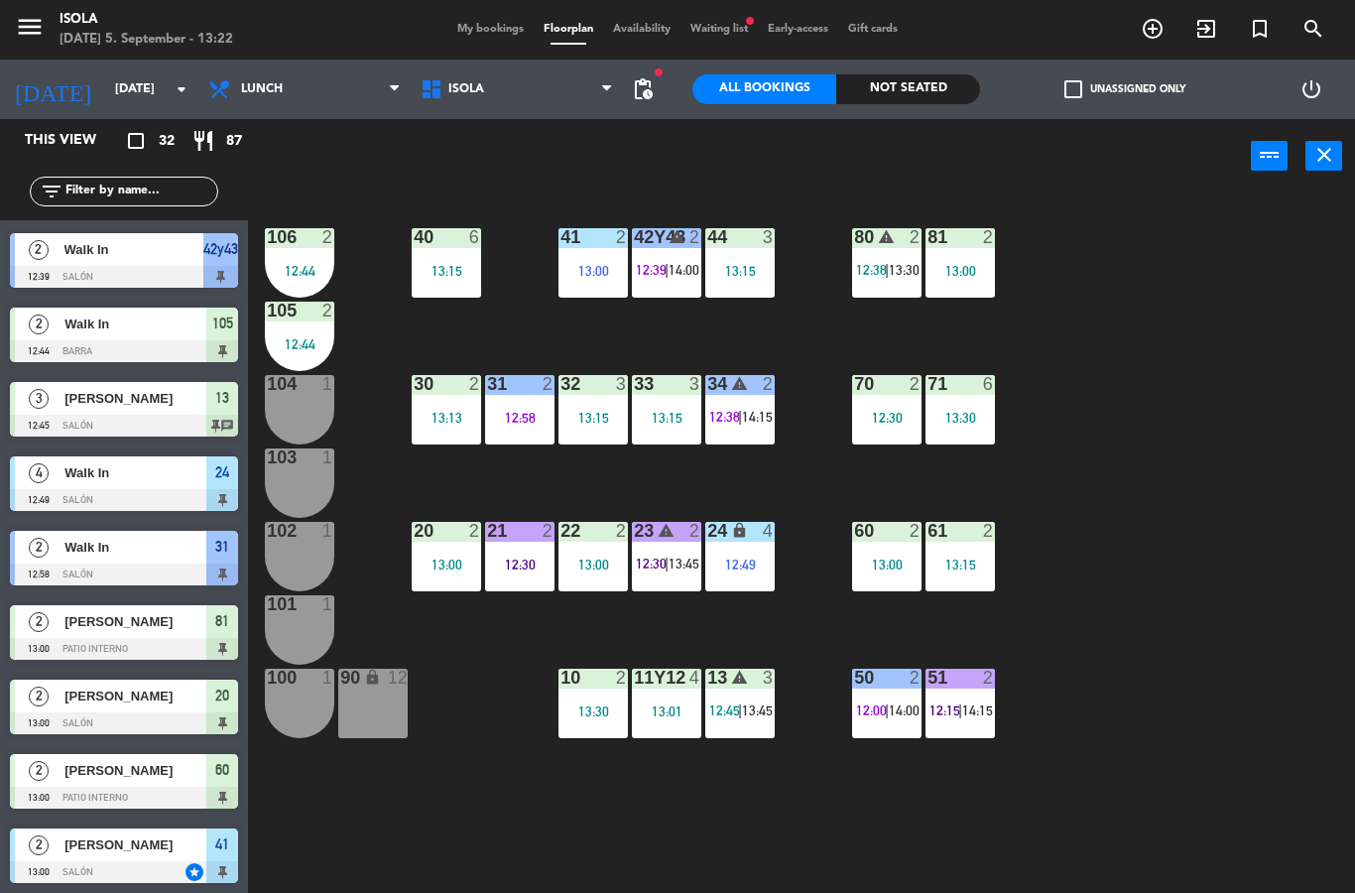
click at [987, 700] on div "51 2 12:15 | 14:15" at bounding box center [960, 703] width 69 height 69
click at [1091, 542] on div "40 6 13:15 42y43 warning 2 12:39 | 14:00 41 2 13:00 44 3 13:15 80 warning 2 12:…" at bounding box center [808, 542] width 1093 height 699
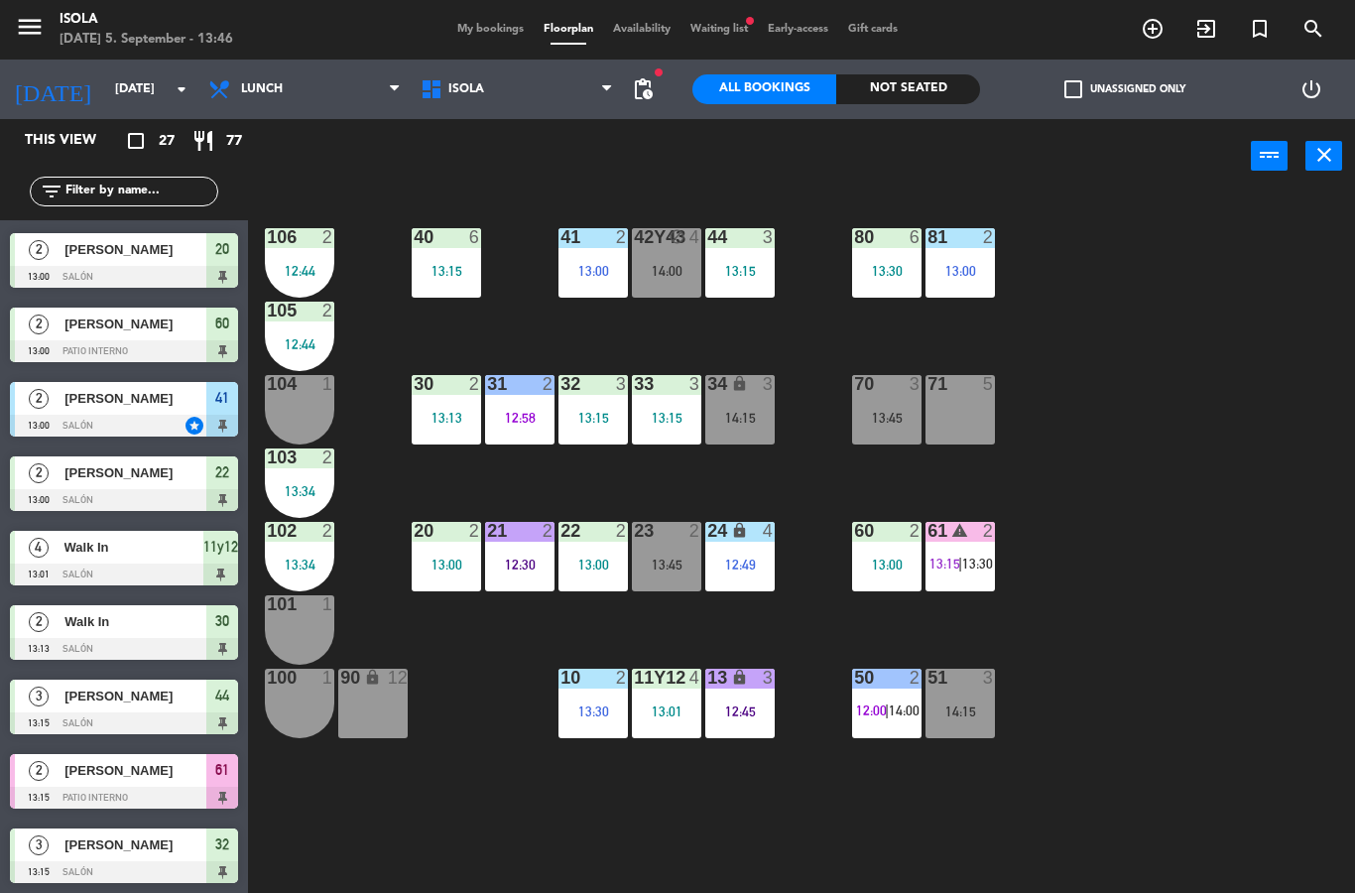
click at [1152, 38] on icon "add_circle_outline" at bounding box center [1153, 29] width 24 height 24
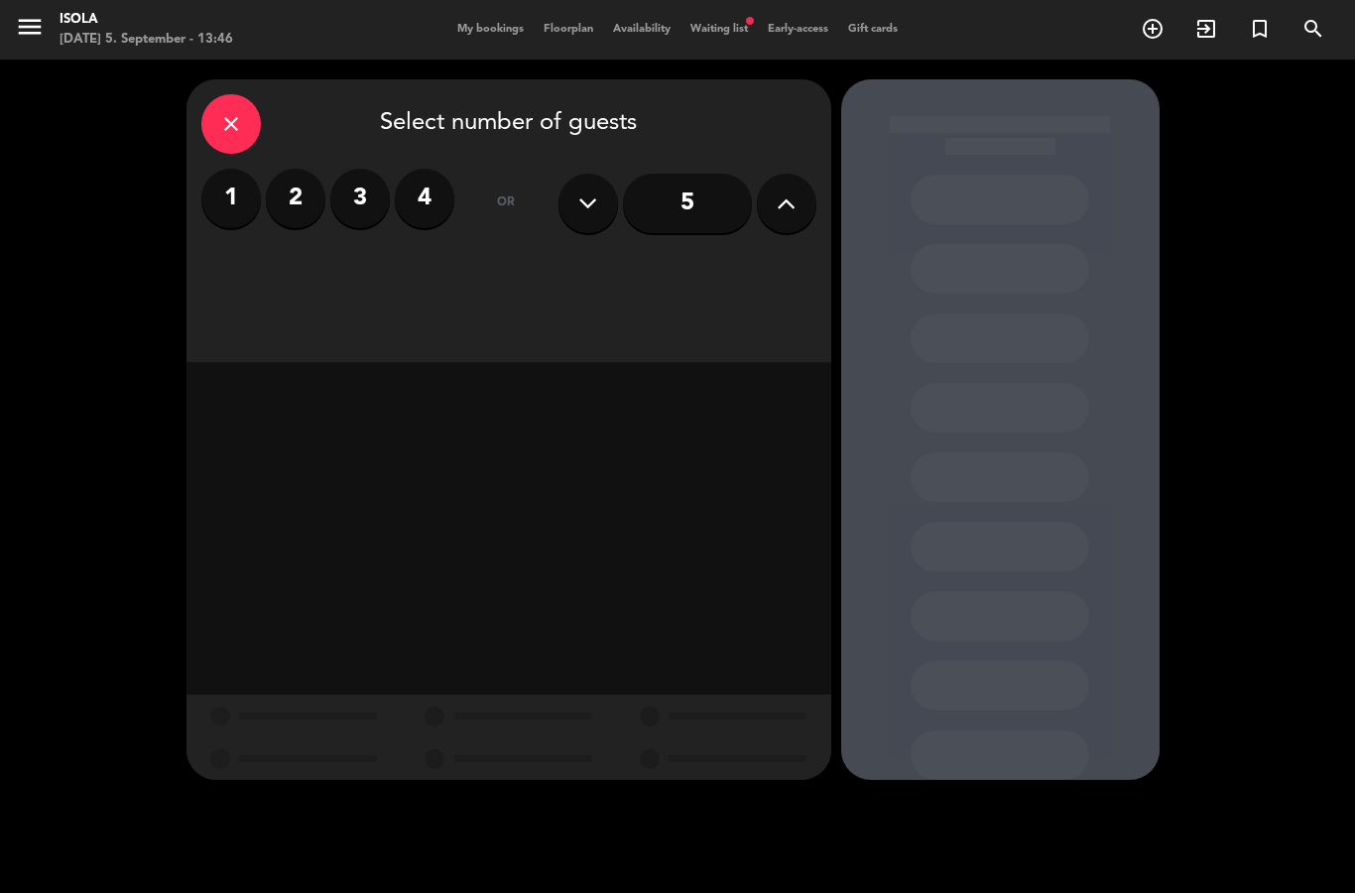
scroll to position [3, 0]
click at [422, 208] on label "4" at bounding box center [425, 199] width 60 height 60
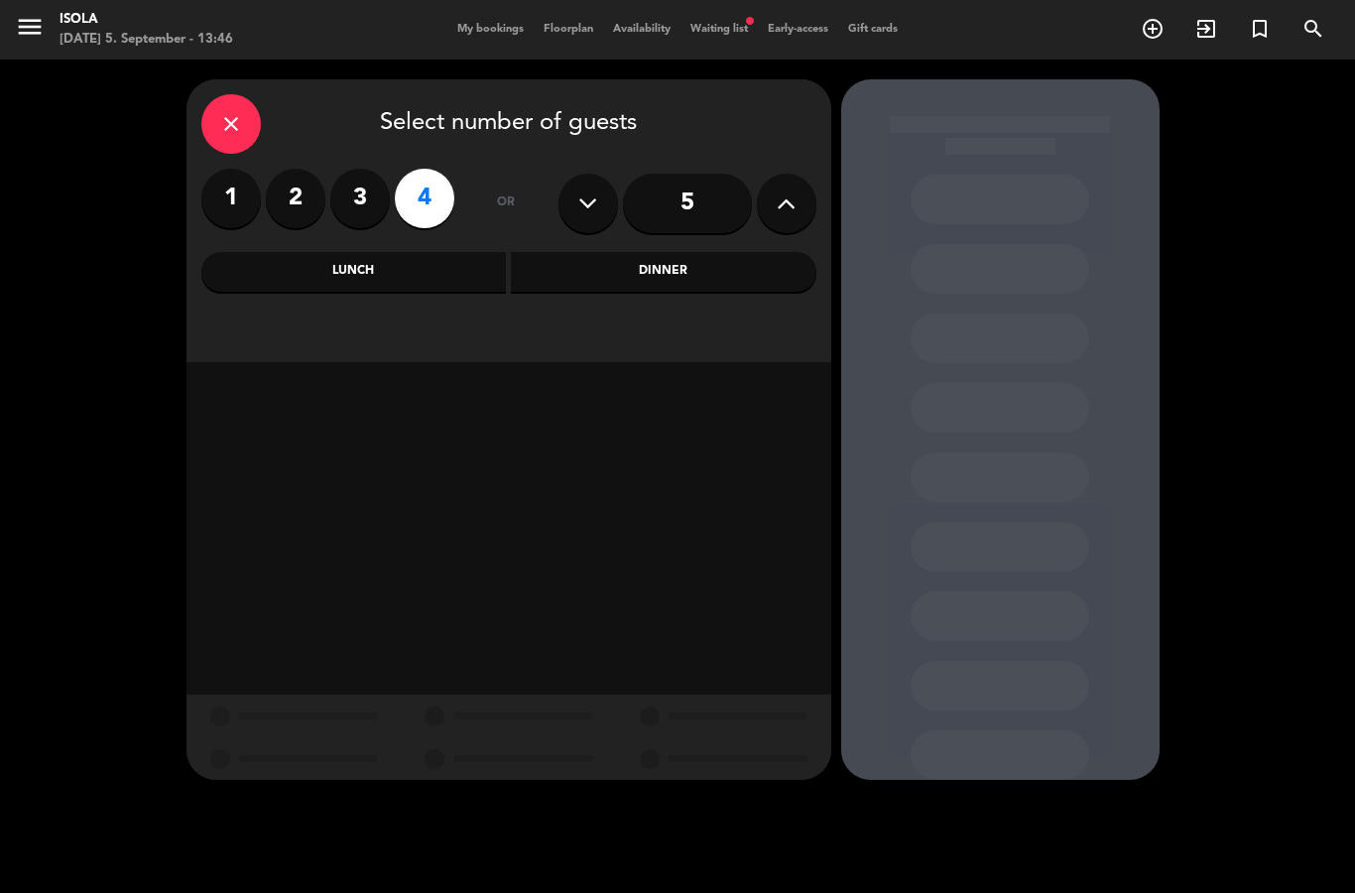
click at [238, 136] on div "close" at bounding box center [231, 124] width 60 height 60
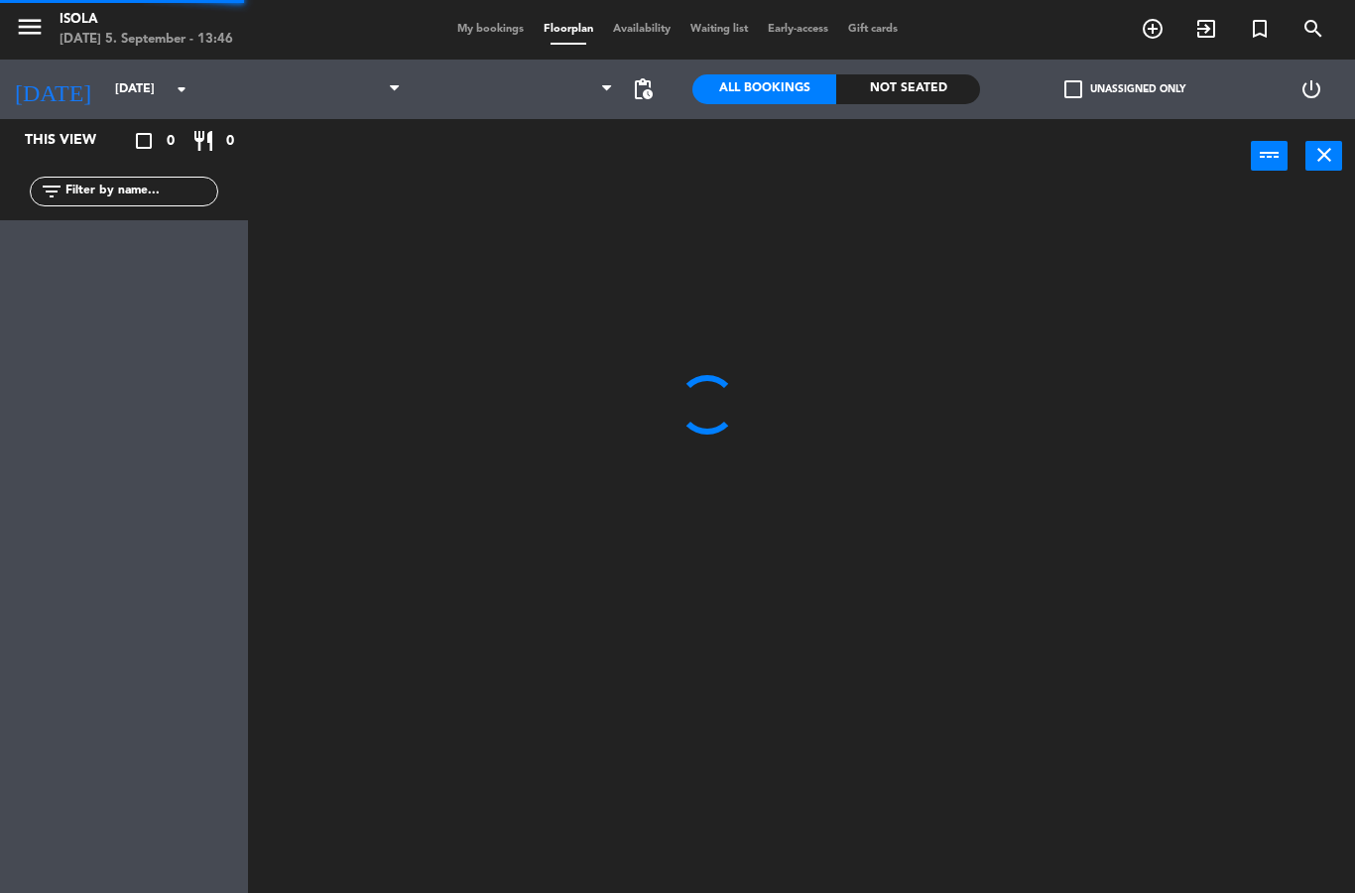
select select "lunch"
select select
click at [1136, 28] on span "add_circle_outline" at bounding box center [1153, 29] width 54 height 34
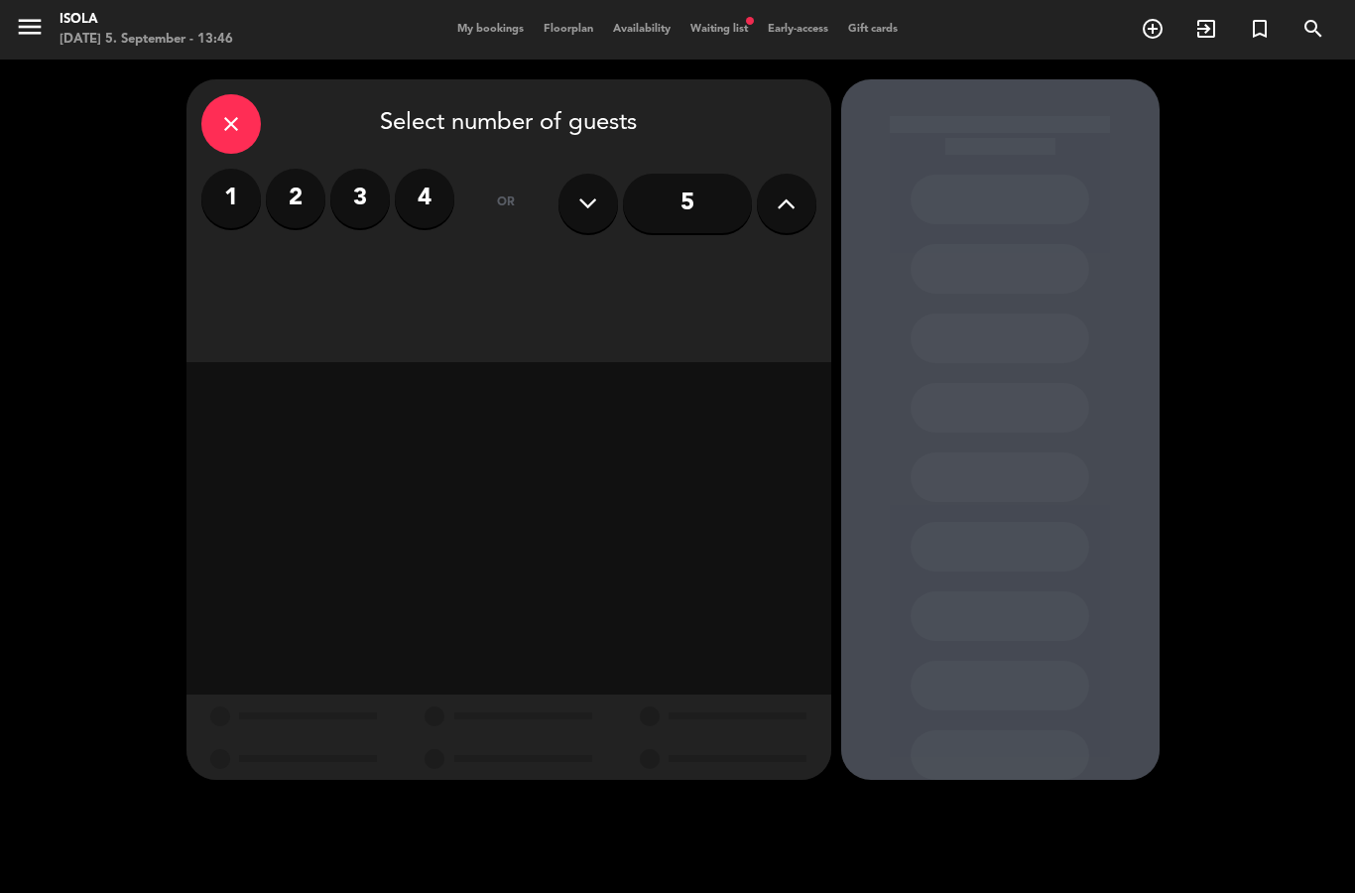
click at [408, 190] on label "4" at bounding box center [425, 199] width 60 height 60
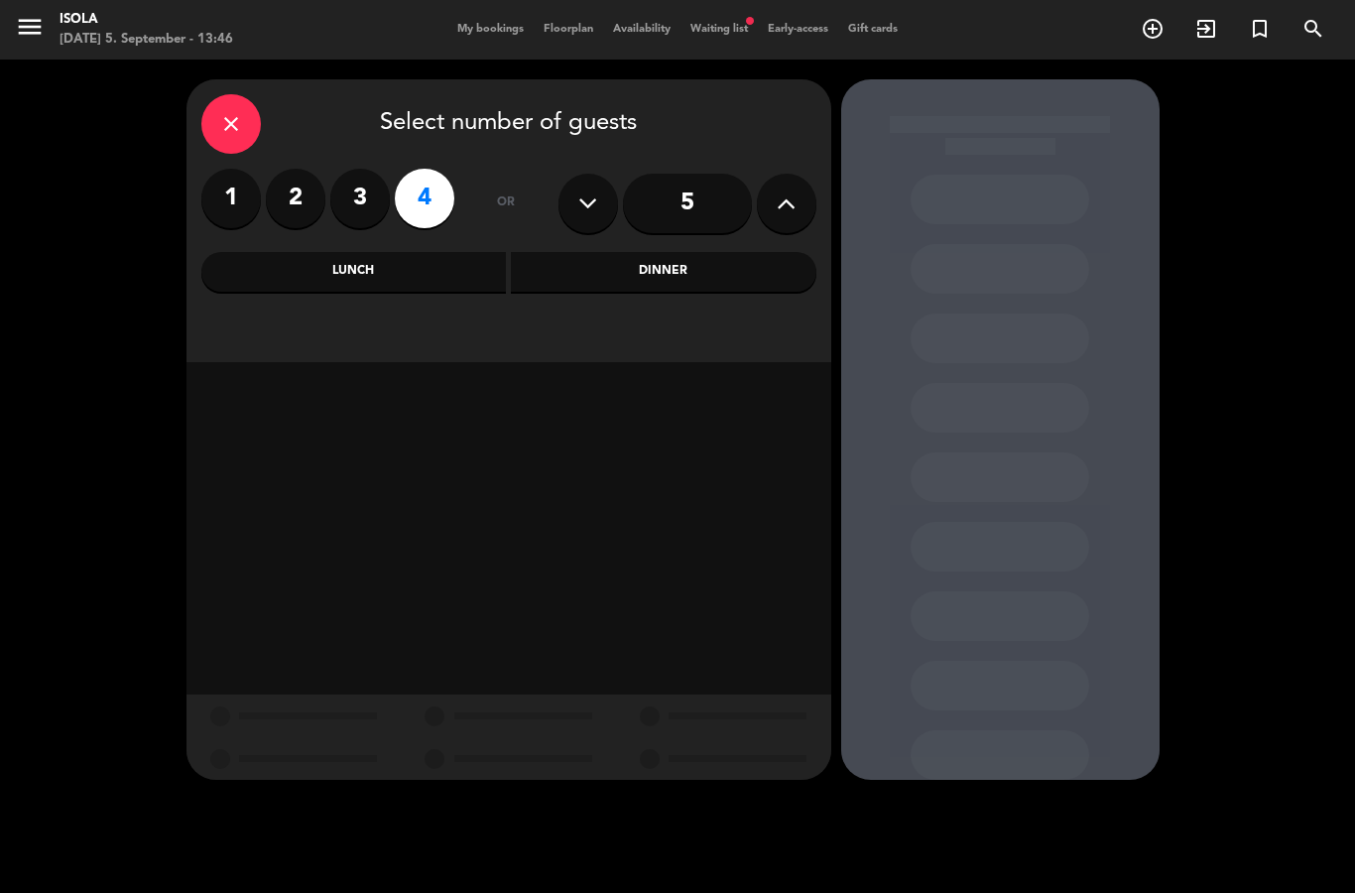
click at [631, 282] on div "Dinner" at bounding box center [664, 272] width 306 height 40
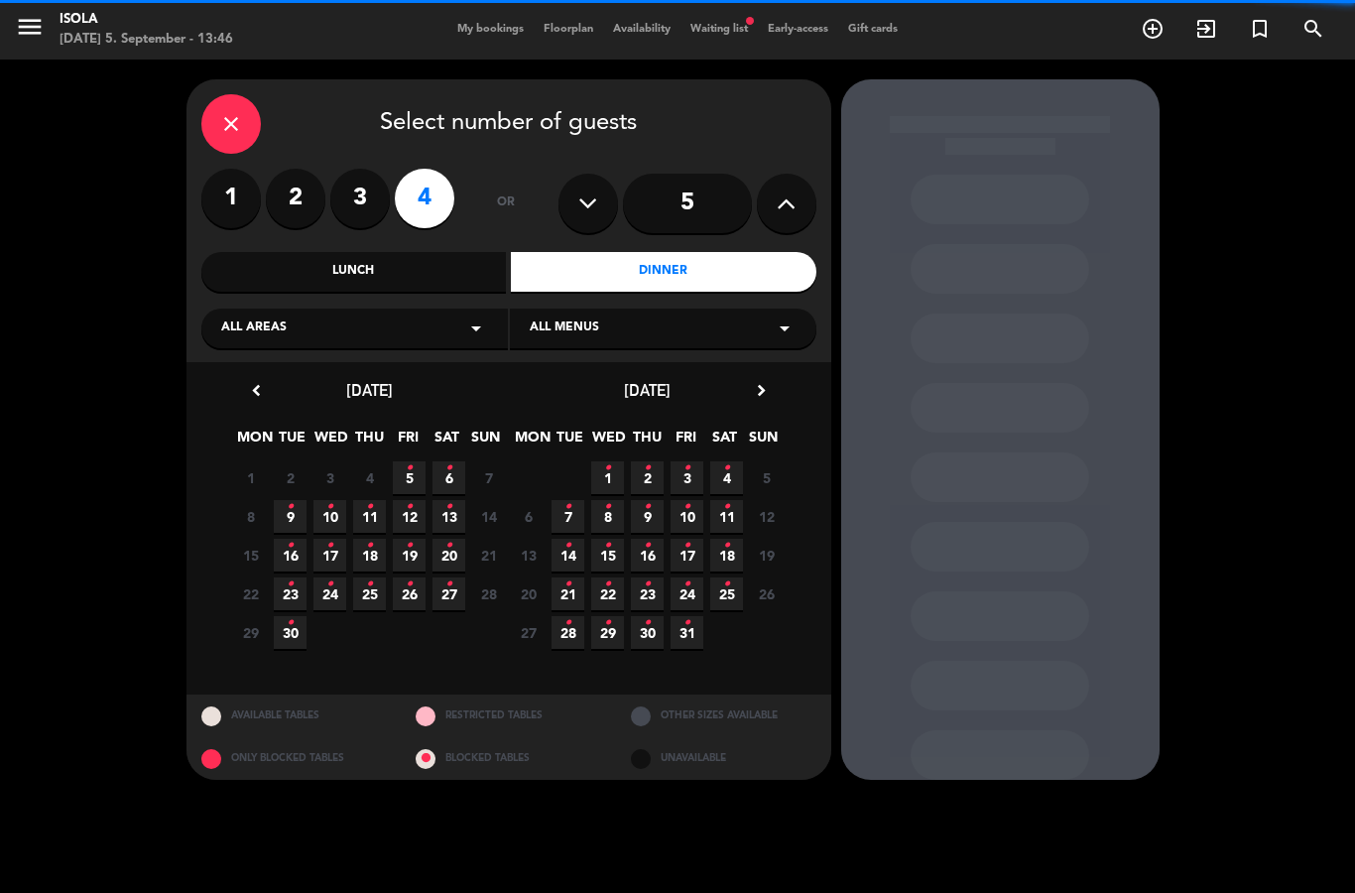
click at [414, 326] on div "All areas arrow_drop_down" at bounding box center [354, 329] width 307 height 40
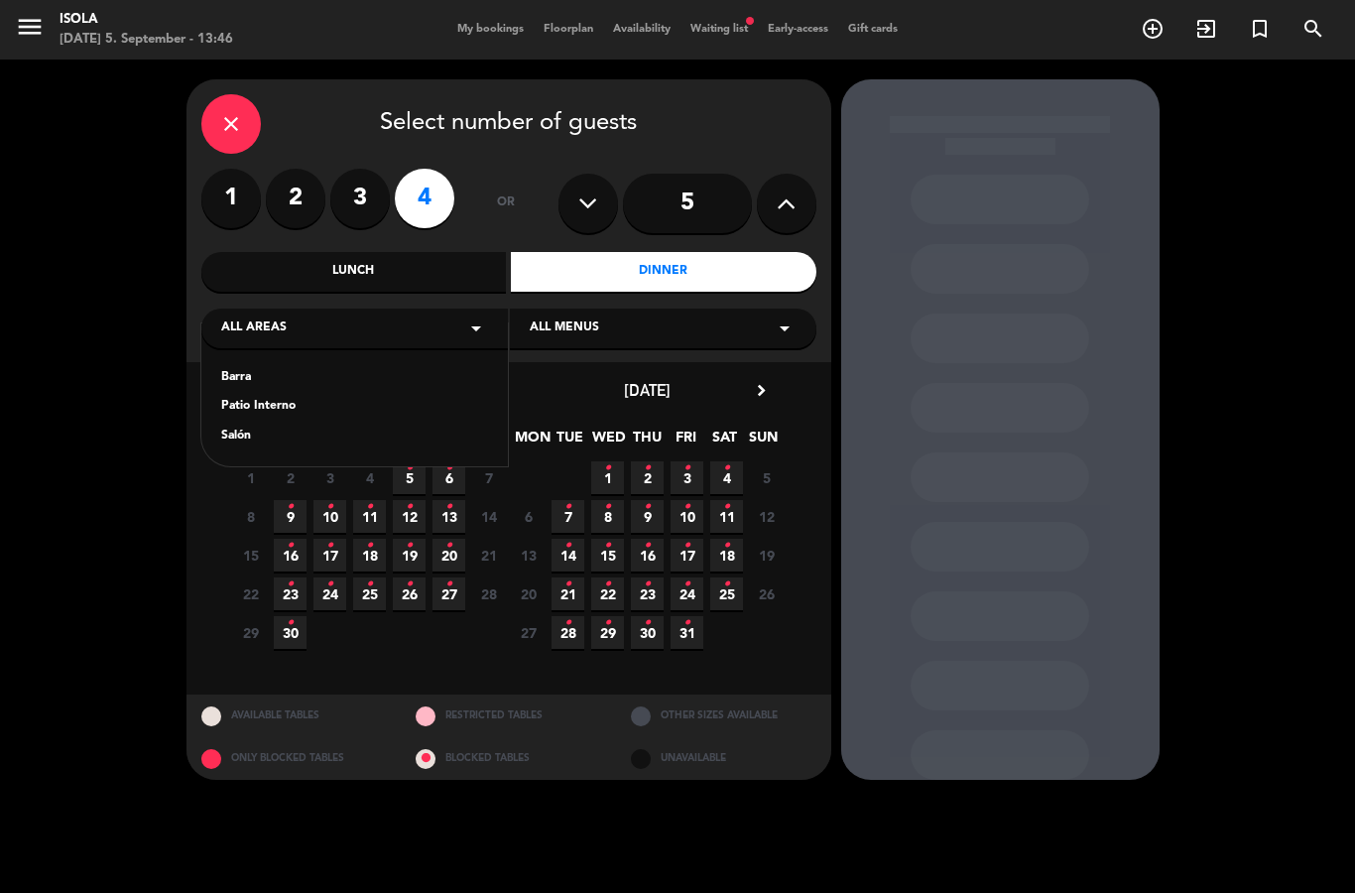
click at [251, 432] on div "Salón" at bounding box center [354, 437] width 267 height 20
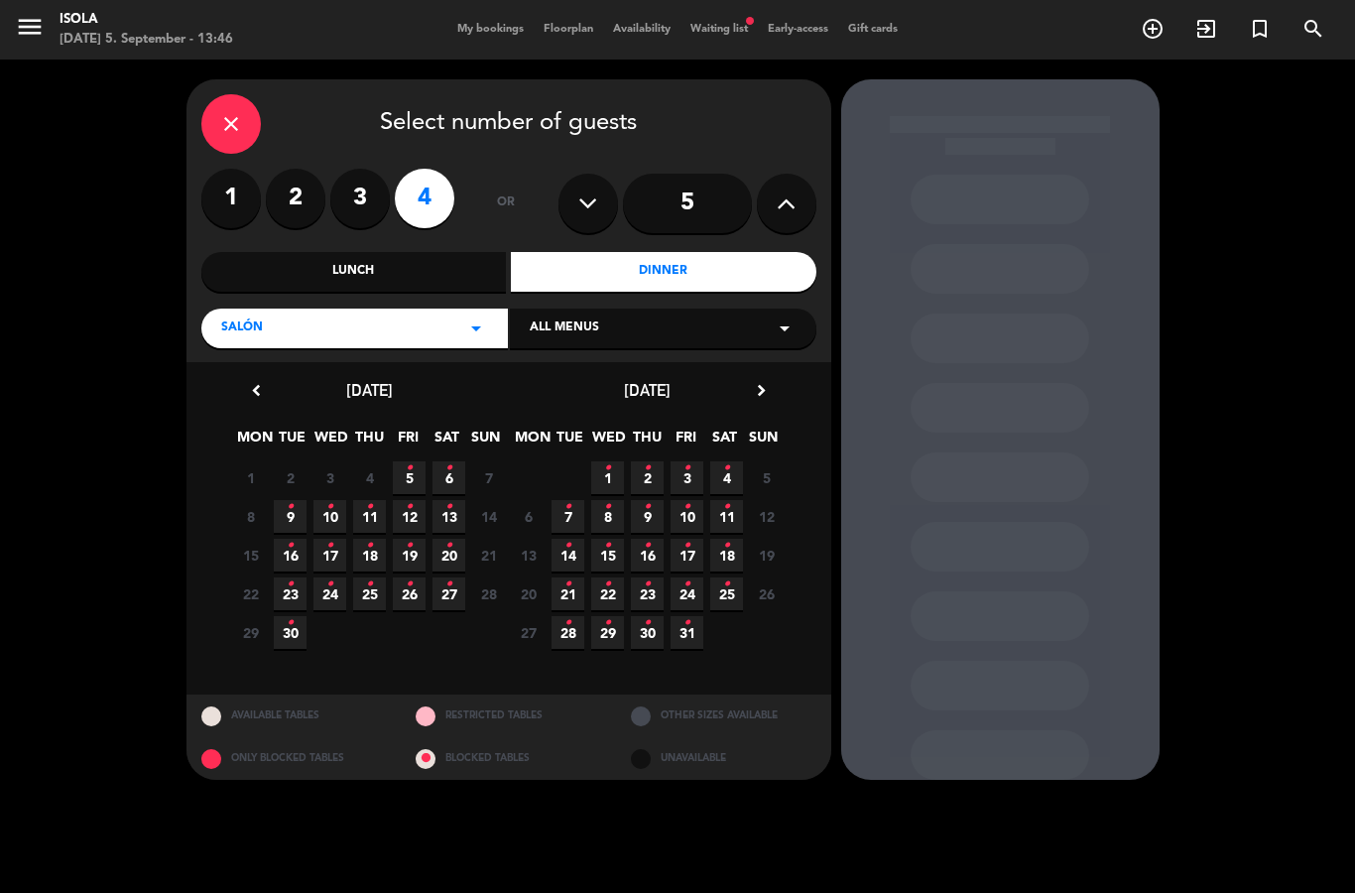
click at [451, 470] on icon "•" at bounding box center [448, 468] width 7 height 32
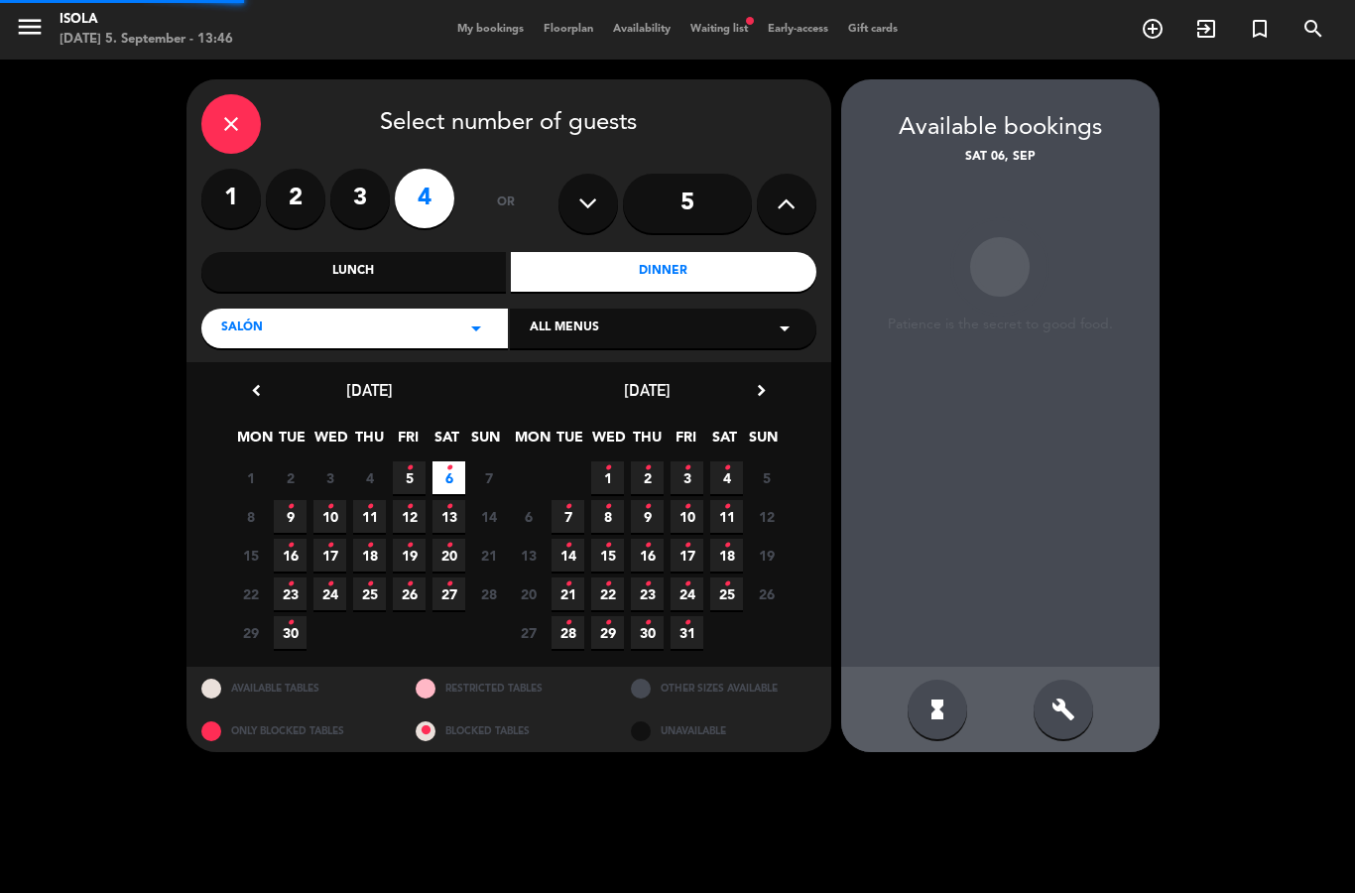
scroll to position [79, 0]
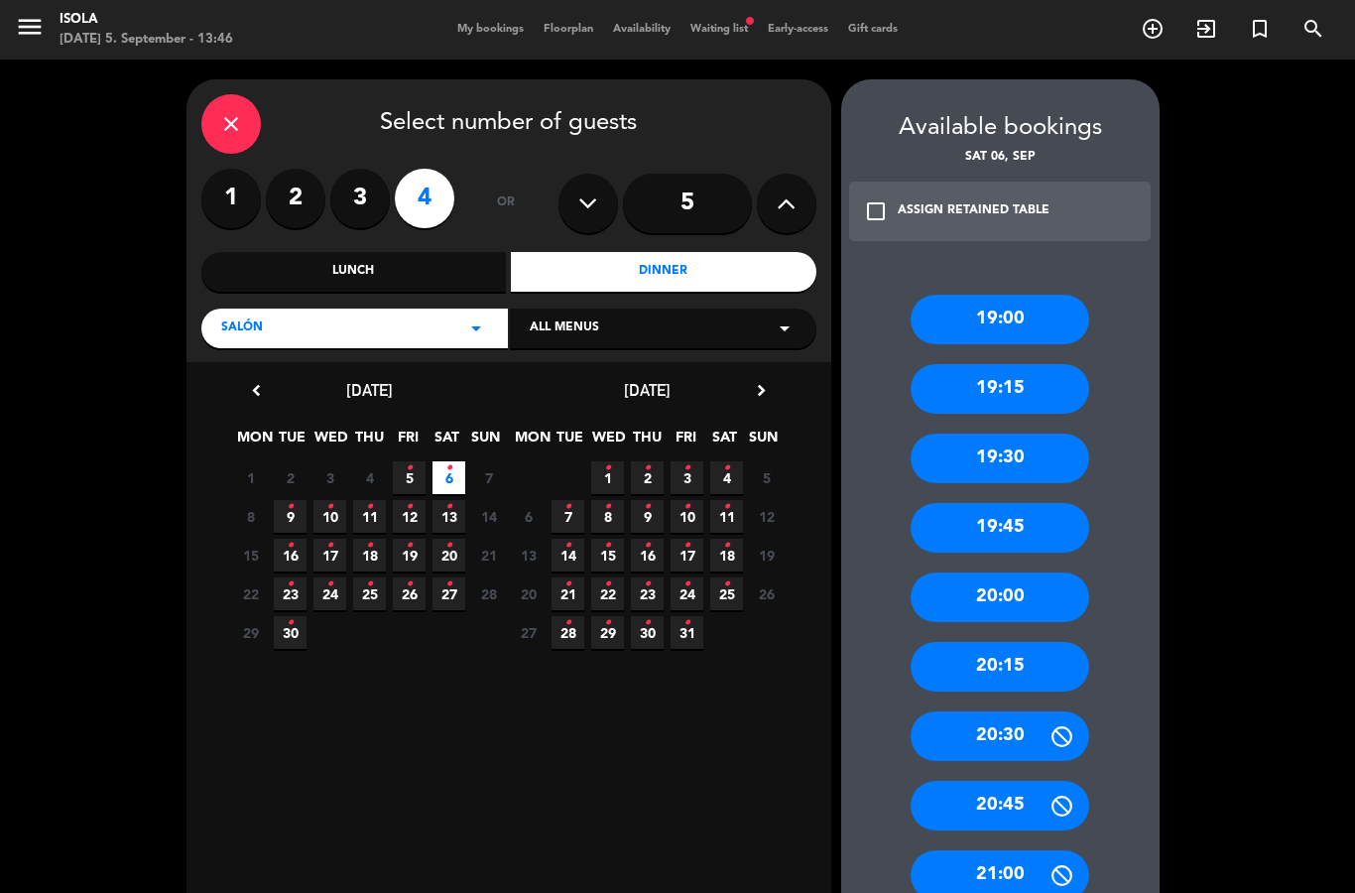
click at [1021, 642] on div "20:15" at bounding box center [1000, 667] width 179 height 50
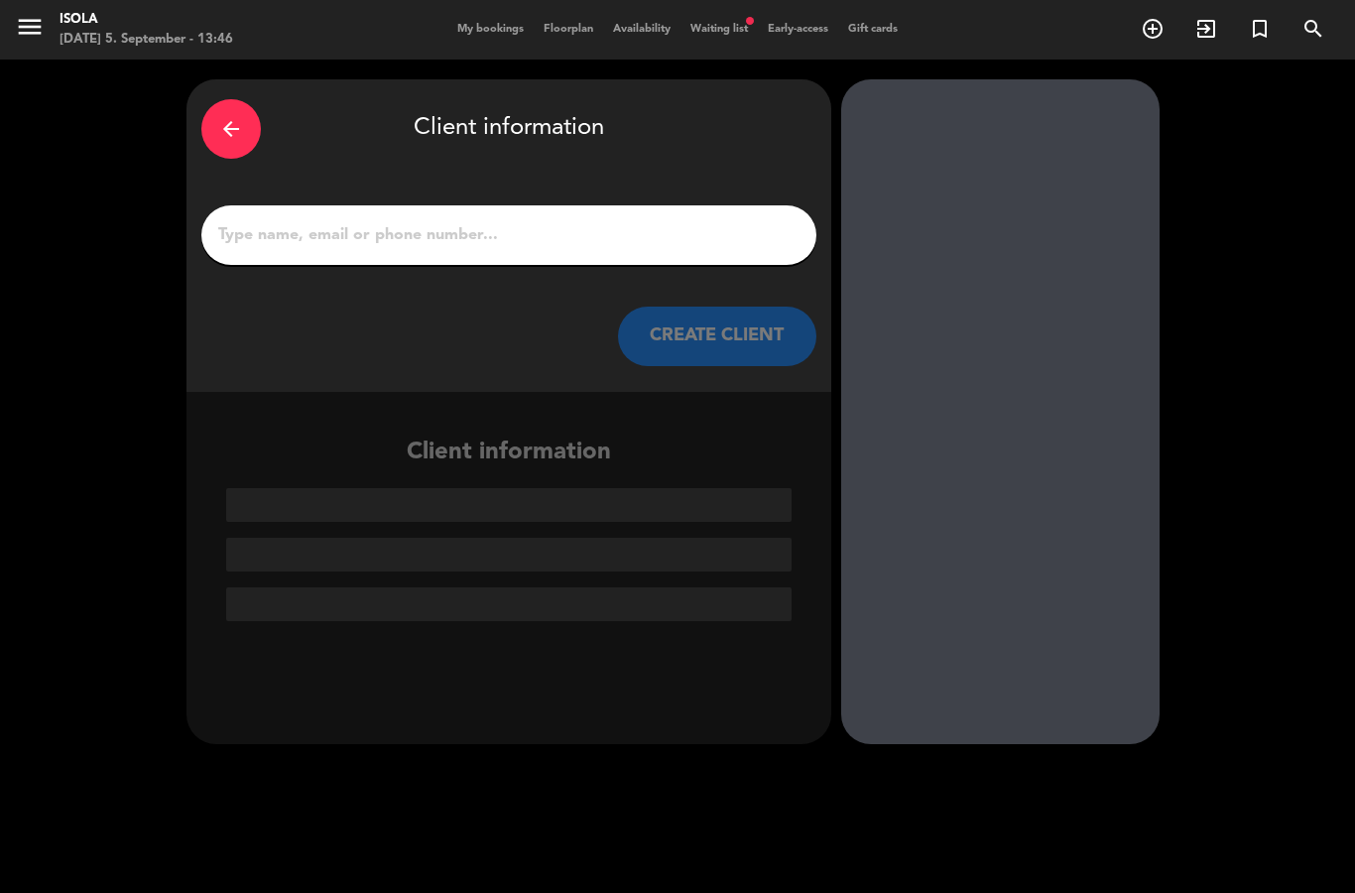
click at [520, 221] on input "1" at bounding box center [508, 235] width 585 height 28
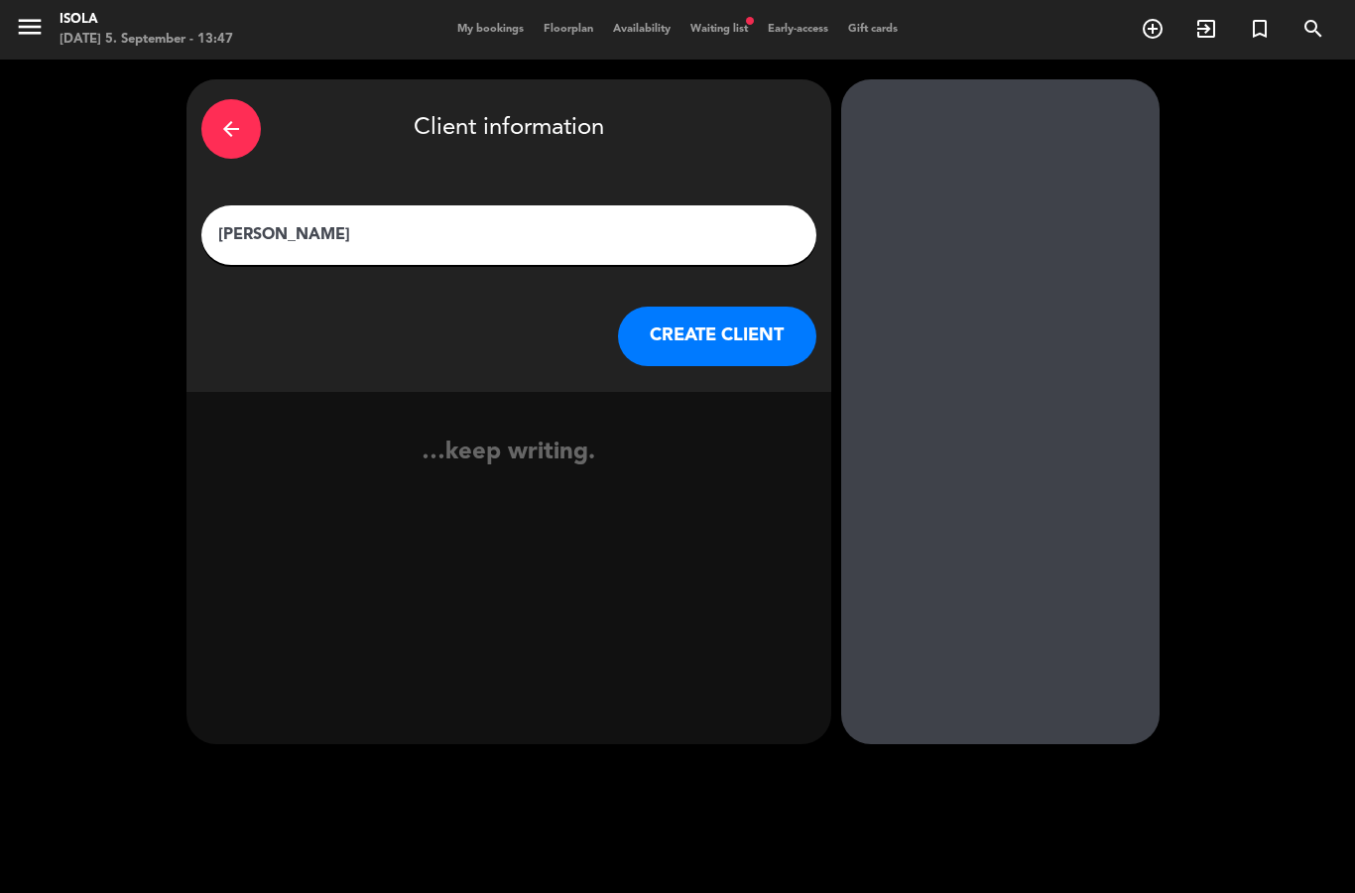
type input "[PERSON_NAME]"
click at [714, 307] on button "CREATE CLIENT" at bounding box center [717, 337] width 198 height 60
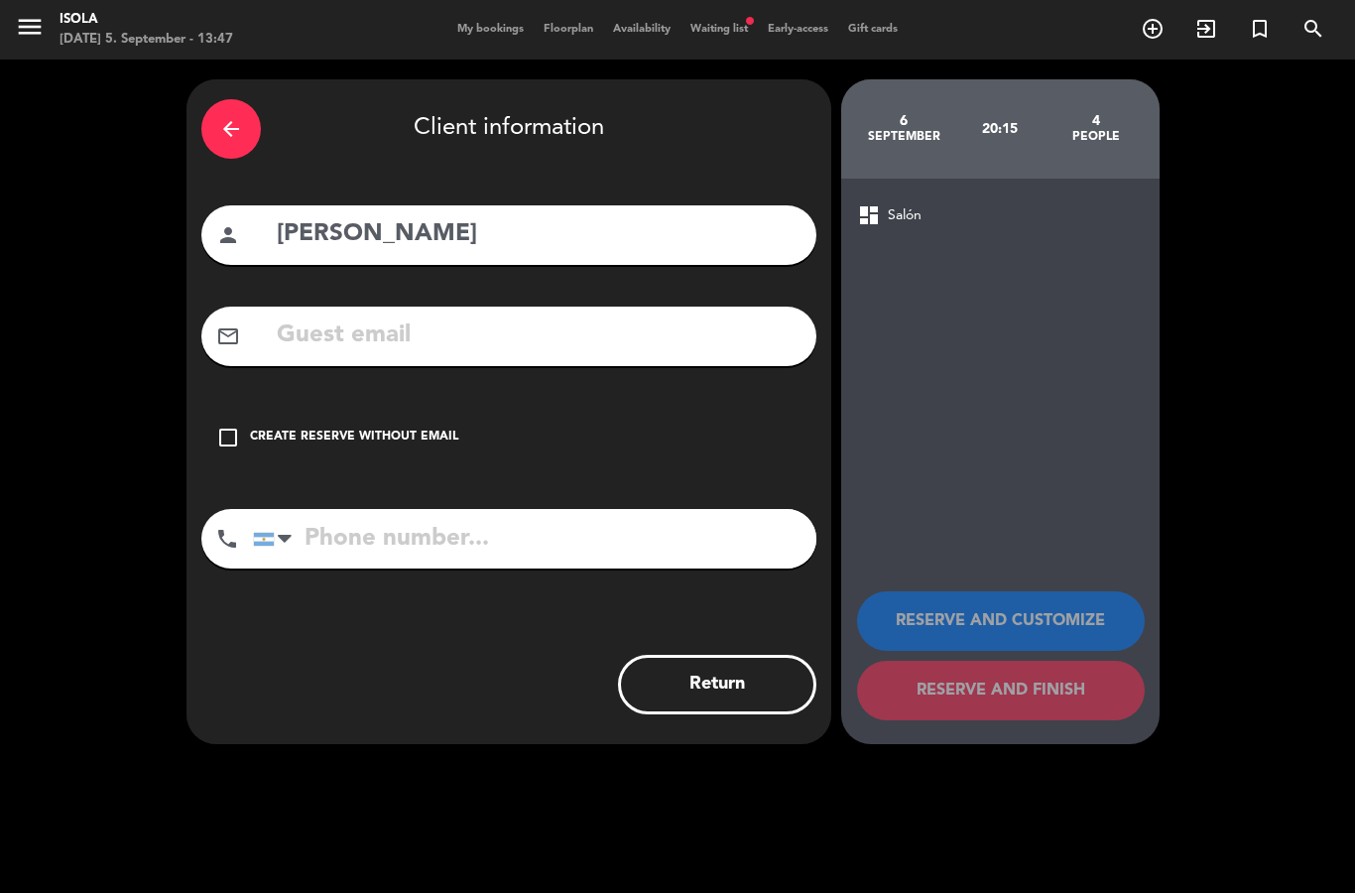
click at [405, 315] on input "text" at bounding box center [538, 335] width 527 height 41
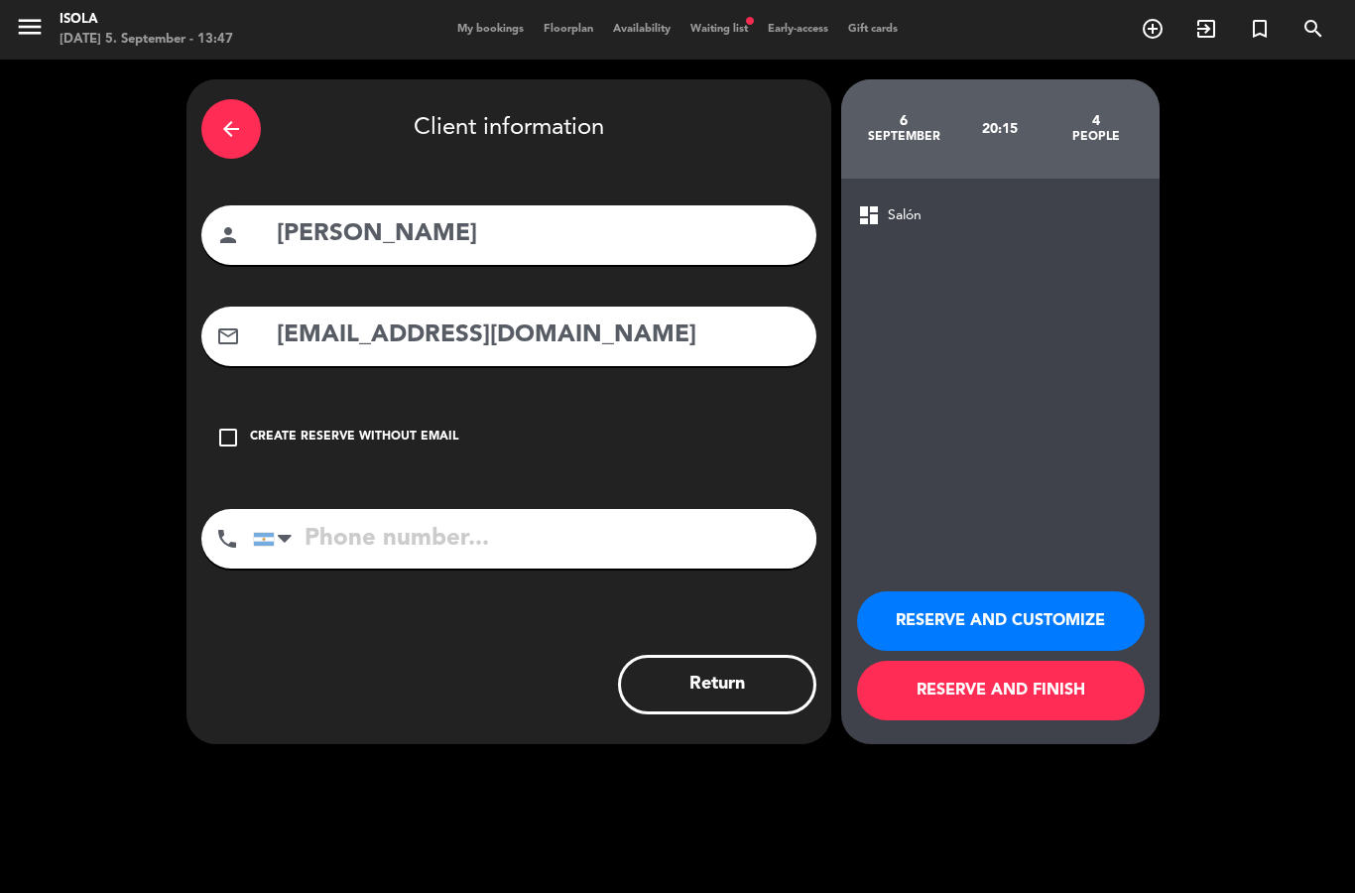
type input "[EMAIL_ADDRESS][DOMAIN_NAME]"
click at [398, 509] on input "tel" at bounding box center [534, 539] width 563 height 60
type input "1168536964"
click at [1010, 688] on button "RESERVE AND FINISH" at bounding box center [1001, 691] width 288 height 60
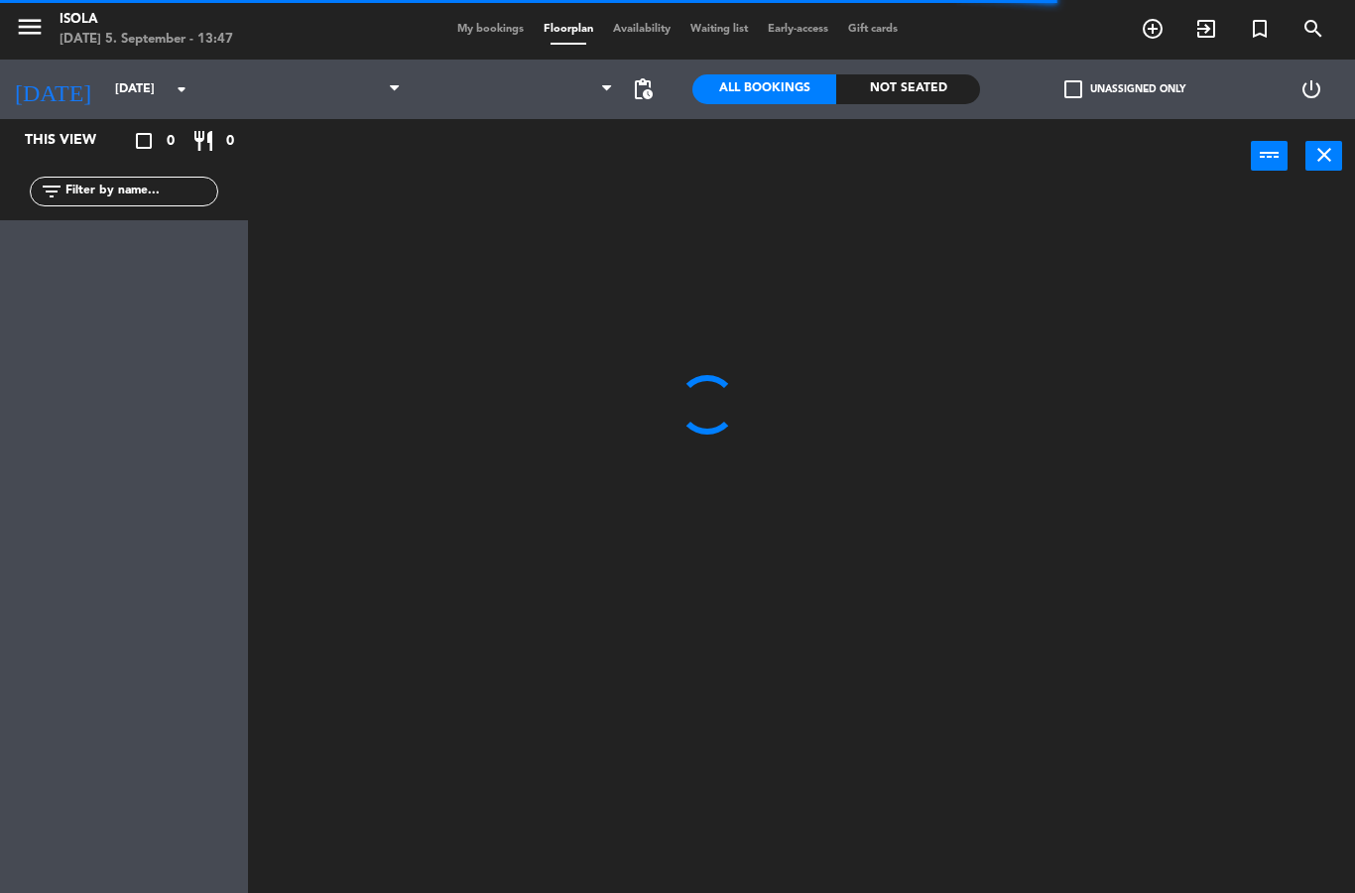
select select "lunch"
select select
